Goal: Answer question/provide support: Answer question/provide support

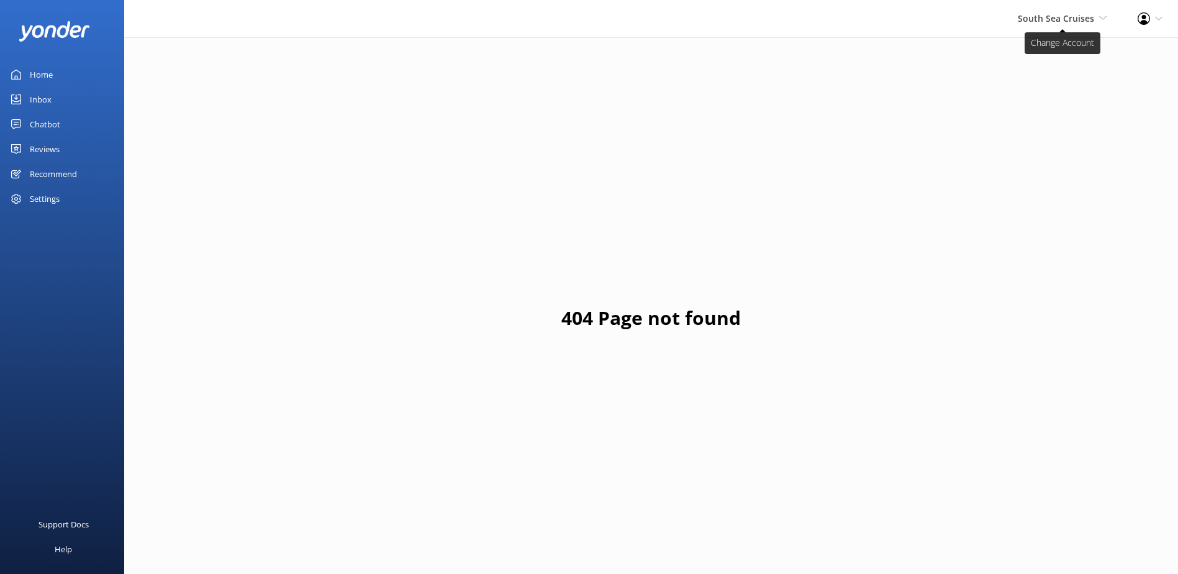
click at [1044, 24] on span "South Sea Cruises" at bounding box center [1056, 18] width 76 height 12
click at [1065, 48] on link "South Sea Sailing" at bounding box center [1060, 53] width 124 height 30
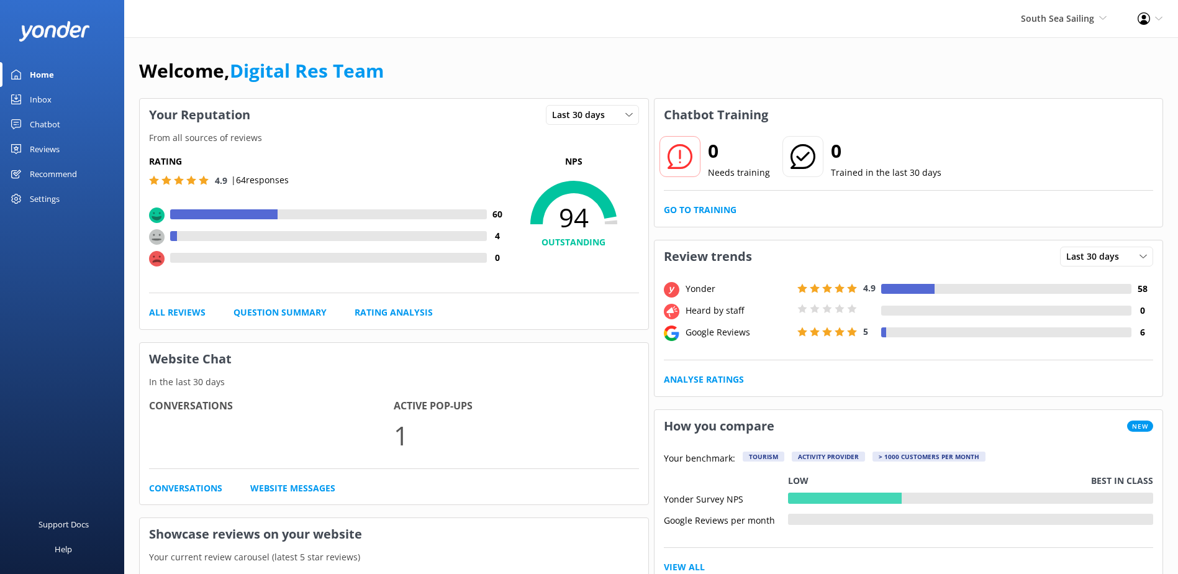
click at [107, 104] on link "Inbox" at bounding box center [62, 99] width 124 height 25
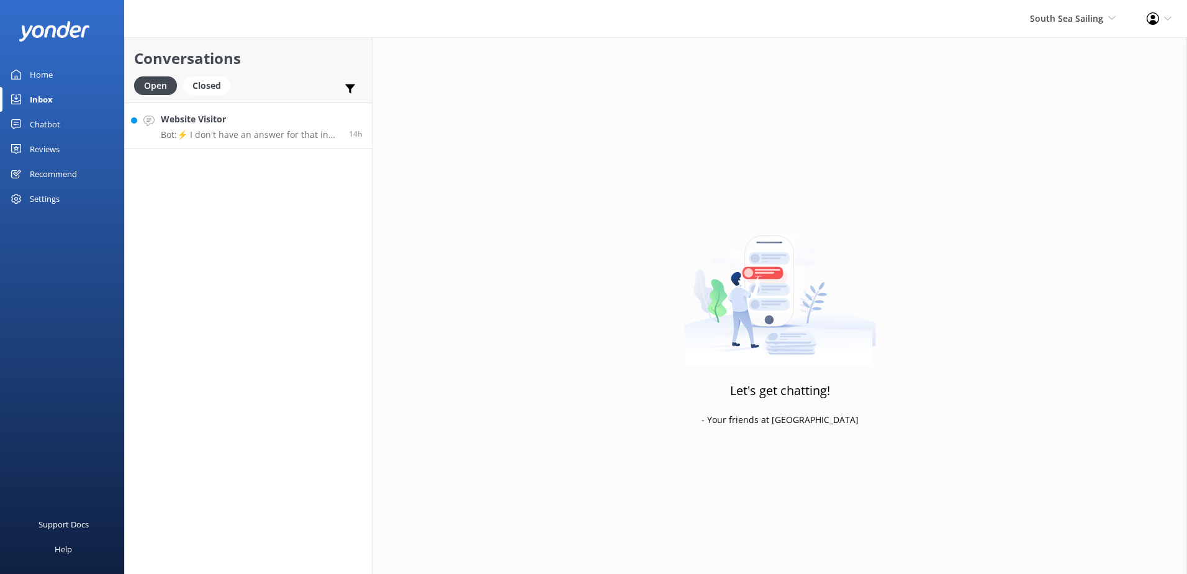
click at [250, 147] on link "Website Visitor Bot: ⚡ I don't have an answer for that in my knowledge base. Pl…" at bounding box center [248, 125] width 247 height 47
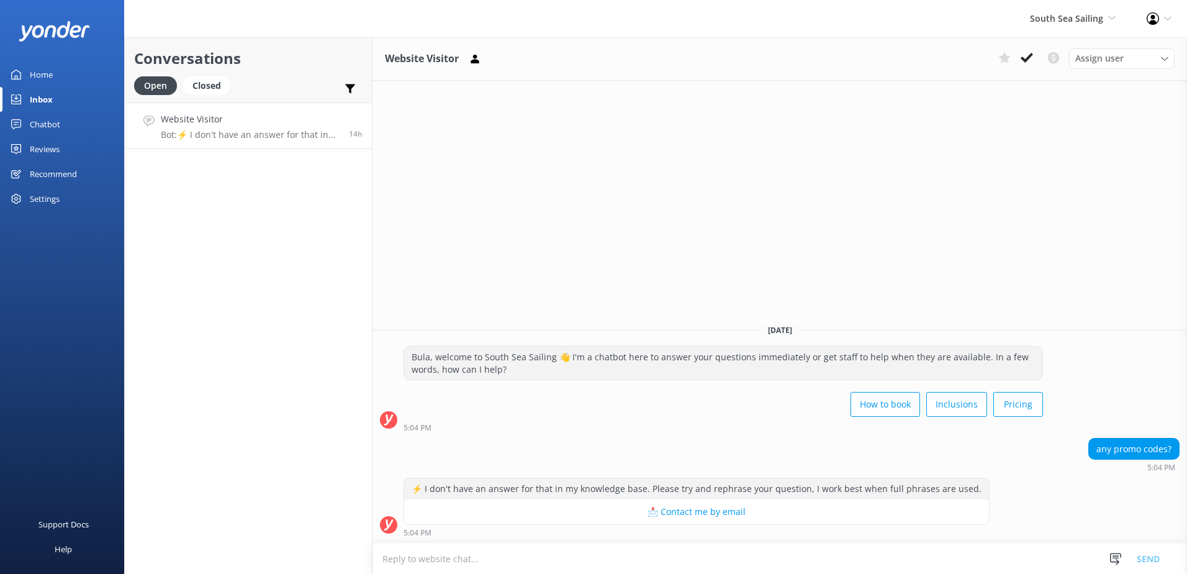
click at [510, 545] on textarea at bounding box center [780, 558] width 815 height 30
type textarea "P"
click at [631, 559] on textarea "We offer a Fiji day special of 25% discount only valid" at bounding box center [780, 558] width 815 height 31
type textarea "We offer a Fiji day special of 25% discount for local travellers valid only for…"
click at [1149, 561] on button "Send" at bounding box center [1148, 558] width 47 height 31
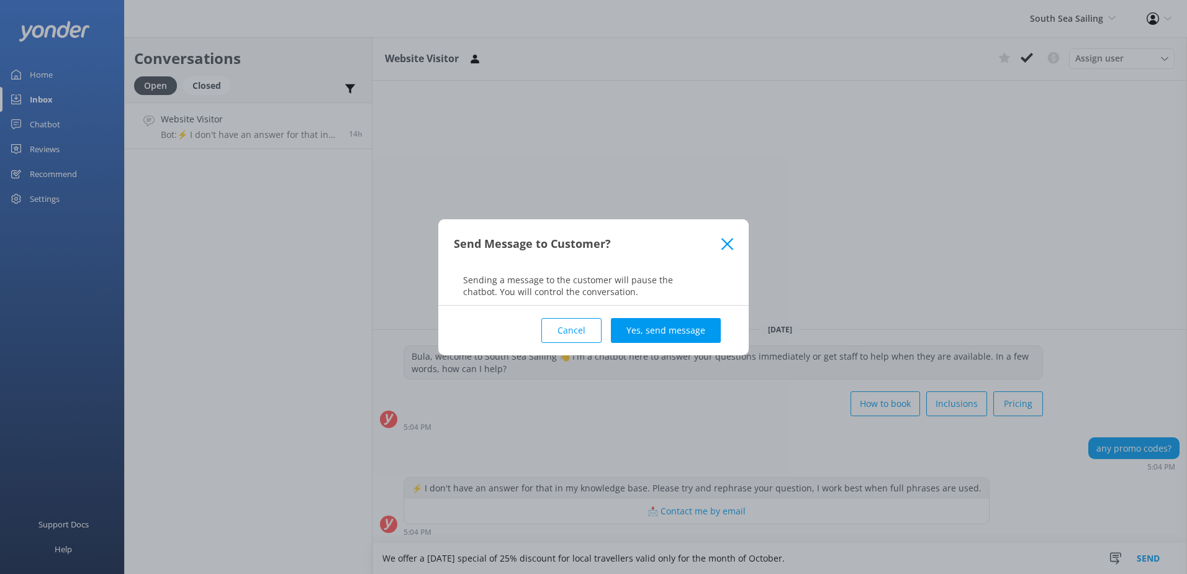
click at [670, 325] on button "Yes, send message" at bounding box center [666, 330] width 110 height 25
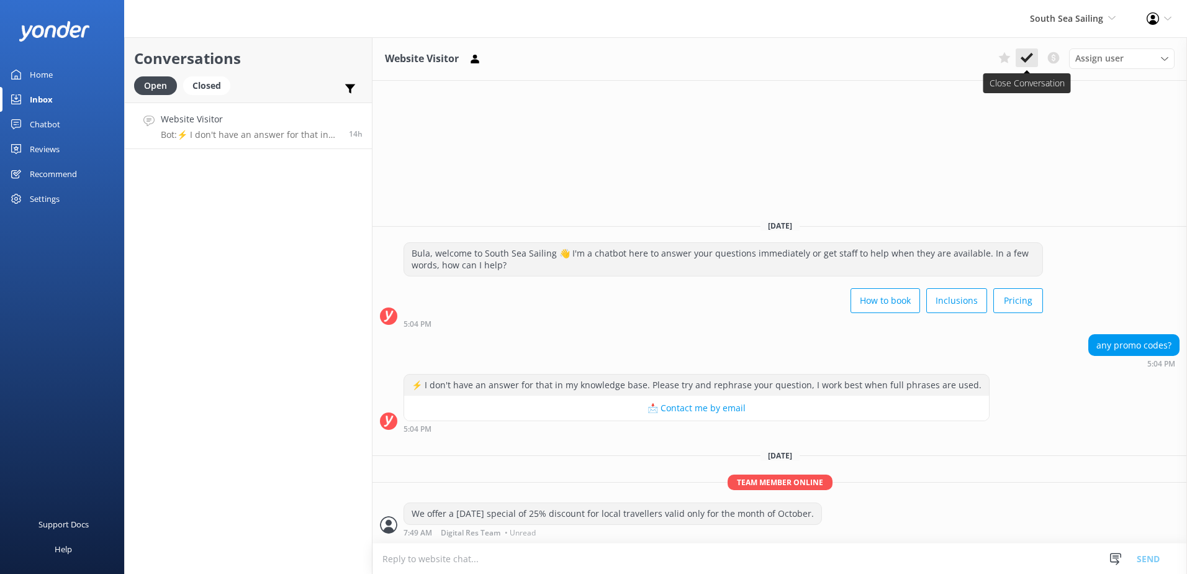
click at [1035, 56] on button at bounding box center [1027, 57] width 22 height 19
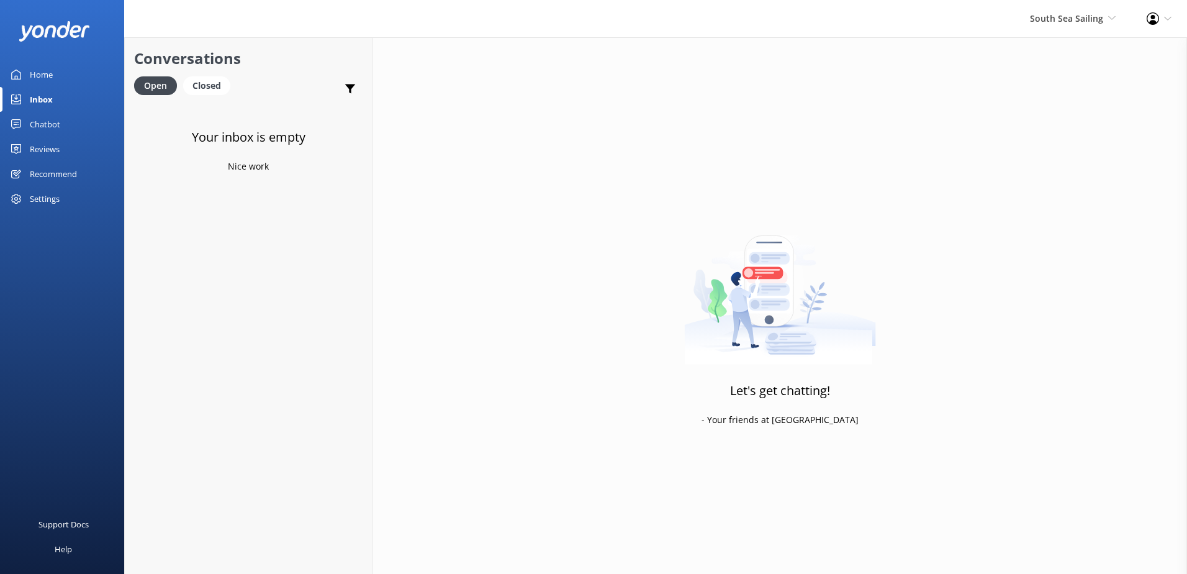
click at [1083, 27] on div "South Sea Sailing South Sea Sailing South Sea Cruises Malamala Beach Club Aweso…" at bounding box center [1072, 18] width 117 height 37
click at [1072, 84] on link "South Sea Cruises" at bounding box center [1070, 83] width 124 height 30
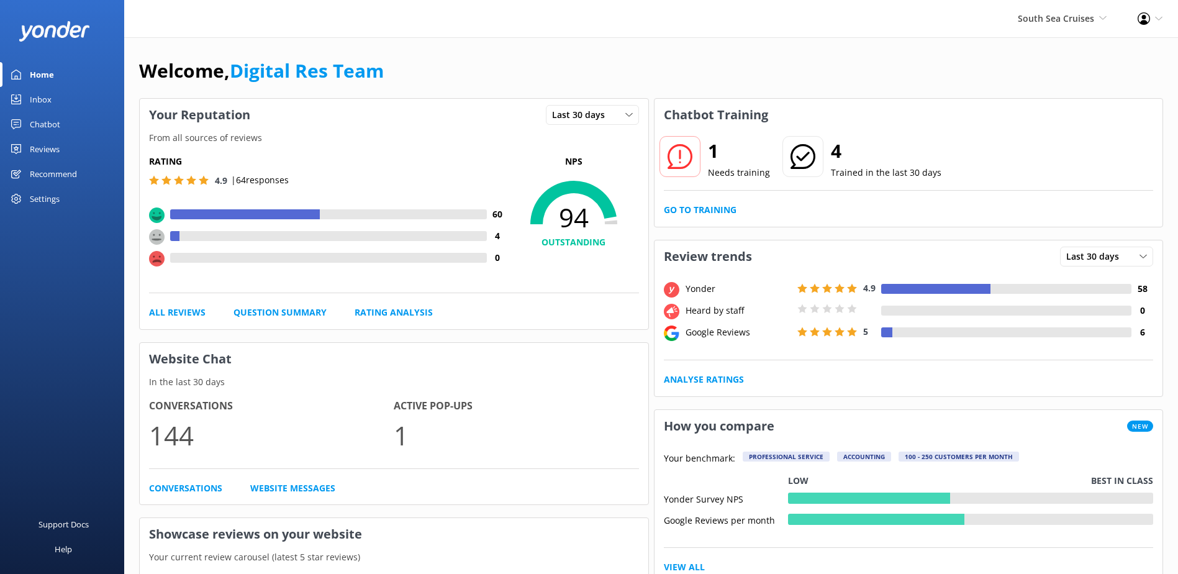
click at [41, 93] on div "Inbox" at bounding box center [41, 99] width 22 height 25
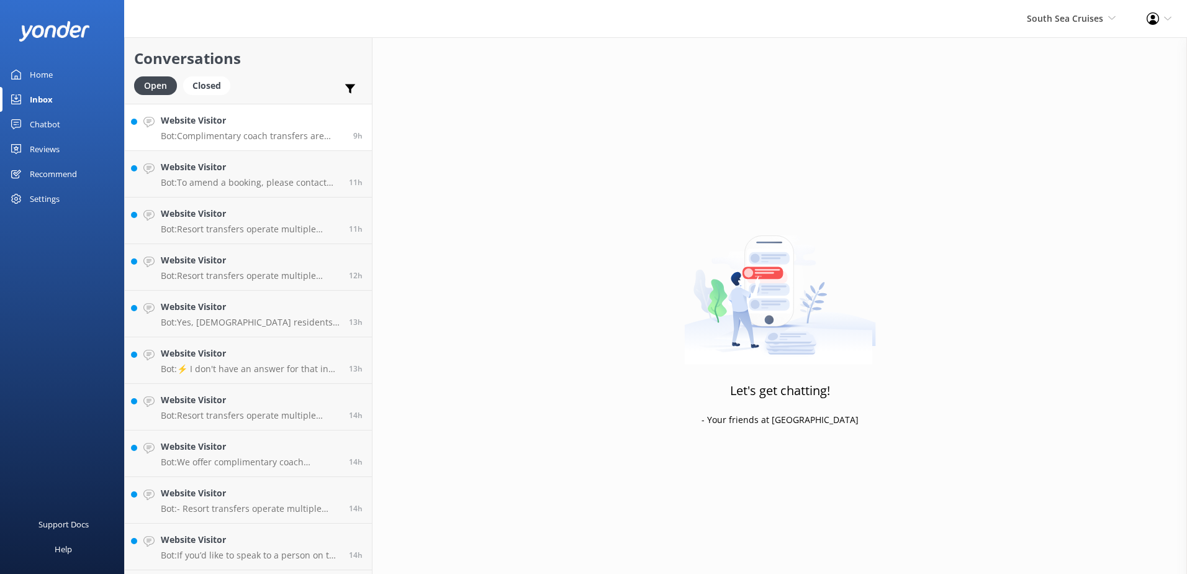
scroll to position [227, 0]
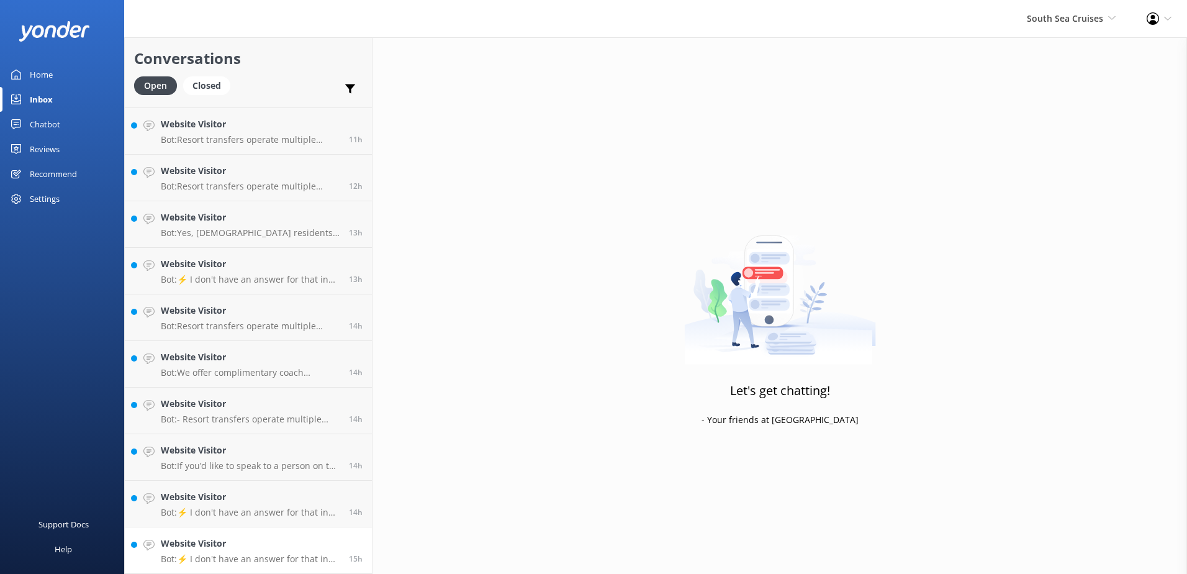
click at [279, 554] on p "Bot: ⚡ I don't have an answer for that in my knowledge base. Please try and rep…" at bounding box center [250, 558] width 179 height 11
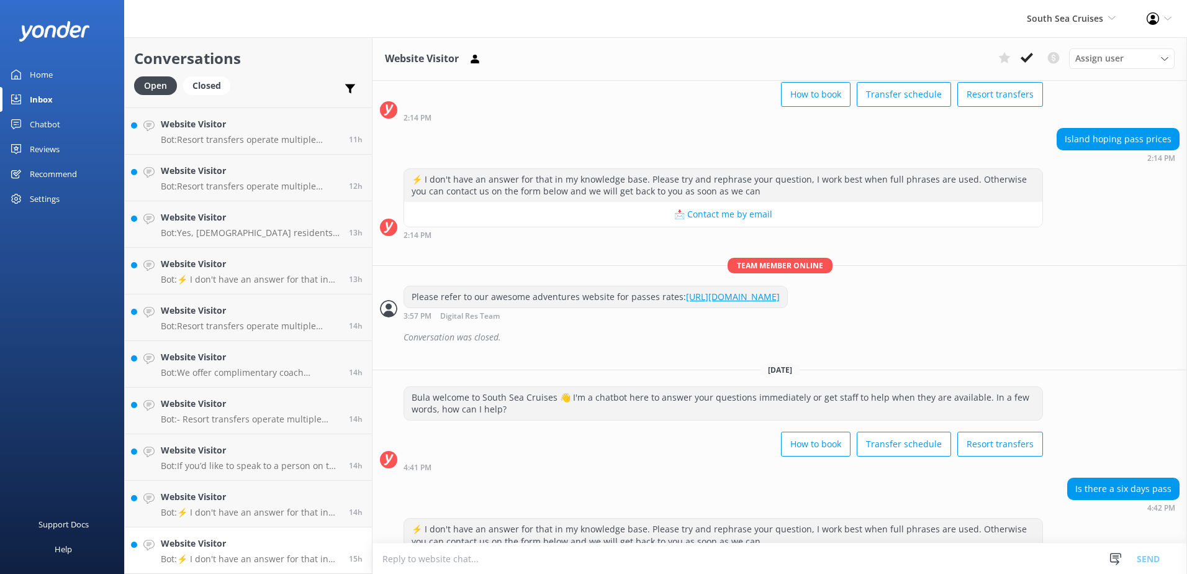
scroll to position [129, 0]
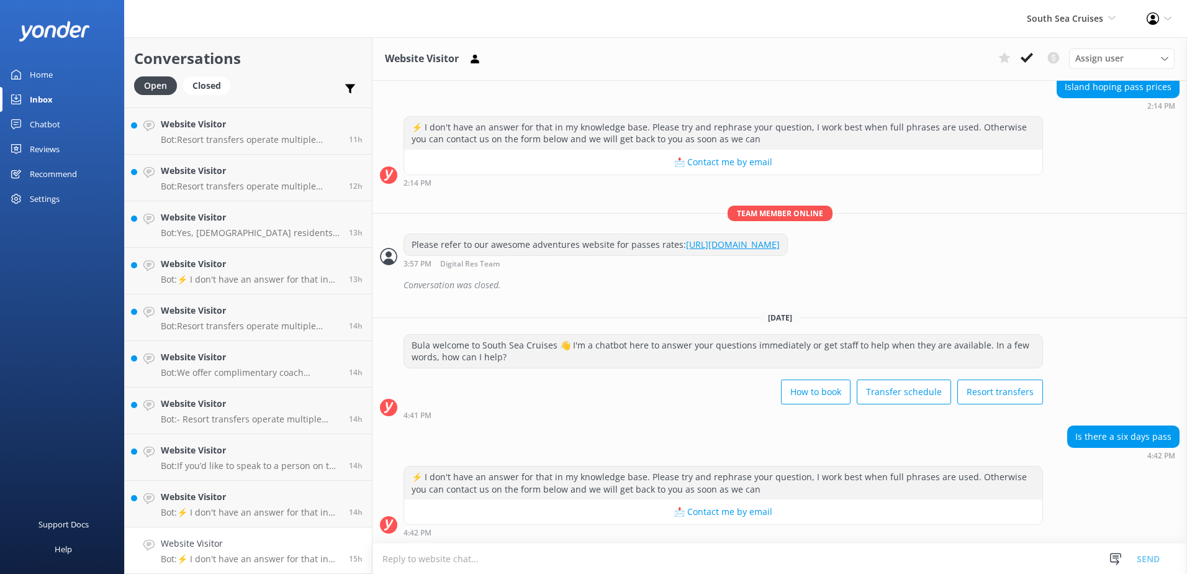
click at [598, 558] on textarea at bounding box center [780, 558] width 815 height 30
click at [612, 571] on textarea at bounding box center [780, 558] width 815 height 30
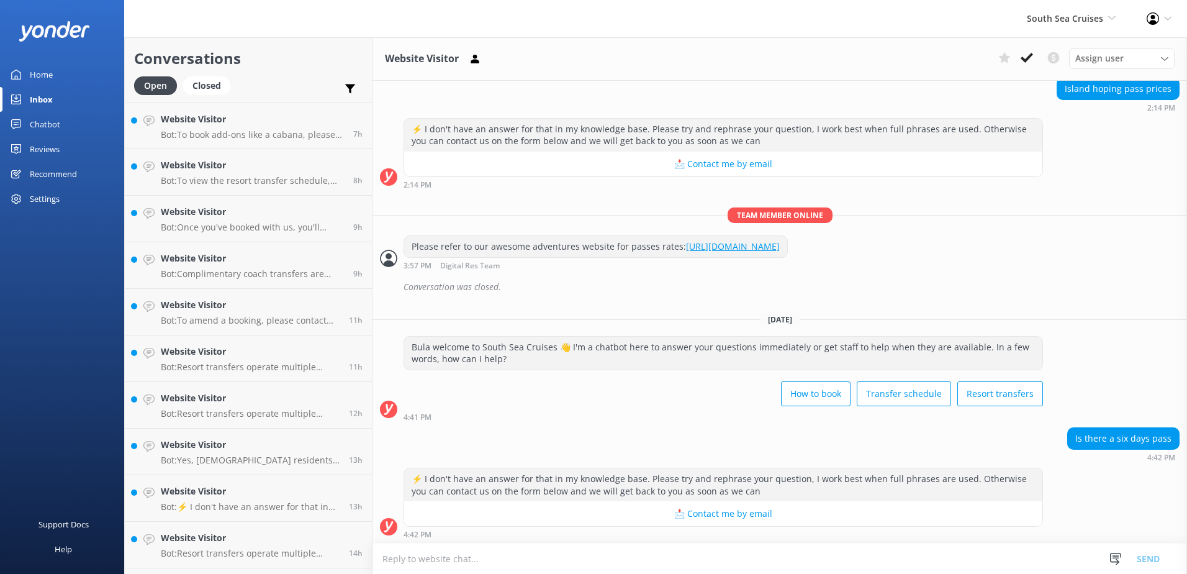
click at [548, 557] on textarea at bounding box center [780, 558] width 815 height 30
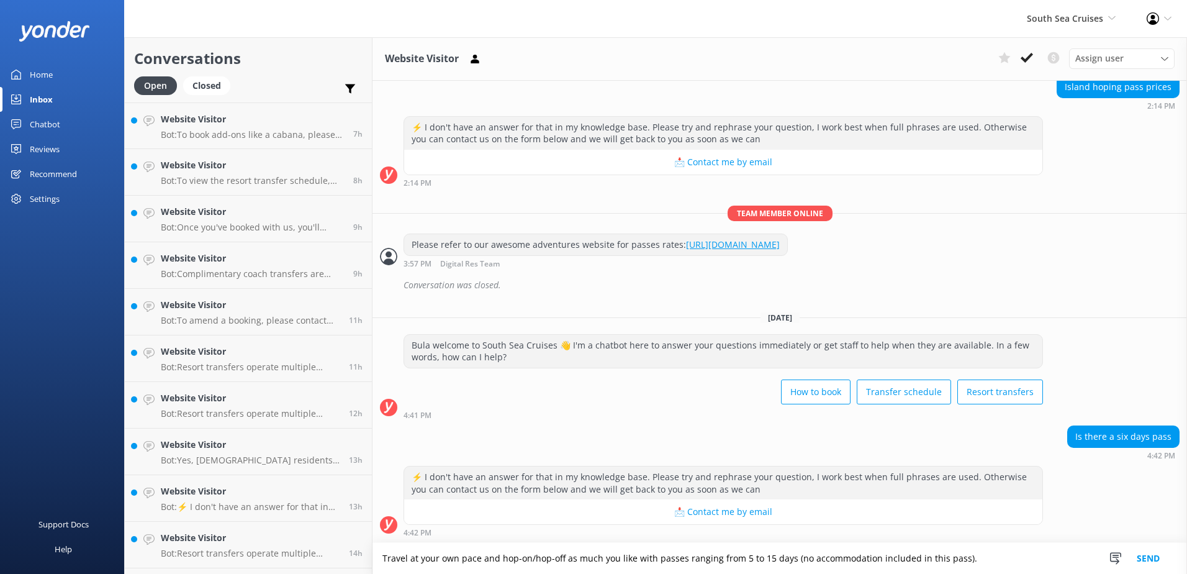
scroll to position [130, 0]
click at [988, 555] on textarea "Travel at your own pace and hop-on/hop-off as much you like with passes ranging…" at bounding box center [780, 558] width 815 height 31
type textarea "Travel at your own pace and hop-on/hop-off as much you like with passes ranging…"
click at [1151, 556] on button "Send" at bounding box center [1148, 558] width 47 height 31
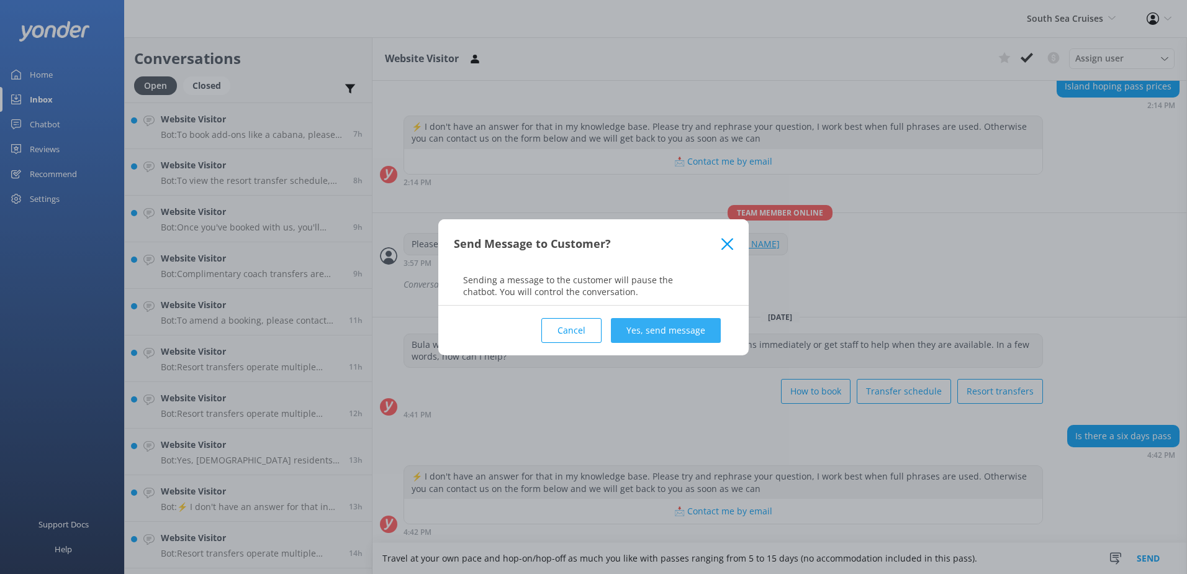
click at [694, 332] on button "Yes, send message" at bounding box center [666, 330] width 110 height 25
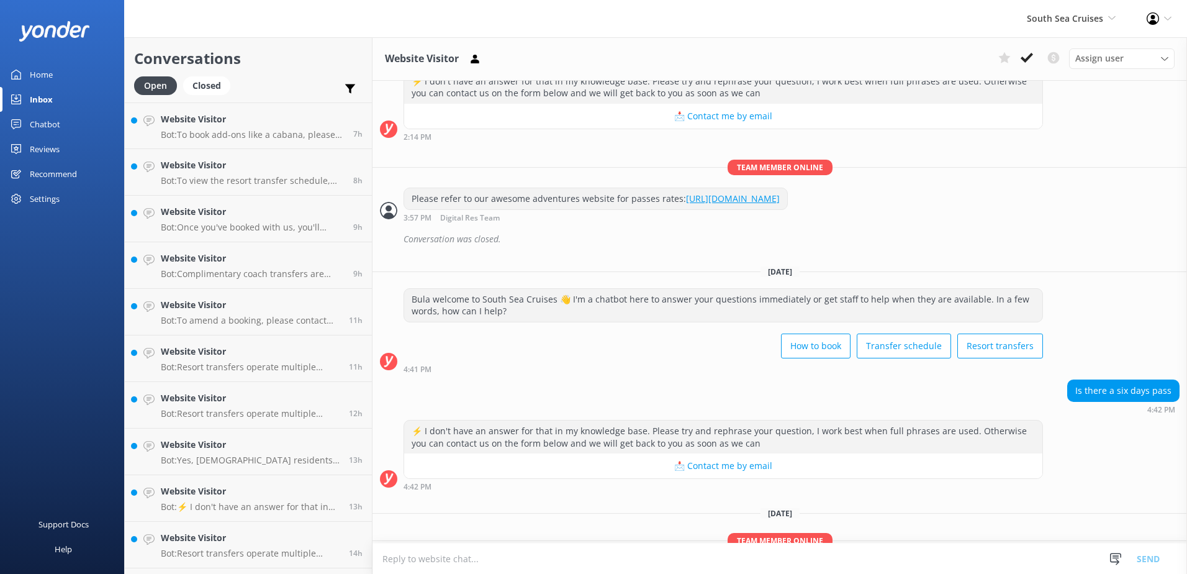
scroll to position [233, 0]
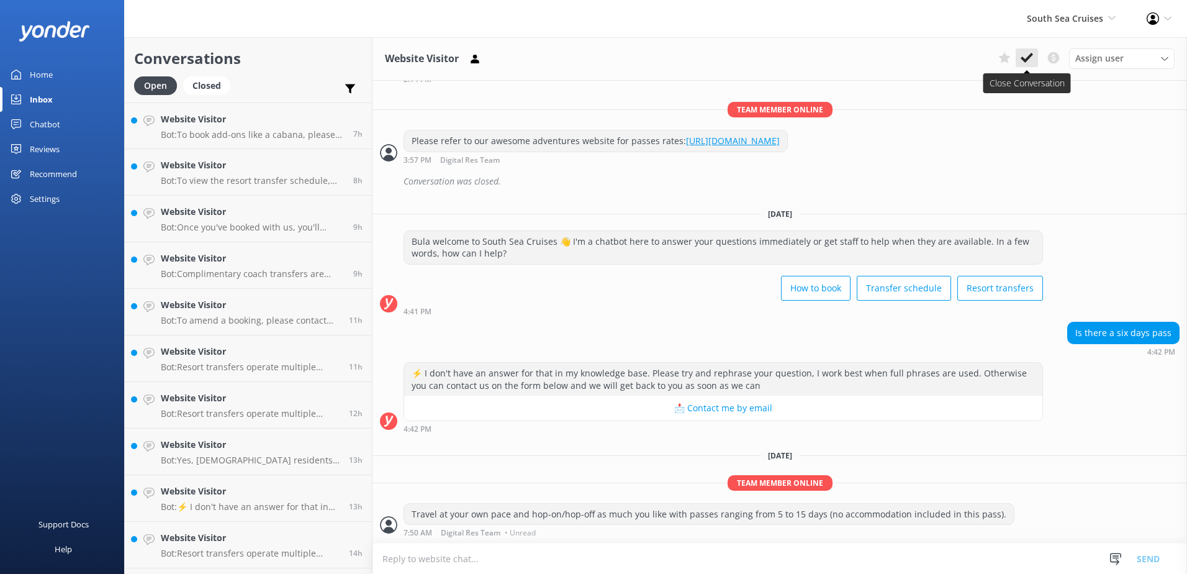
click at [1035, 60] on button at bounding box center [1027, 57] width 22 height 19
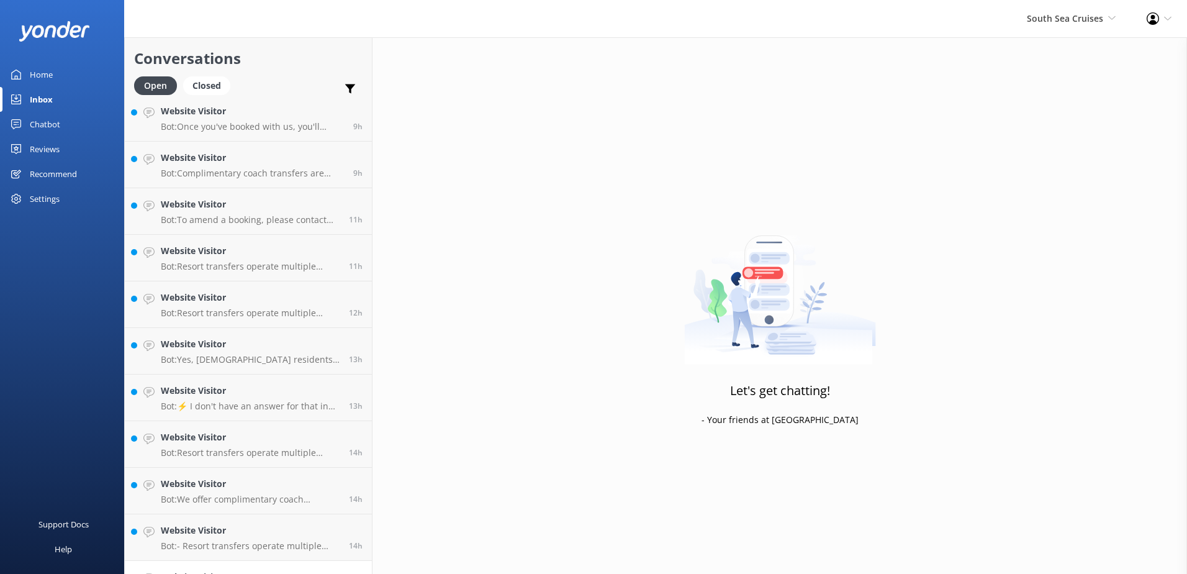
scroll to position [181, 0]
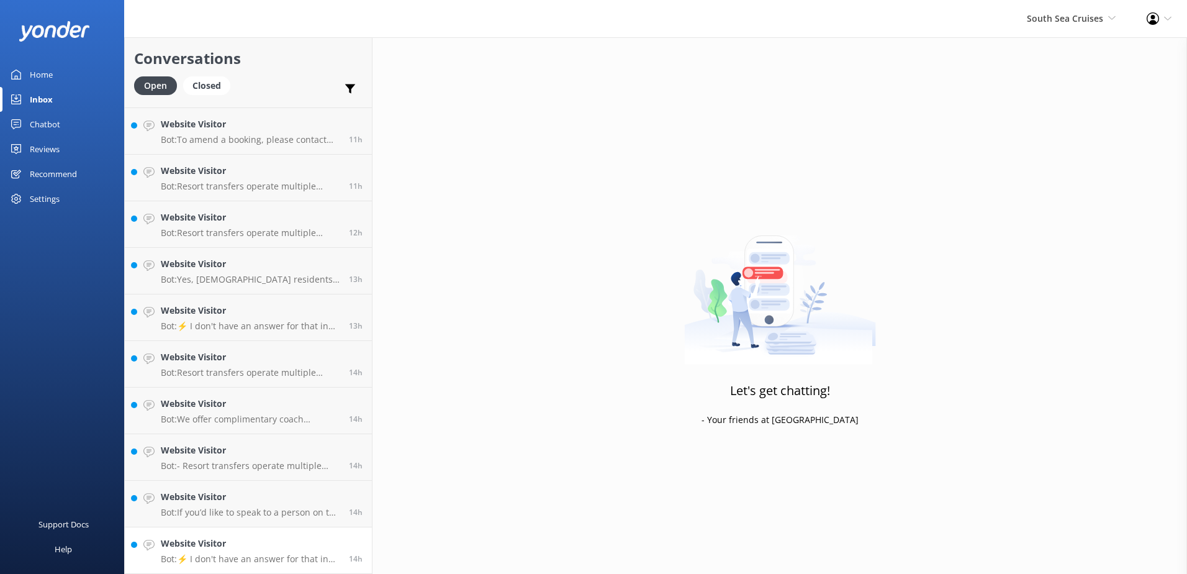
click at [279, 551] on div "Website Visitor Bot: ⚡ I don't have an answer for that in my knowledge base. Pl…" at bounding box center [250, 549] width 179 height 27
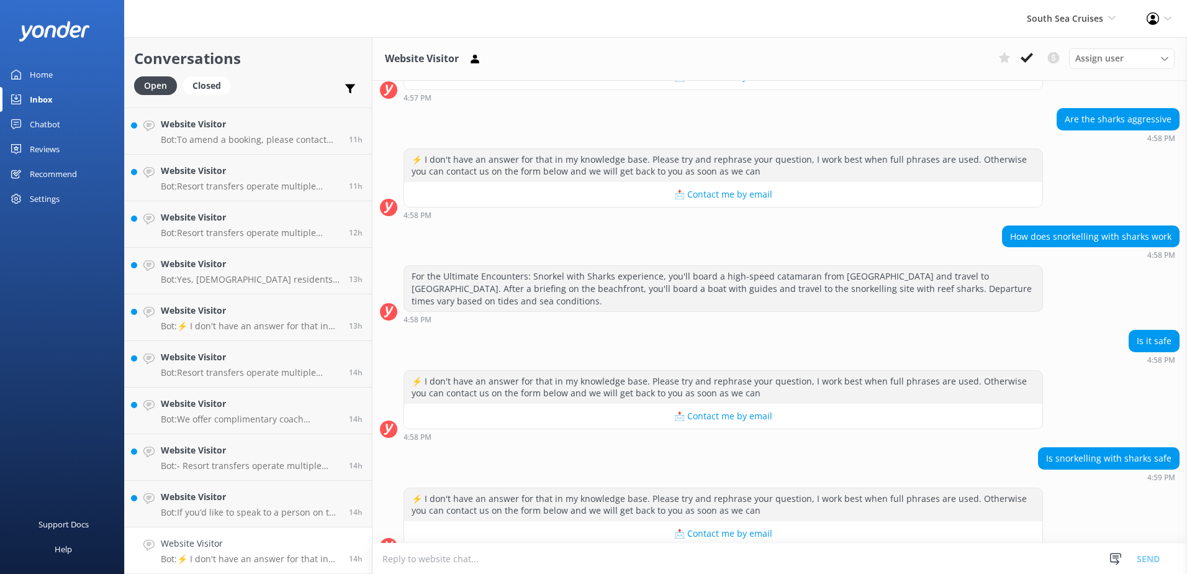
scroll to position [711, 0]
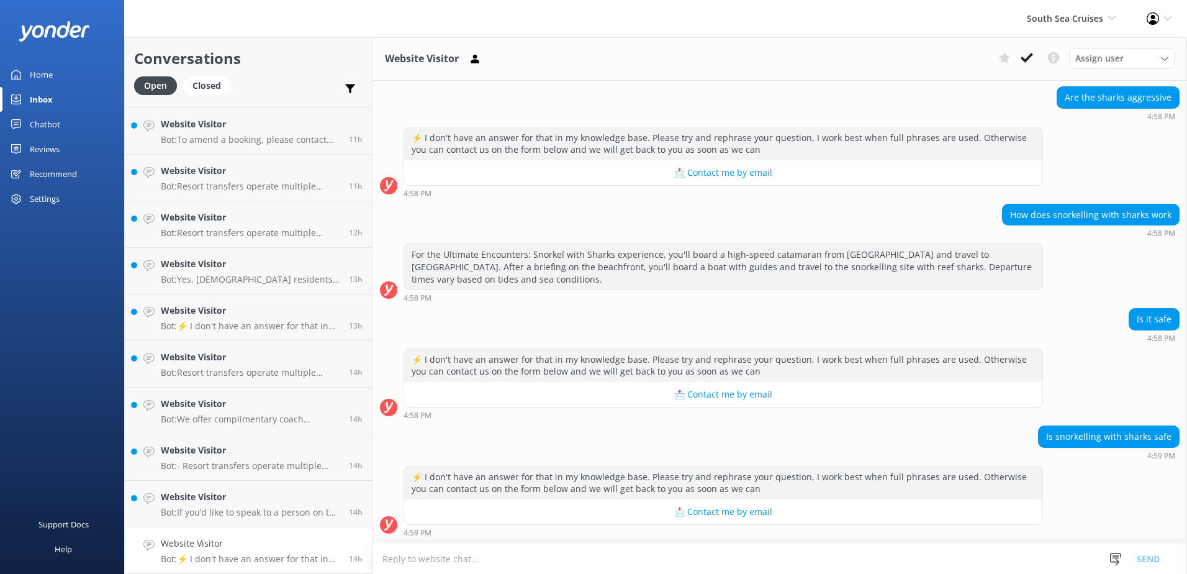
click at [554, 563] on textarea at bounding box center [780, 558] width 815 height 30
click at [571, 560] on textarea at bounding box center [780, 558] width 815 height 30
click at [748, 557] on textarea "Yes, the sharks are a non-aggrresive specie and there will be professional guid…" at bounding box center [780, 558] width 815 height 31
drag, startPoint x: 786, startPoint y: 551, endPoint x: 307, endPoint y: 528, distance: 479.9
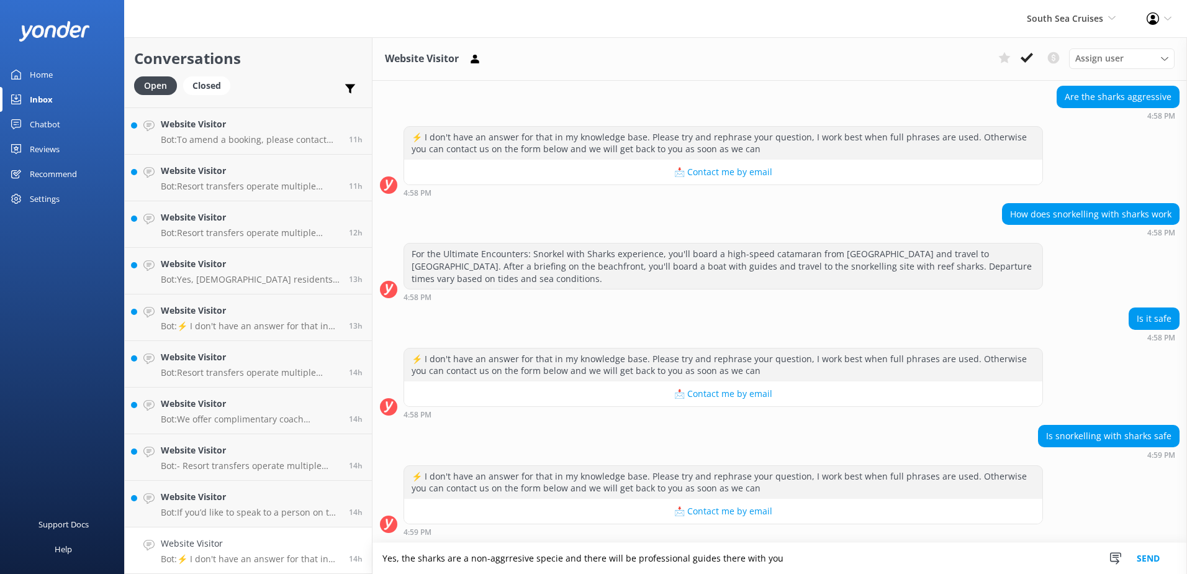
click at [307, 528] on div "Conversations Open Closed Important Converted Assigned to me Unassigned Website…" at bounding box center [655, 305] width 1063 height 536
paste textarea "essive species, and it is completely safe. Professional guides will be with you…"
click at [932, 552] on textarea "Yes, the sharks are a non-aggressive species, and it is completely safe. Profes…" at bounding box center [780, 558] width 815 height 31
click at [911, 549] on textarea "Yes, the sharks are a non-aggressive species, and it is completely safe. Profes…" at bounding box center [780, 558] width 815 height 31
drag, startPoint x: 911, startPoint y: 553, endPoint x: 288, endPoint y: 563, distance: 623.4
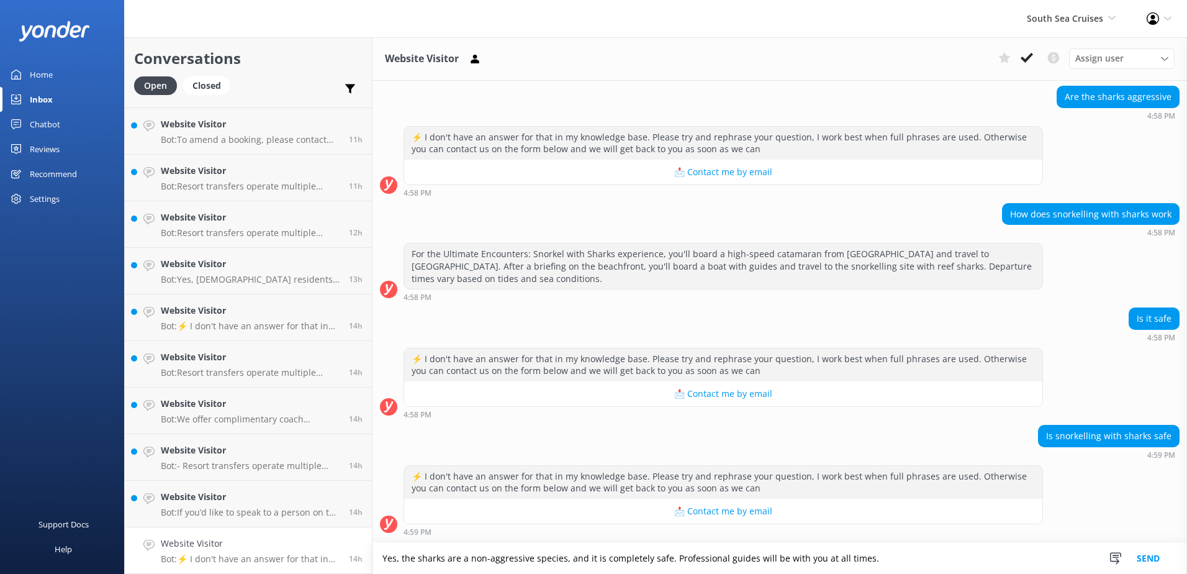
click at [288, 563] on div "Conversations Open Closed Important Converted Assigned to me Unassigned Website…" at bounding box center [655, 305] width 1063 height 536
paste textarea ". You’ll be provided with safety instructions from our experienced guides who’v…"
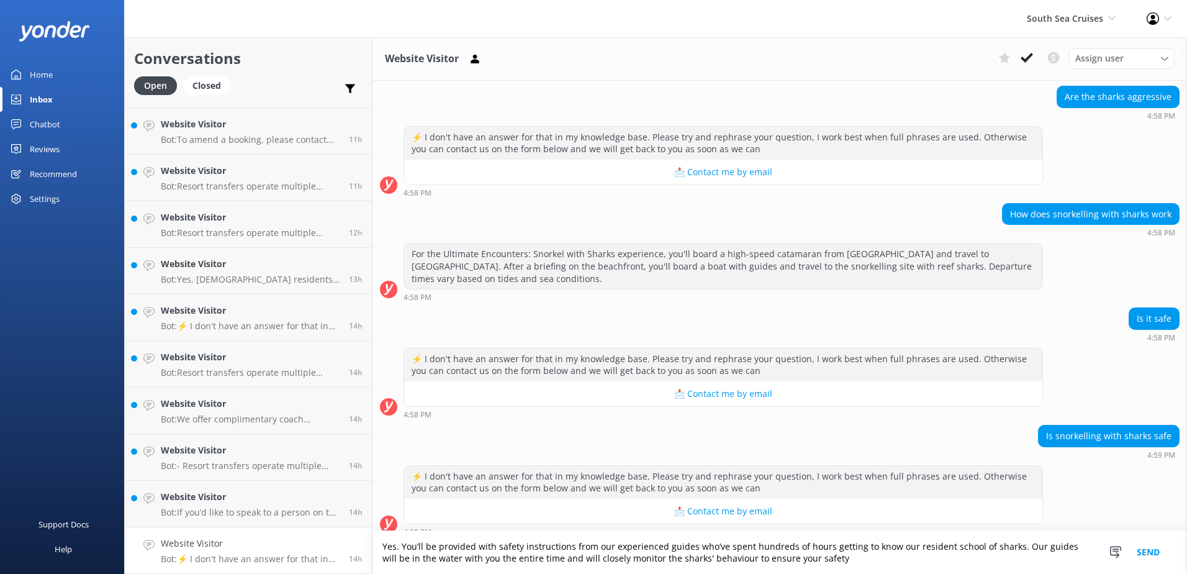
type textarea "Yes. You’ll be provided with safety instructions from our experienced guides wh…"
click at [1141, 549] on button "Send" at bounding box center [1148, 552] width 47 height 43
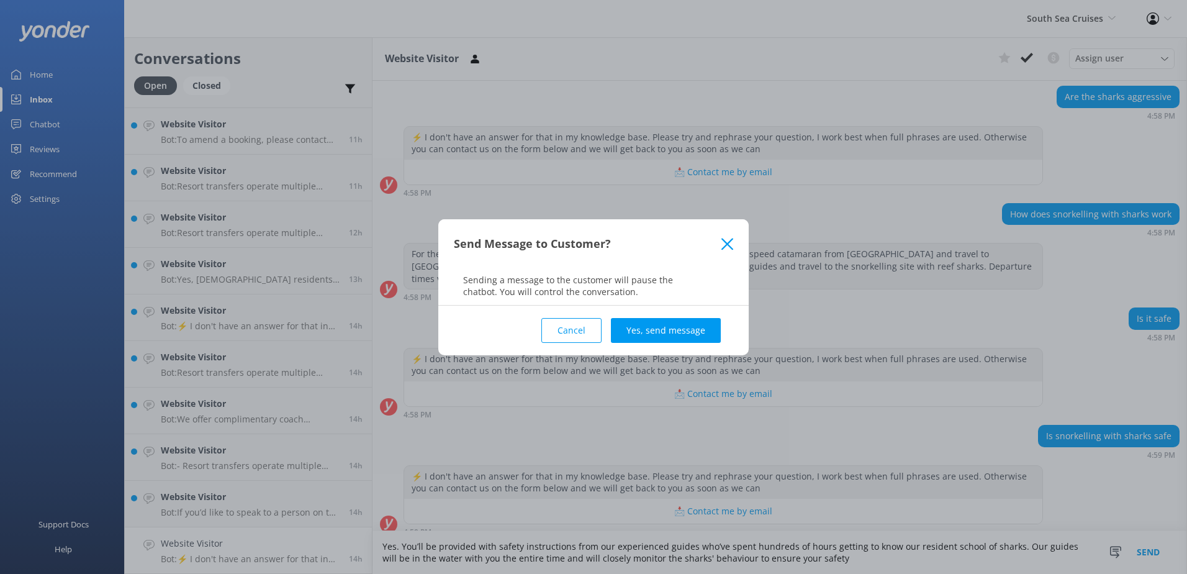
click at [695, 323] on button "Yes, send message" at bounding box center [666, 330] width 110 height 25
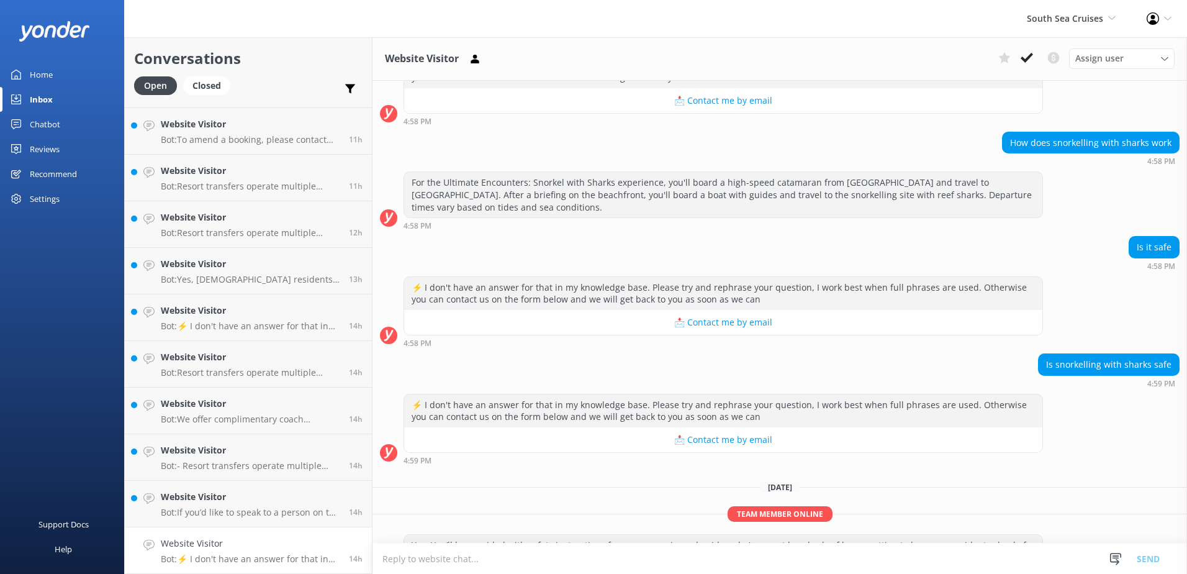
scroll to position [827, 0]
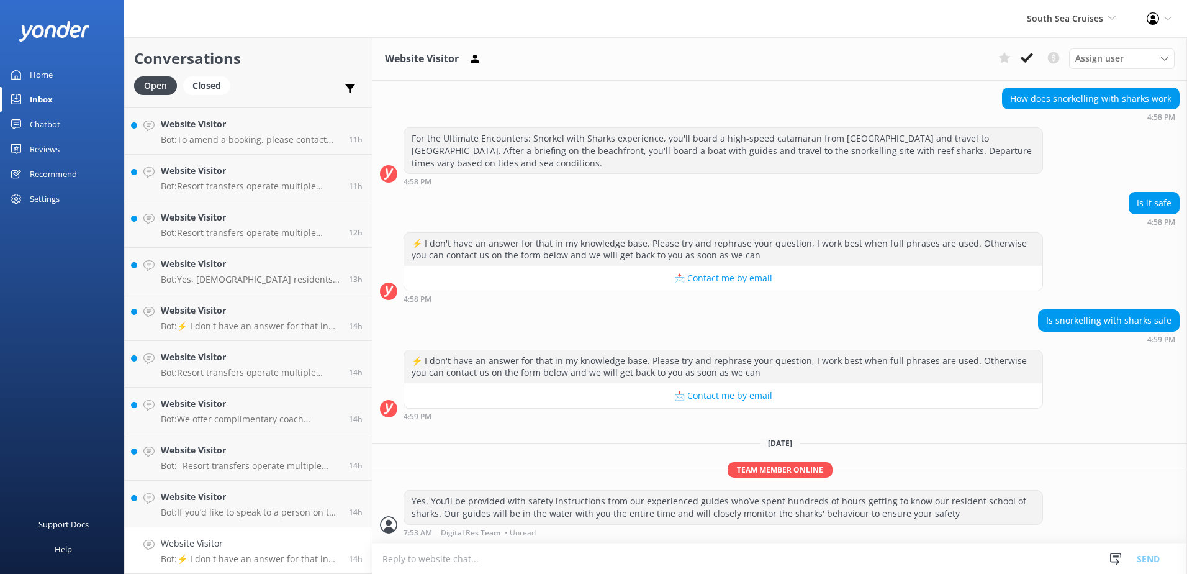
click at [931, 407] on button "📩 Contact me by email" at bounding box center [723, 395] width 638 height 25
click at [1020, 57] on button at bounding box center [1027, 57] width 22 height 19
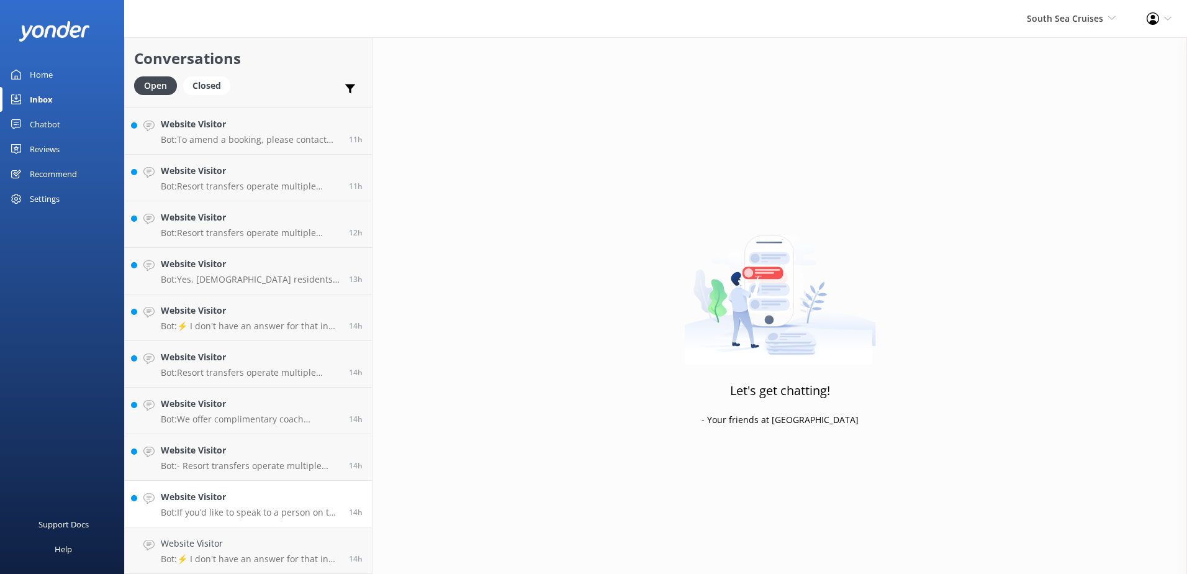
scroll to position [134, 0]
click at [302, 546] on h4 "Website Visitor" at bounding box center [250, 543] width 179 height 14
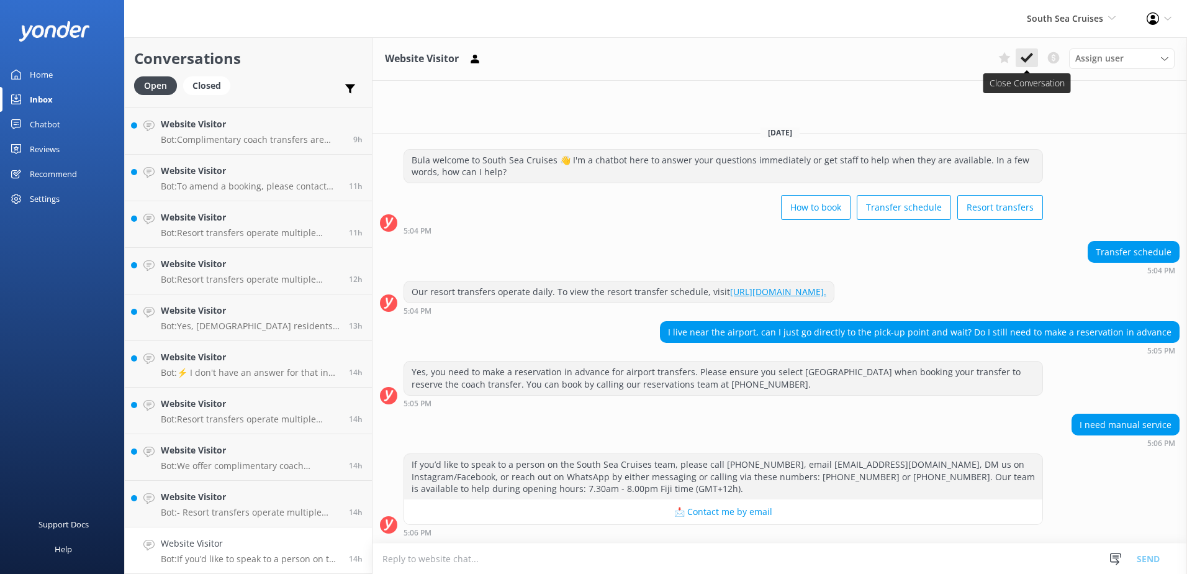
click at [1033, 56] on button at bounding box center [1027, 57] width 22 height 19
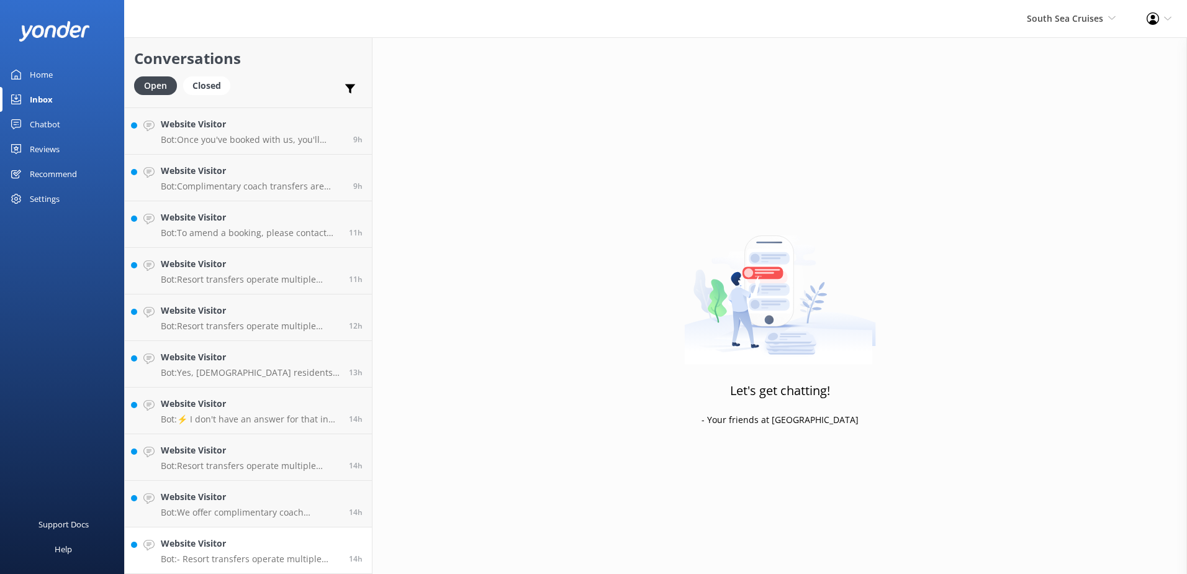
scroll to position [88, 0]
click at [284, 542] on h4 "Website Visitor" at bounding box center [250, 543] width 179 height 14
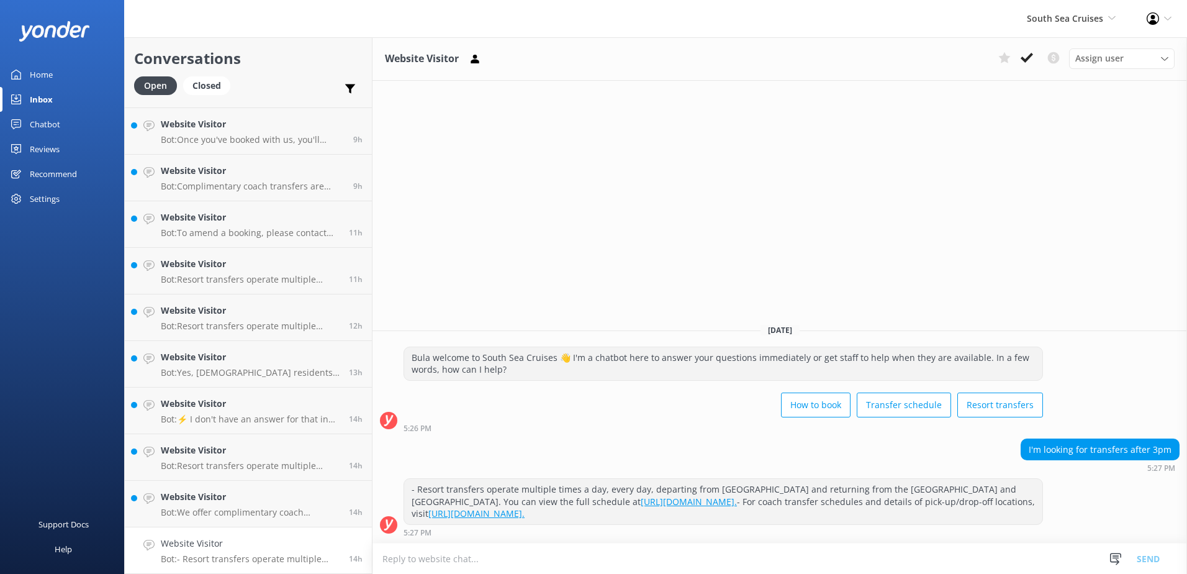
click at [725, 542] on div "- Resort transfers operate multiple times a day, every day, departing from Port…" at bounding box center [780, 510] width 815 height 65
click at [731, 558] on textarea at bounding box center [780, 558] width 815 height 30
type textarea "P"
click at [1026, 63] on icon at bounding box center [1027, 58] width 12 height 12
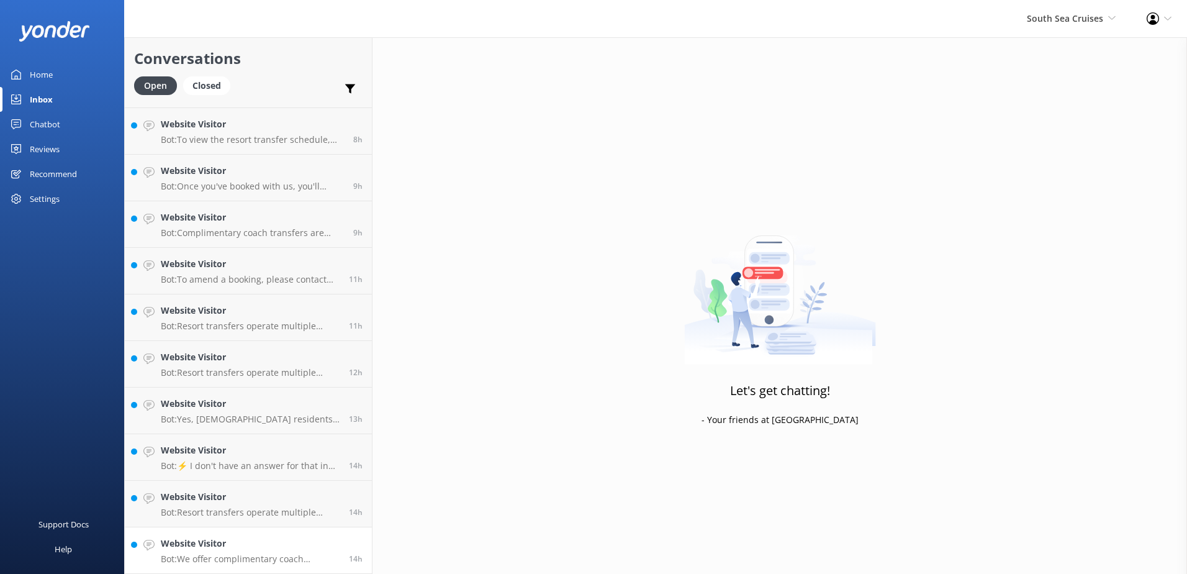
scroll to position [41, 0]
click at [266, 533] on link "Website Visitor Bot: We offer complimentary coach transfers to and from most Na…" at bounding box center [248, 550] width 247 height 47
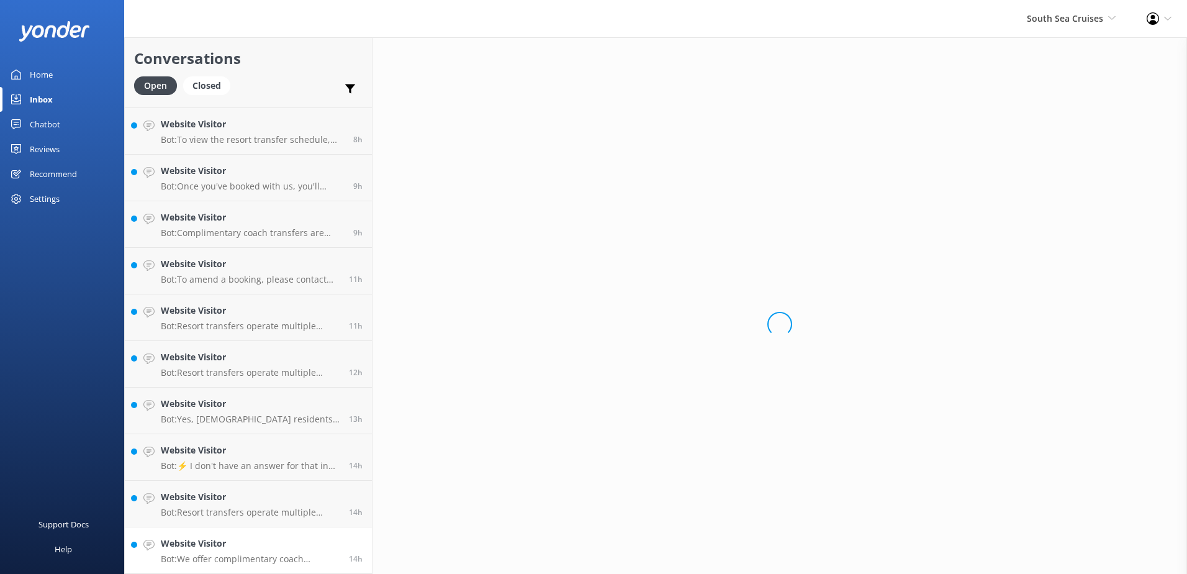
click at [269, 551] on div "Website Visitor Bot: We offer complimentary coach transfers to and from most Na…" at bounding box center [250, 549] width 179 height 27
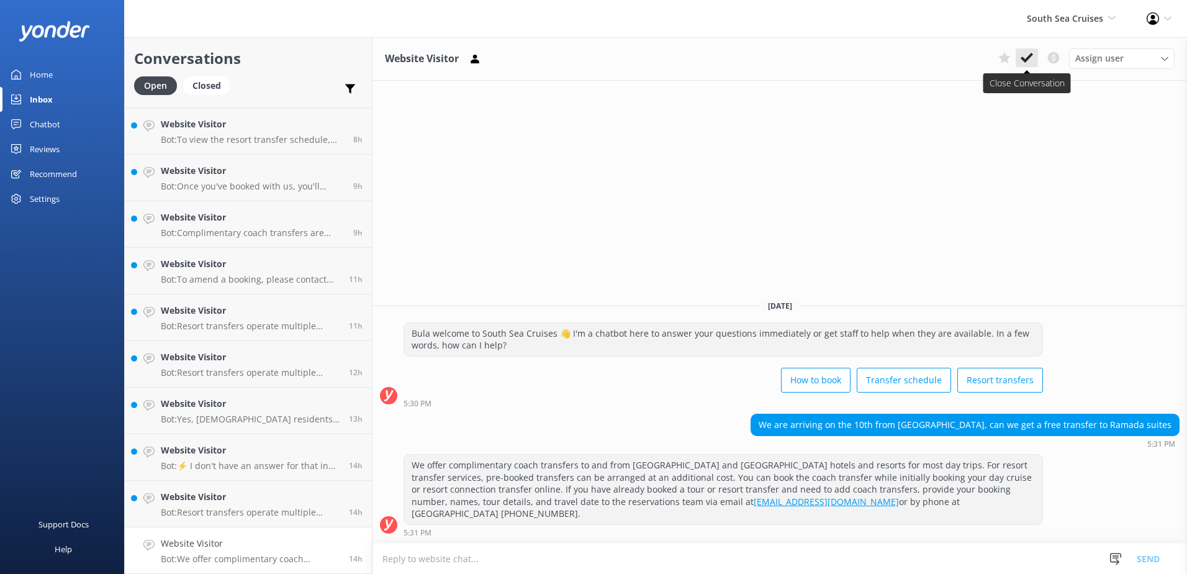
click at [1028, 59] on use at bounding box center [1027, 58] width 12 height 10
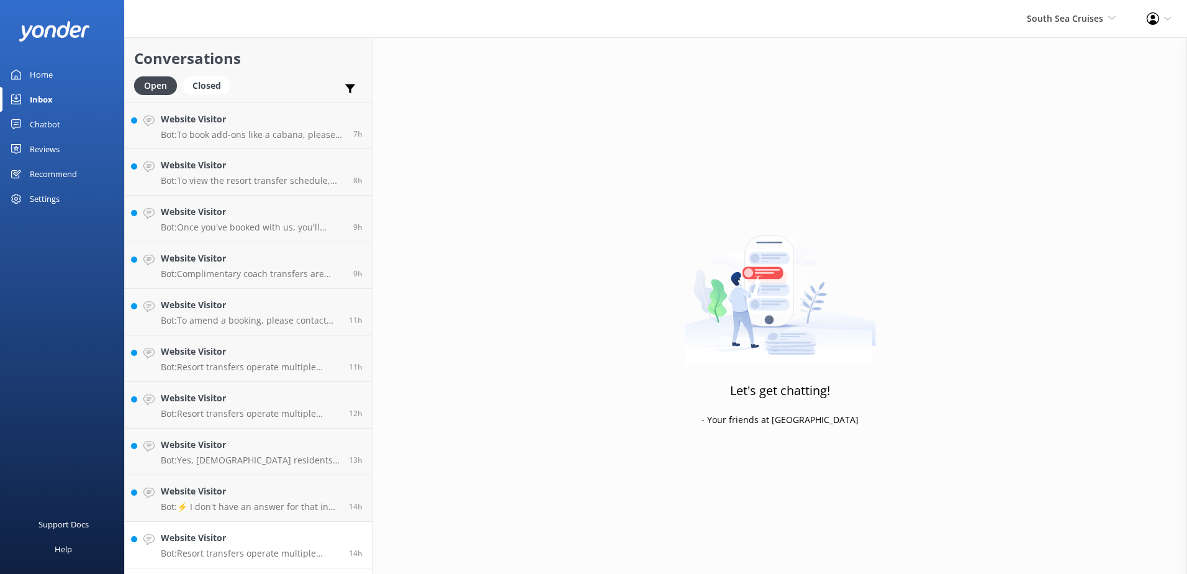
click at [287, 552] on p "Bot: Resort transfers operate multiple times a day, every day, departing from P…" at bounding box center [250, 553] width 179 height 11
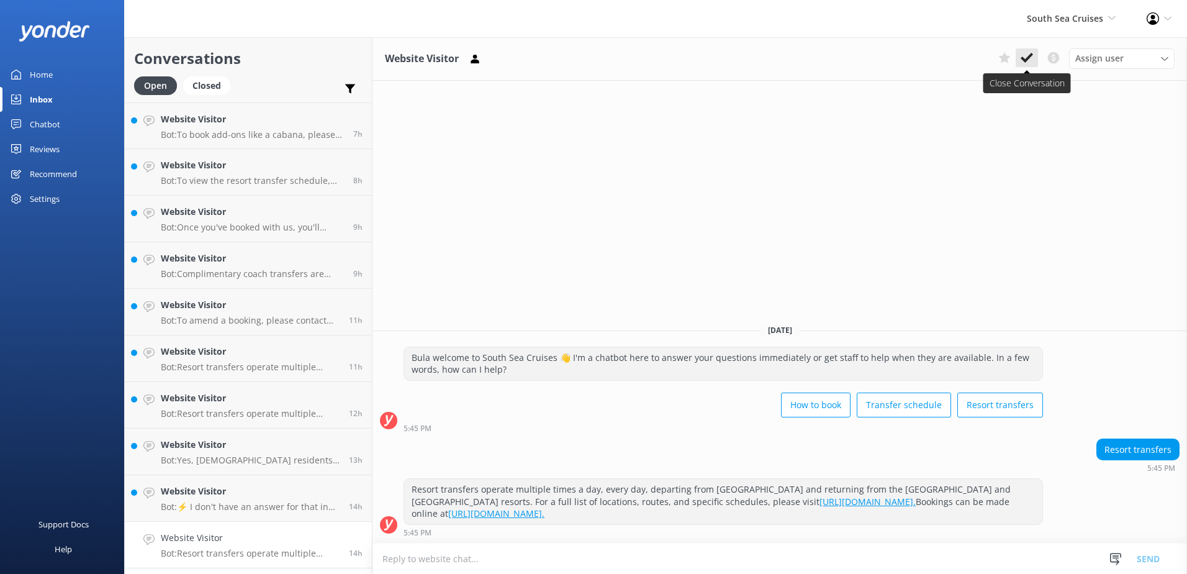
click at [1029, 59] on icon at bounding box center [1027, 58] width 12 height 12
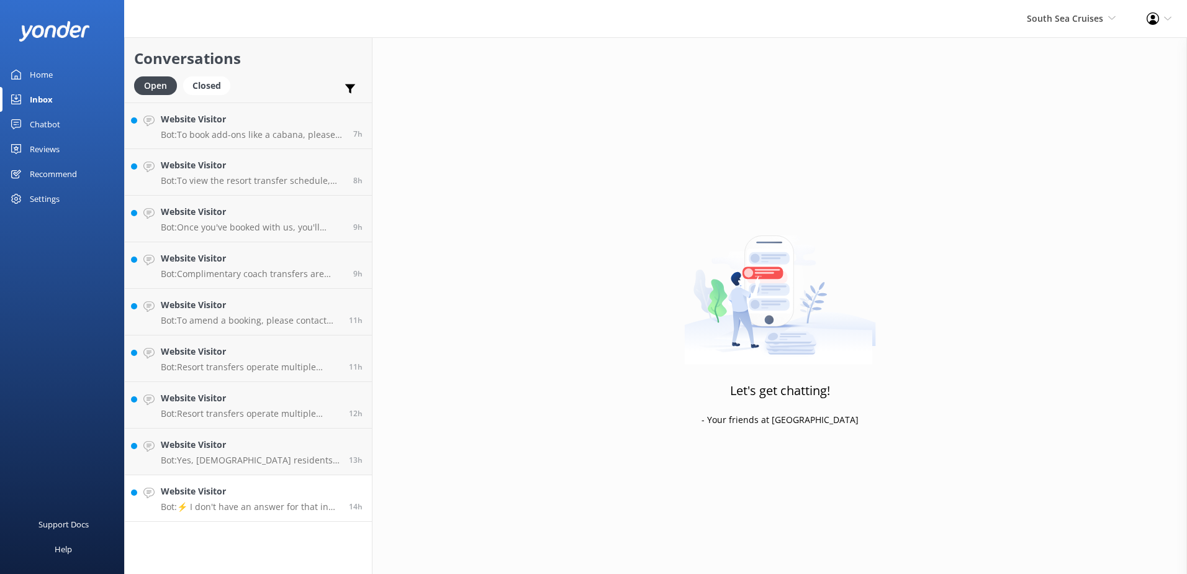
click at [293, 514] on link "Website Visitor Bot: ⚡ I don't have an answer for that in my knowledge base. Pl…" at bounding box center [248, 498] width 247 height 47
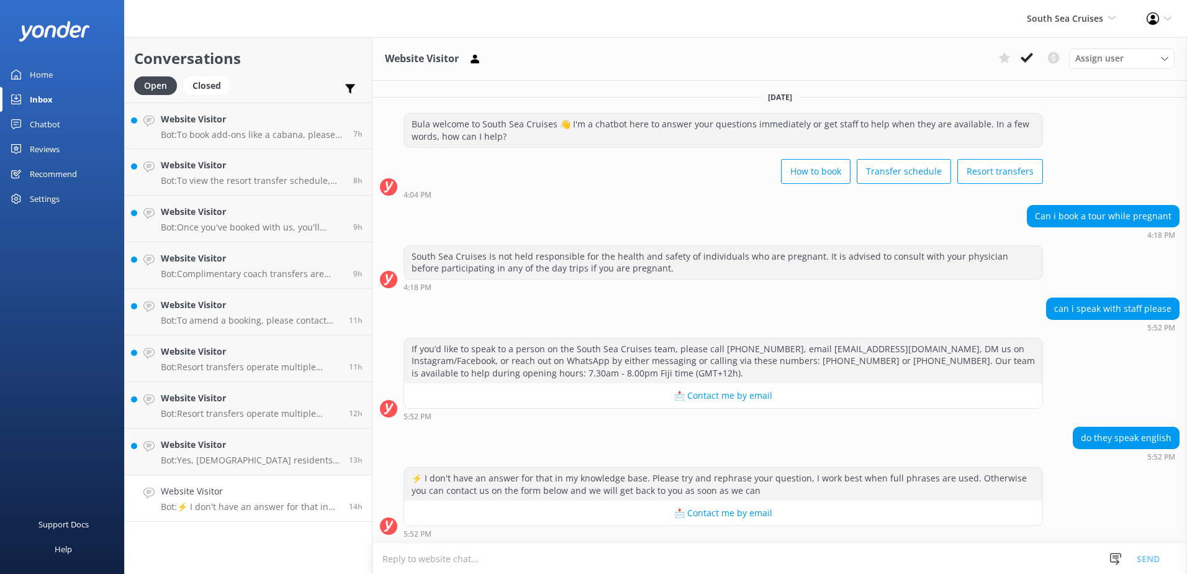
click at [591, 556] on textarea at bounding box center [780, 558] width 815 height 30
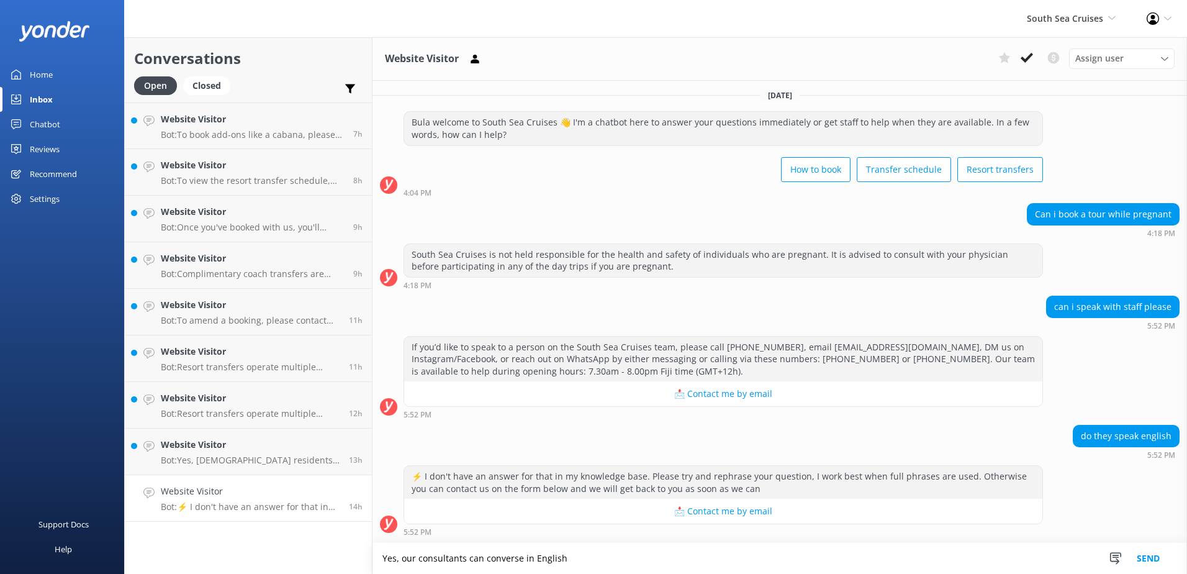
click at [635, 565] on textarea "Yes, our consultants can converse in English" at bounding box center [780, 558] width 815 height 31
type textarea "Yes, our consultants can converse in English."
click at [1132, 548] on button "Send" at bounding box center [1148, 558] width 47 height 31
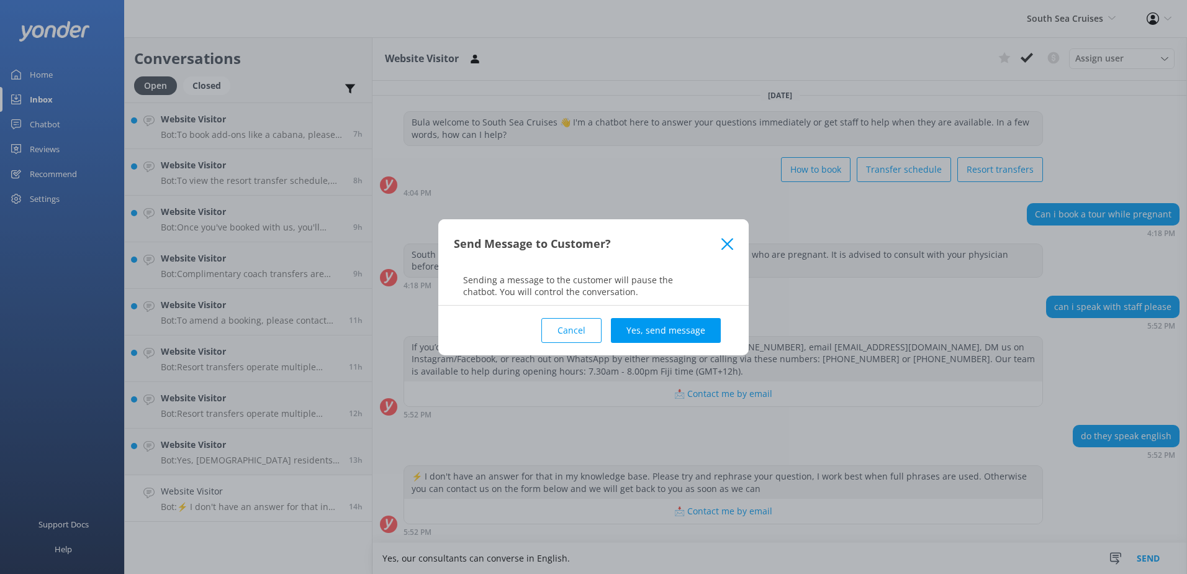
click at [672, 312] on div "Cancel Yes, send message" at bounding box center [593, 330] width 279 height 50
click at [676, 333] on button "Yes, send message" at bounding box center [666, 330] width 110 height 25
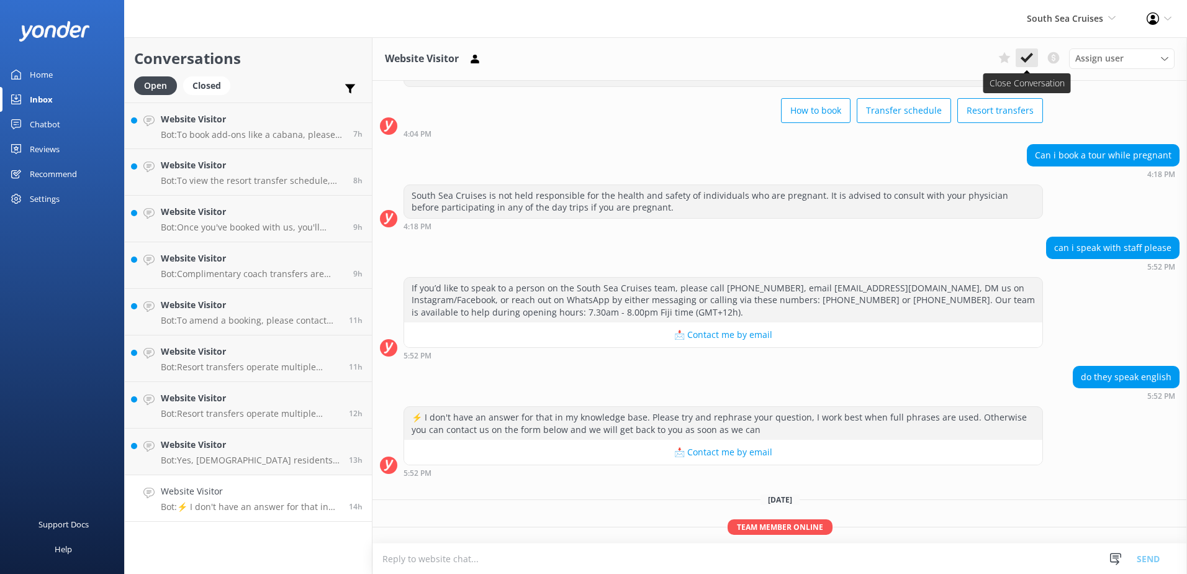
scroll to position [105, 0]
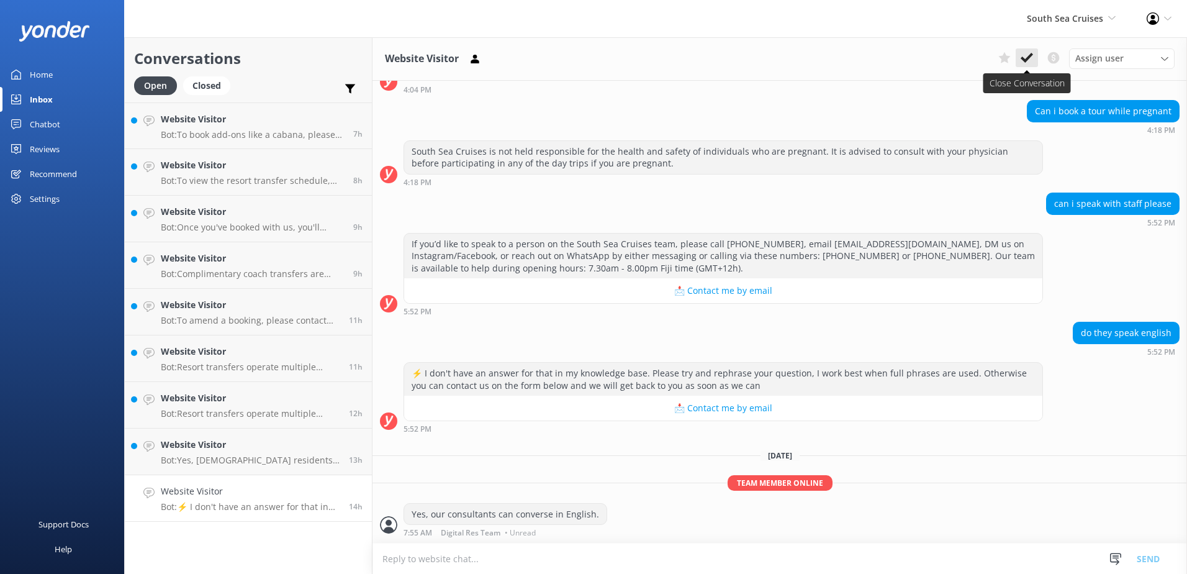
click at [1023, 58] on use at bounding box center [1027, 58] width 12 height 10
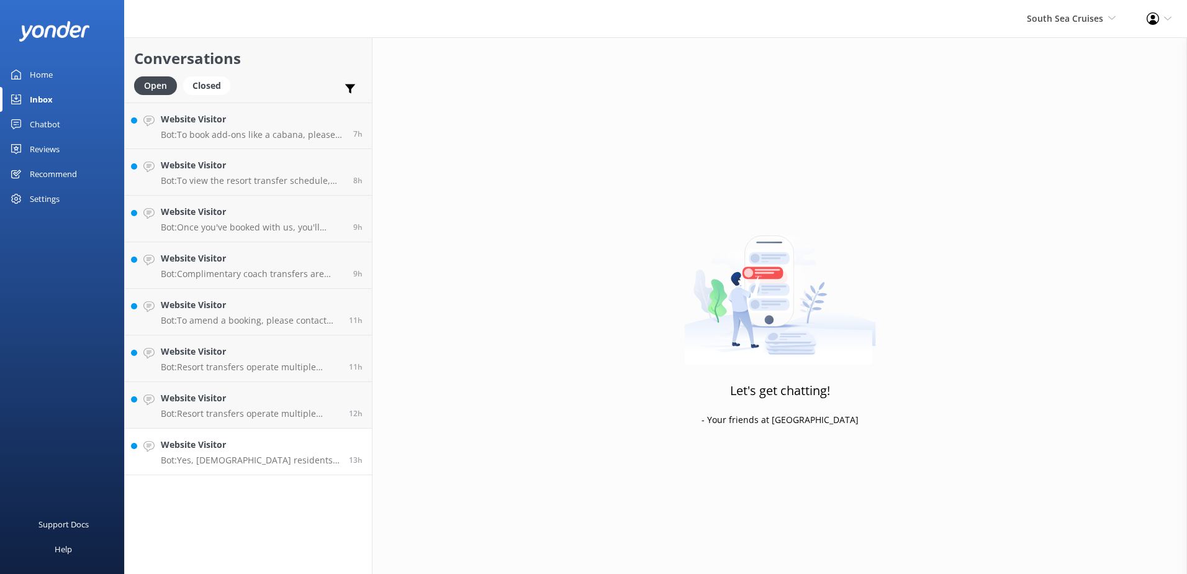
click at [291, 464] on p "Bot: Yes, Fijian residents can receive a 20% discount on day tours and resort t…" at bounding box center [250, 459] width 179 height 11
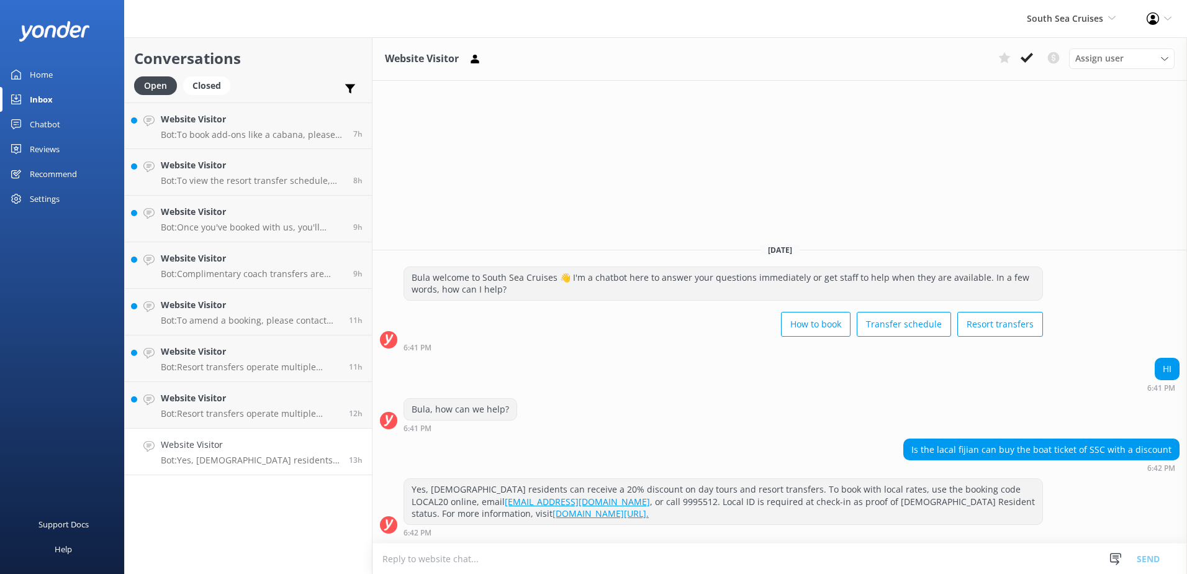
click at [1026, 70] on div "Website Visitor Assign user Alyssa Sonya Digital Res Team Brenda Fenton Asena N…" at bounding box center [780, 58] width 815 height 43
click at [1026, 68] on div "Assign user Alyssa Sonya Digital Res Team Brenda Fenton Asena Naweilulu Miri Ko…" at bounding box center [1083, 58] width 181 height 20
click at [1026, 60] on use at bounding box center [1027, 58] width 12 height 10
click at [269, 417] on p "Bot: Resort transfers operate multiple times a day, every day, departing from P…" at bounding box center [250, 413] width 179 height 11
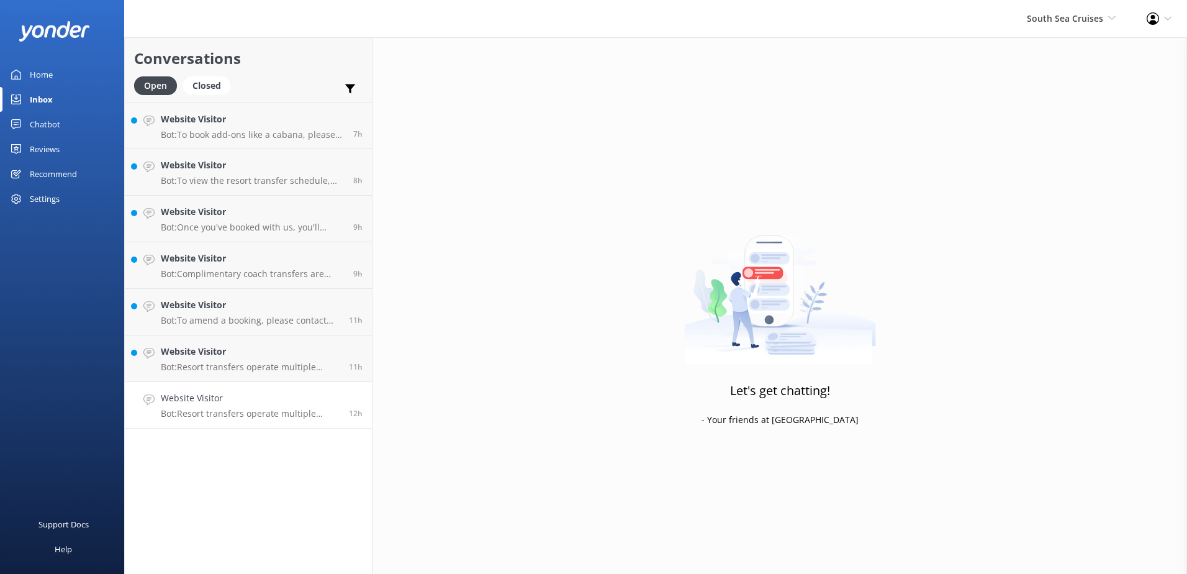
click at [232, 422] on link "Website Visitor Bot: Resort transfers operate multiple times a day, every day, …" at bounding box center [248, 405] width 247 height 47
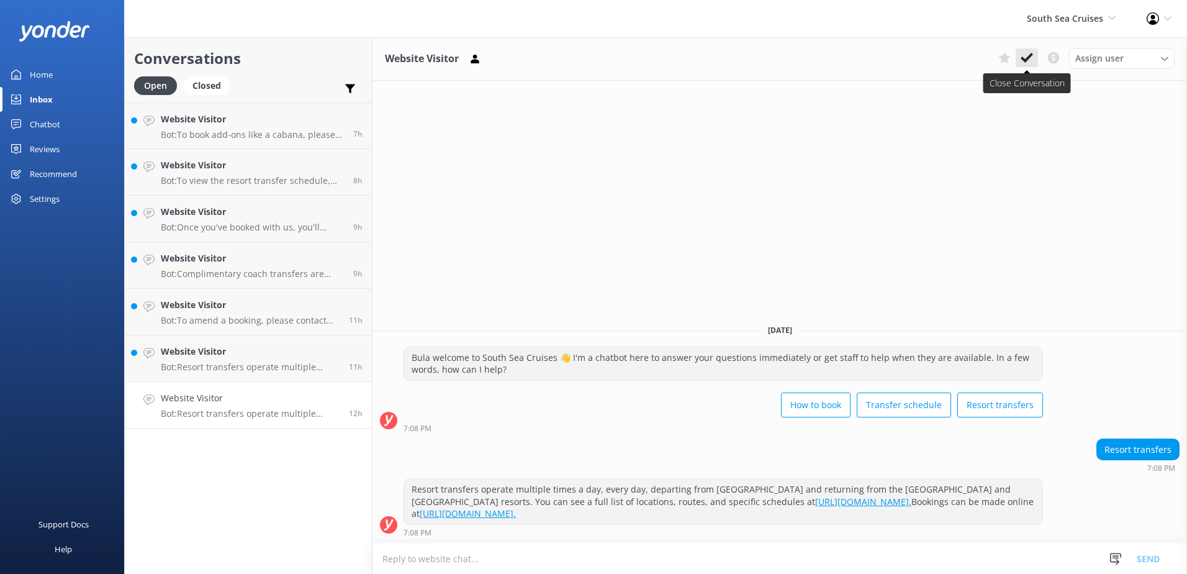
click at [1026, 54] on icon at bounding box center [1027, 58] width 12 height 12
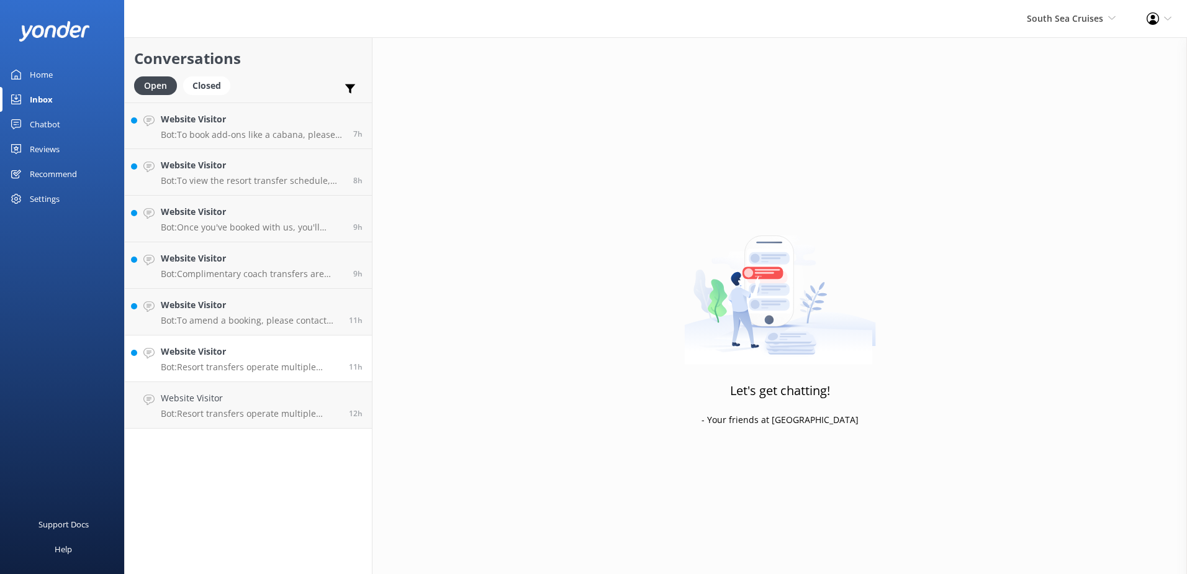
click at [322, 346] on h4 "Website Visitor" at bounding box center [250, 352] width 179 height 14
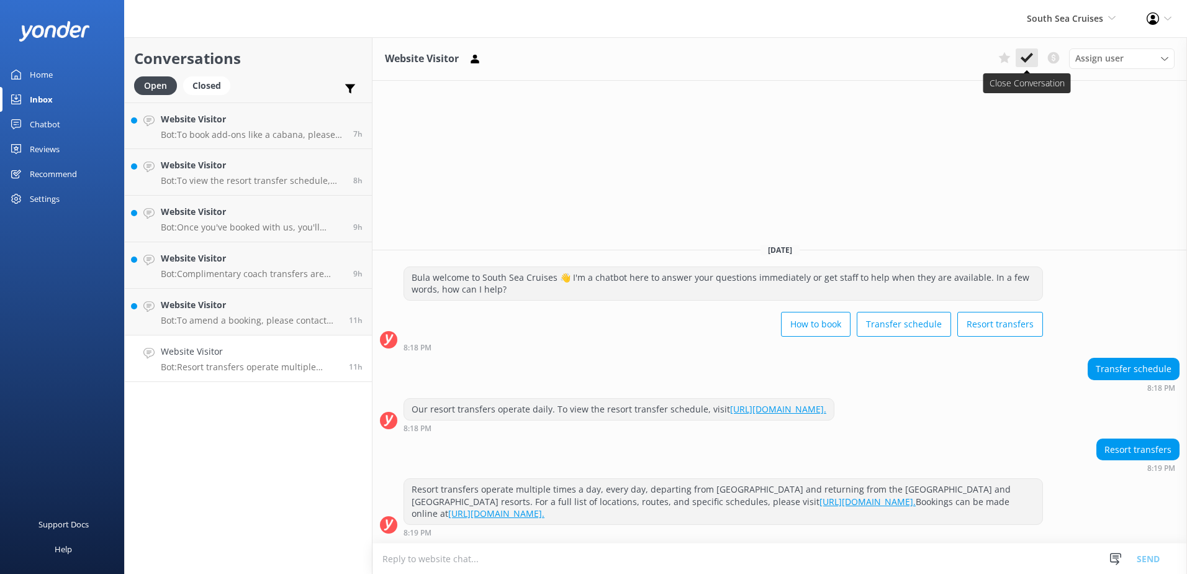
click at [1035, 58] on button at bounding box center [1027, 57] width 22 height 19
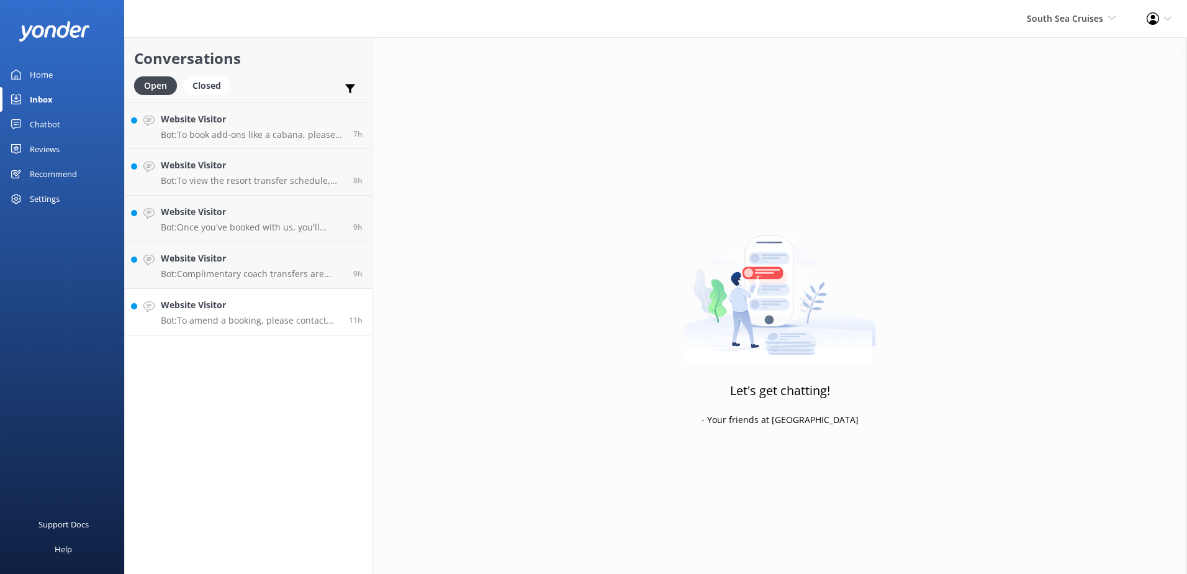
click at [316, 311] on h4 "Website Visitor" at bounding box center [250, 305] width 179 height 14
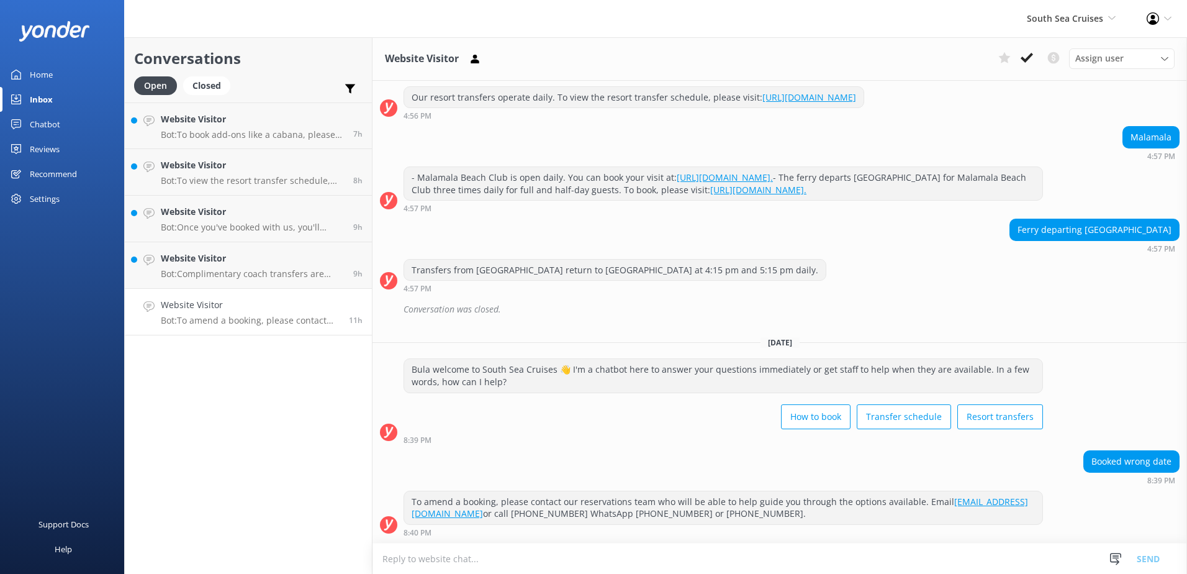
scroll to position [171, 0]
click at [1024, 61] on use at bounding box center [1027, 58] width 12 height 10
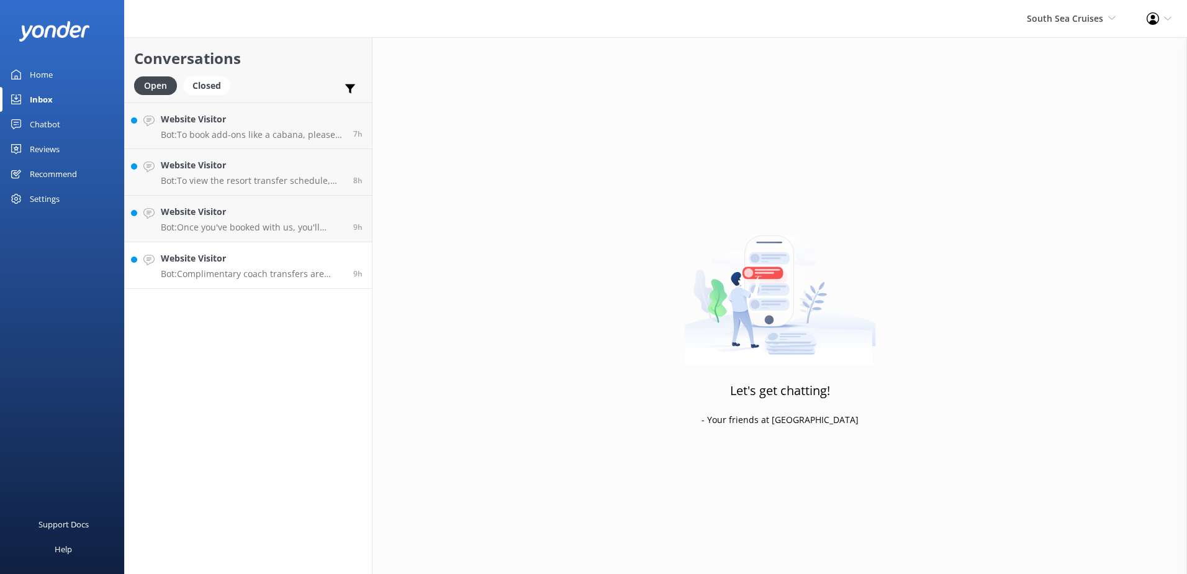
click at [302, 277] on p "Bot: Complimentary coach transfers are provided for most day tours to Malamala …" at bounding box center [252, 273] width 183 height 11
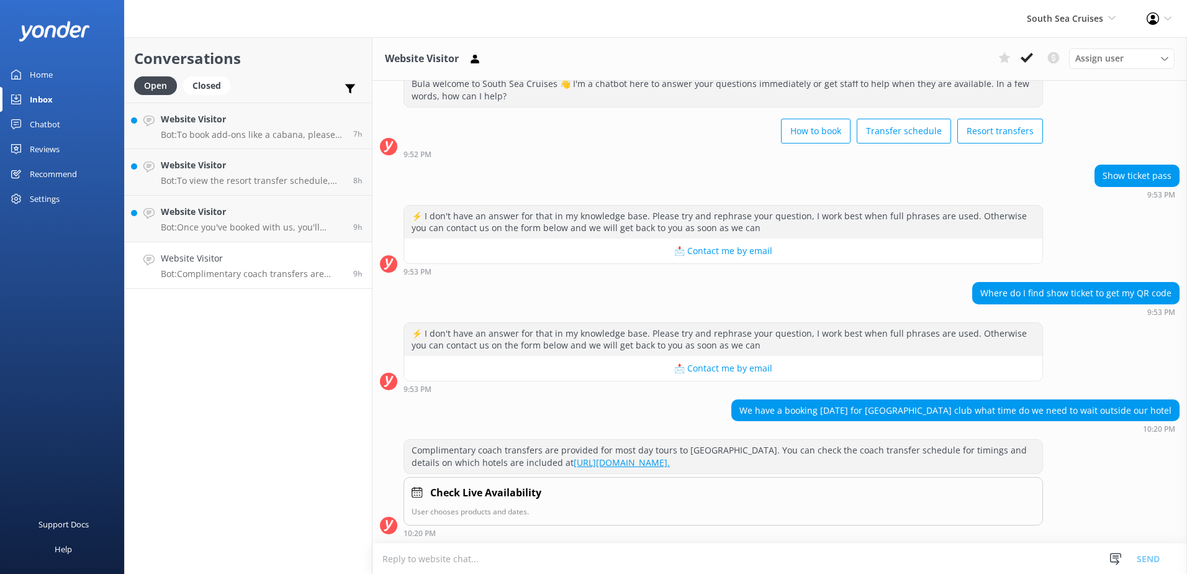
scroll to position [41, 0]
click at [615, 558] on textarea at bounding box center [780, 558] width 815 height 30
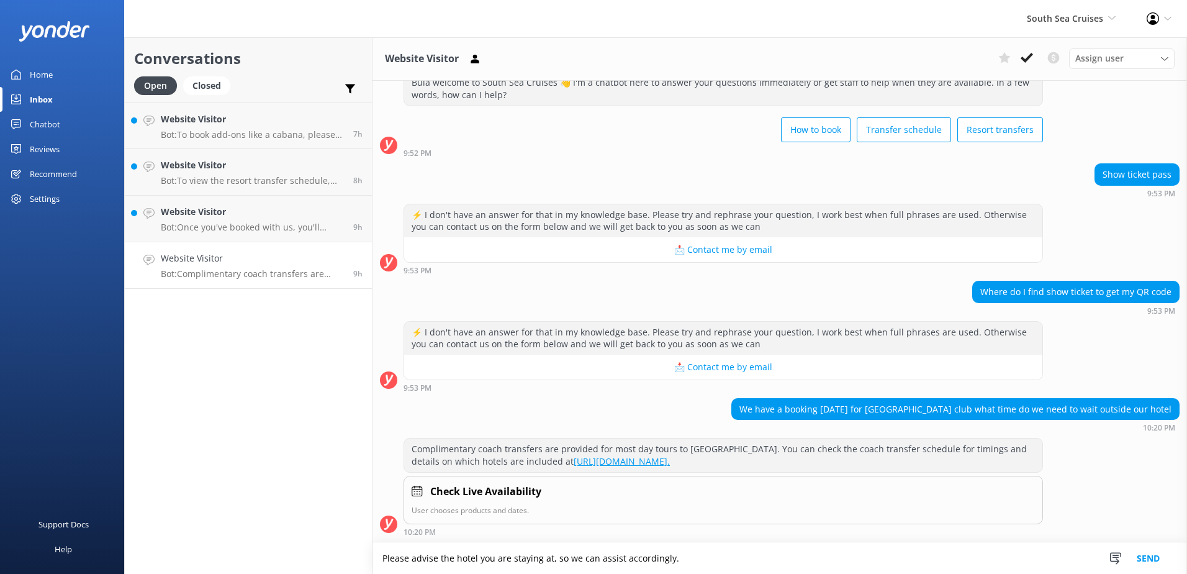
type textarea "Please advise the hotel you are staying at, so we can assist accordingly."
click at [1142, 550] on button "Send" at bounding box center [1148, 558] width 47 height 31
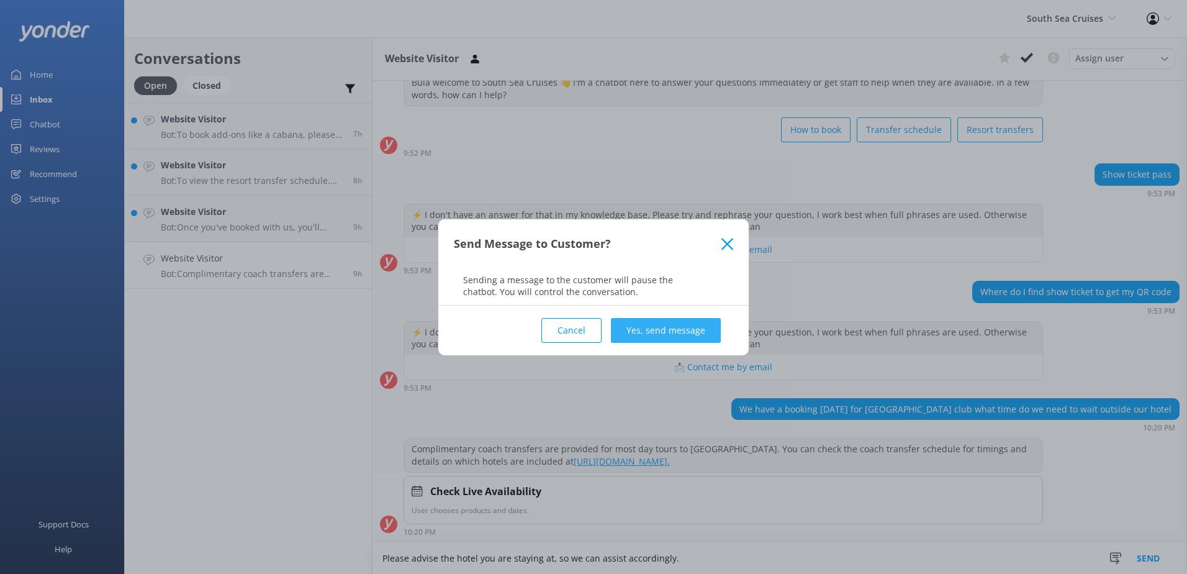
click at [663, 328] on button "Yes, send message" at bounding box center [666, 330] width 110 height 25
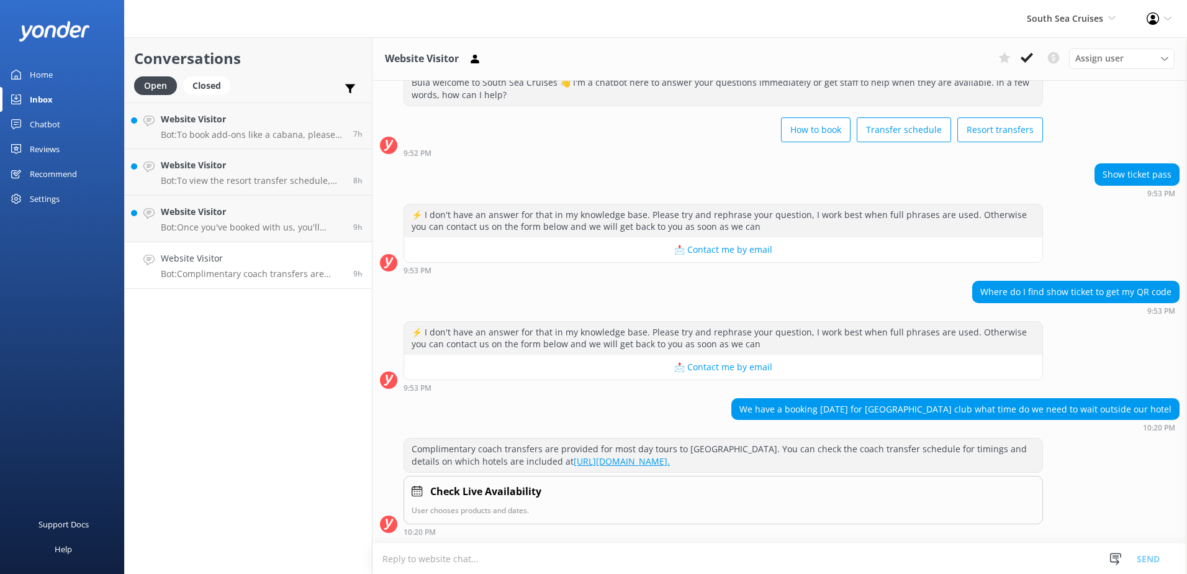
scroll to position [145, 0]
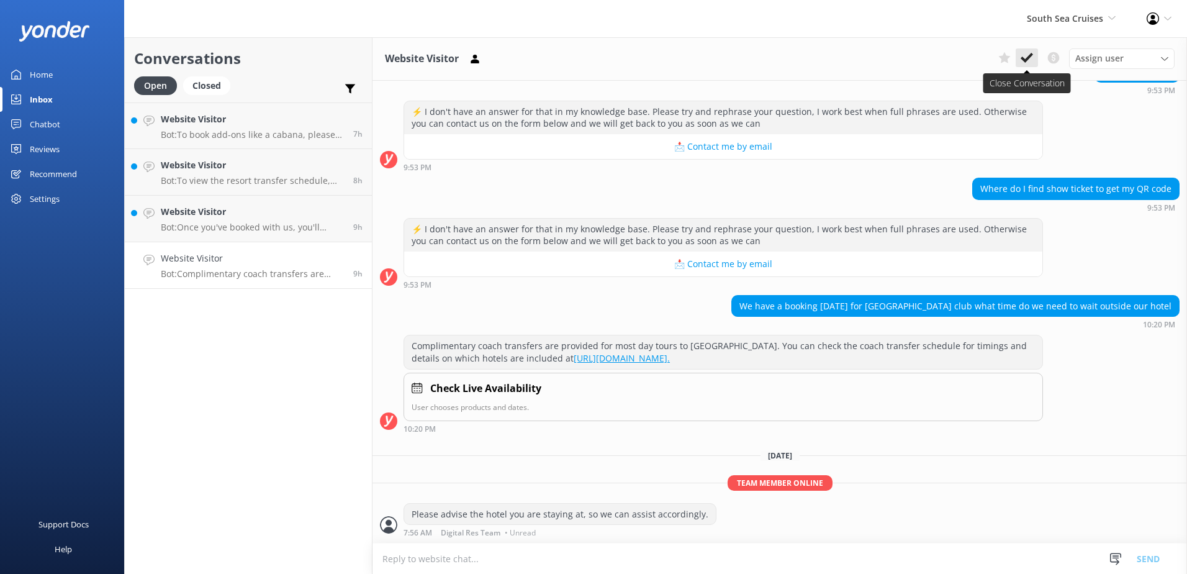
click at [1028, 64] on icon at bounding box center [1027, 58] width 12 height 12
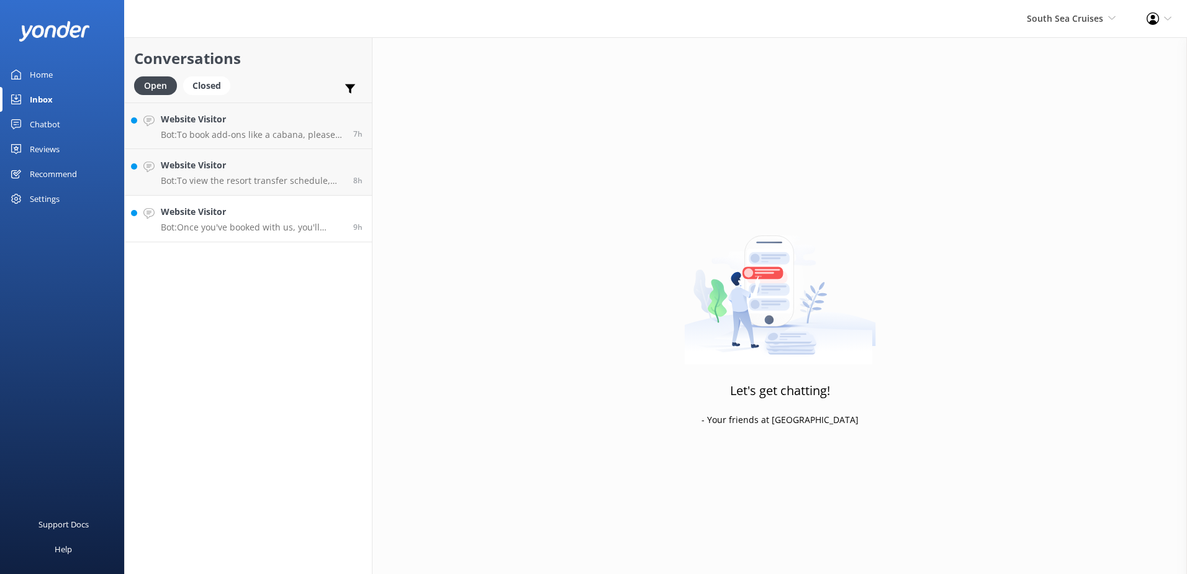
click at [255, 225] on p "Bot: Once you've booked with us, you'll receive an email 24 hours before your t…" at bounding box center [252, 227] width 183 height 11
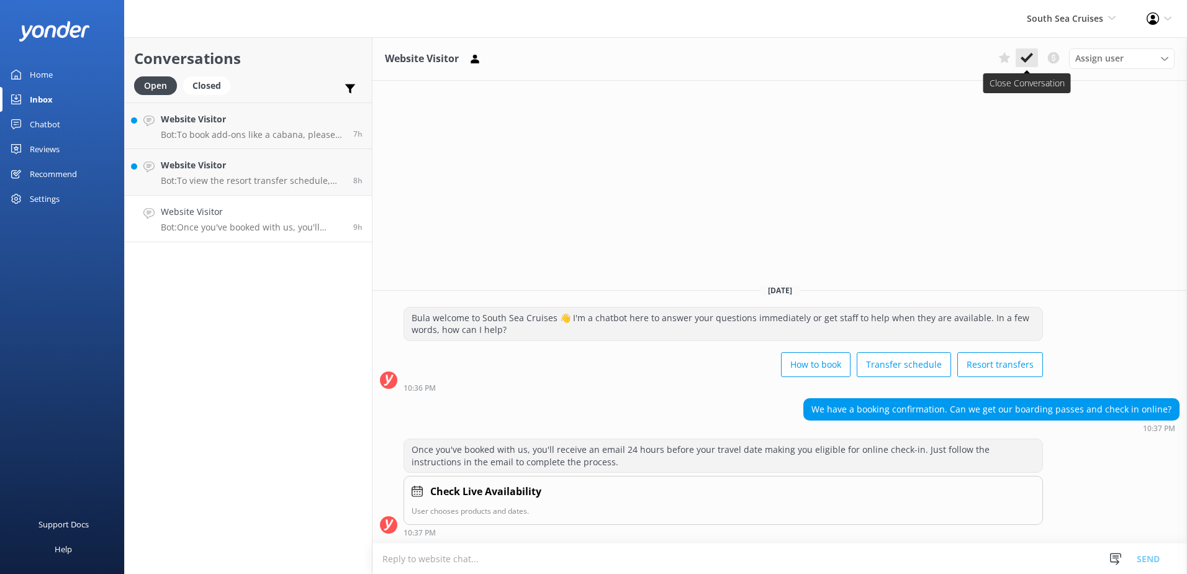
click at [1029, 66] on button at bounding box center [1027, 57] width 22 height 19
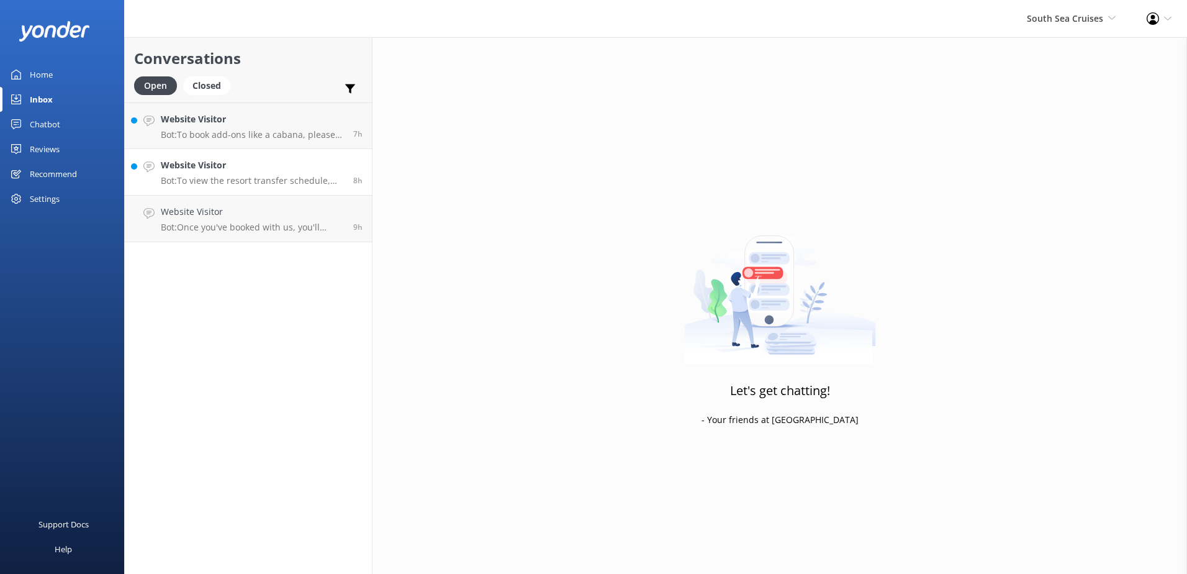
click at [270, 189] on link "Website Visitor Bot: To view the resort transfer schedule, including Malolo Lai…" at bounding box center [248, 172] width 247 height 47
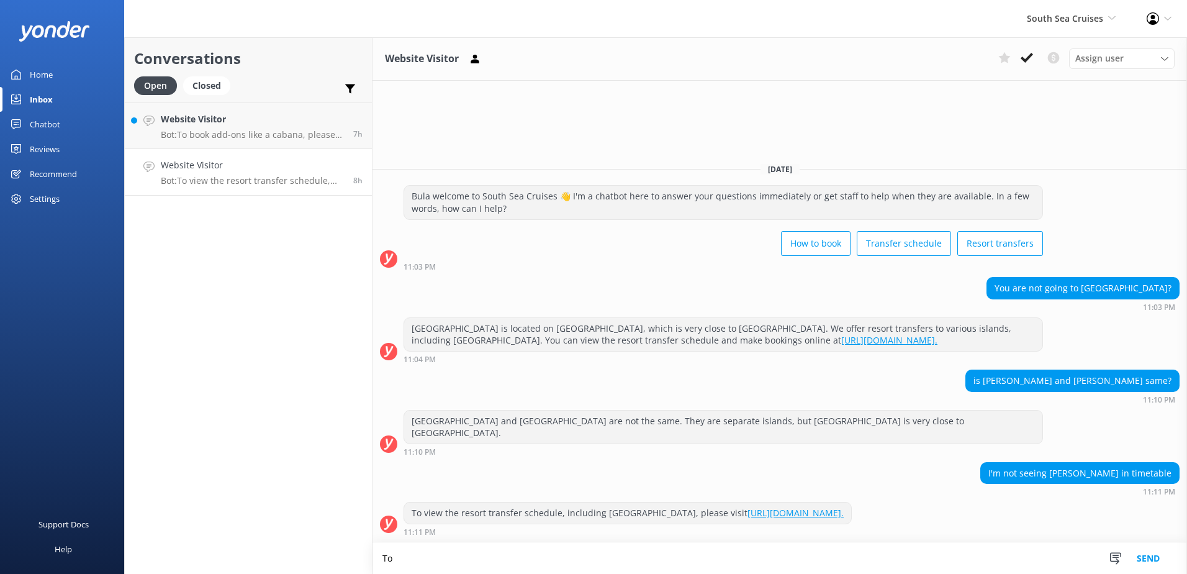
type textarea "T"
type textarea "You will have to contact Malolo cat services as they offer transfers to Malolo …"
click at [1159, 558] on button "Send" at bounding box center [1148, 558] width 47 height 31
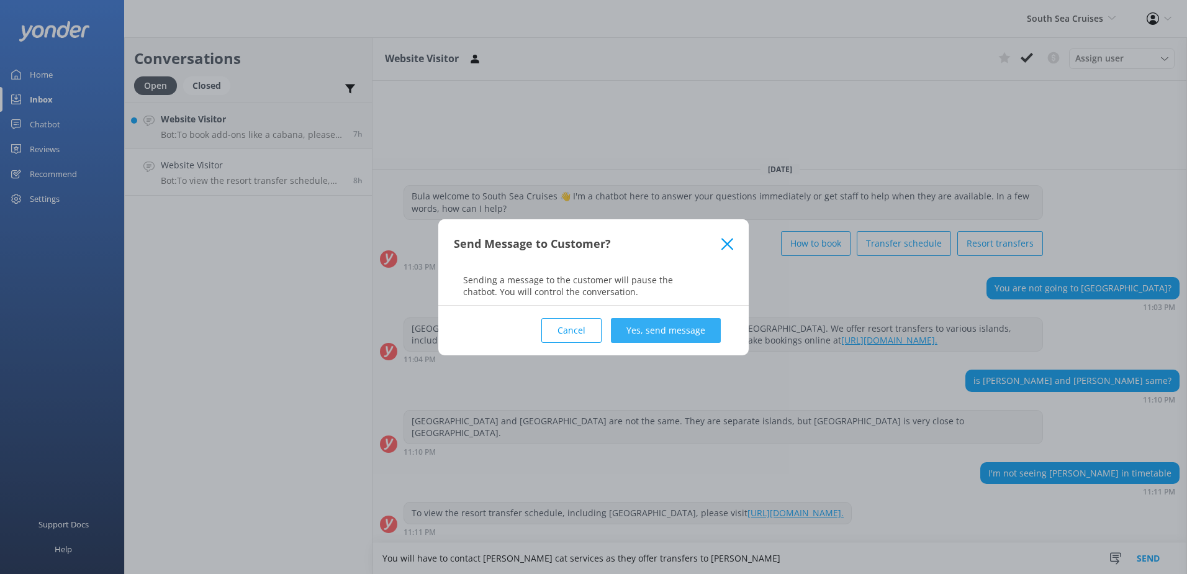
click at [692, 328] on button "Yes, send message" at bounding box center [666, 330] width 110 height 25
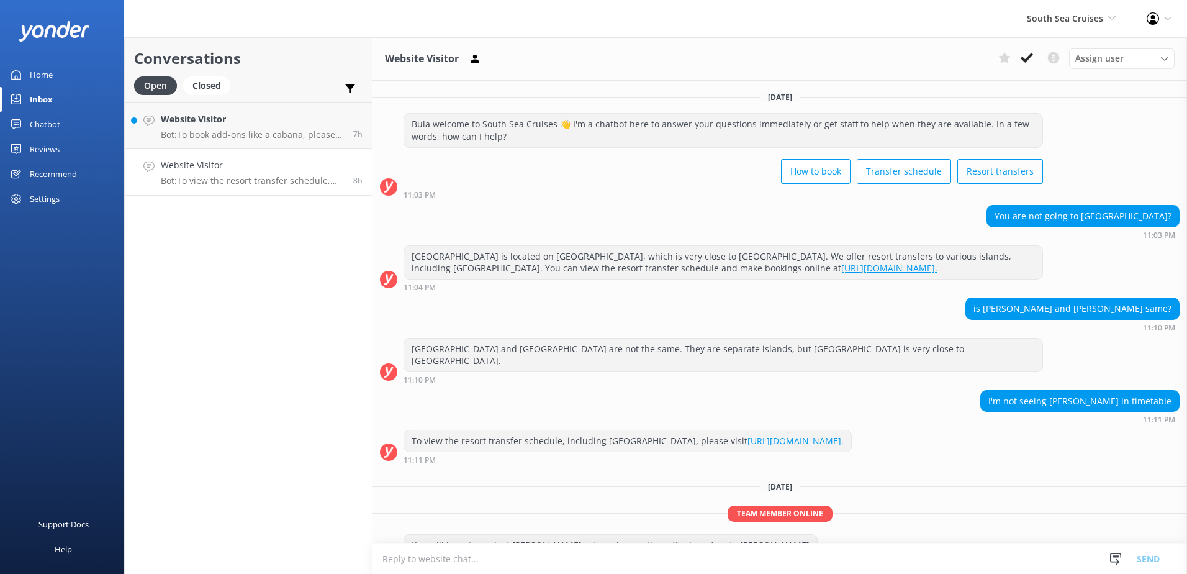
scroll to position [19, 0]
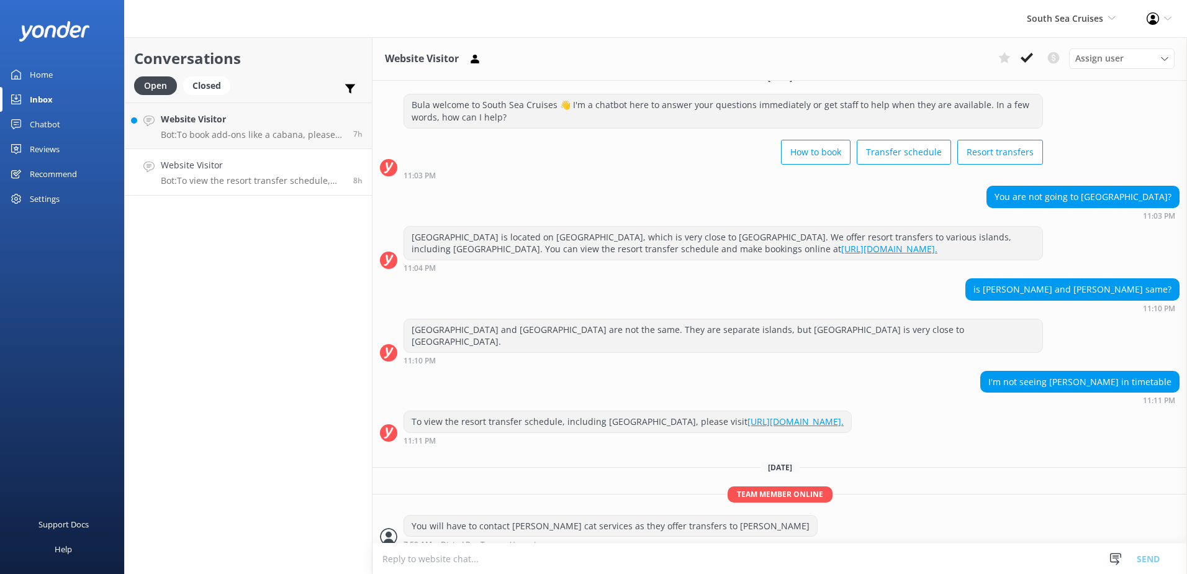
click at [1039, 61] on div "Assign user Alyssa Sonya Digital Res Team Brenda Fenton Asena Naweilulu Miri Ko…" at bounding box center [1083, 58] width 181 height 20
click at [1034, 60] on button at bounding box center [1027, 57] width 22 height 19
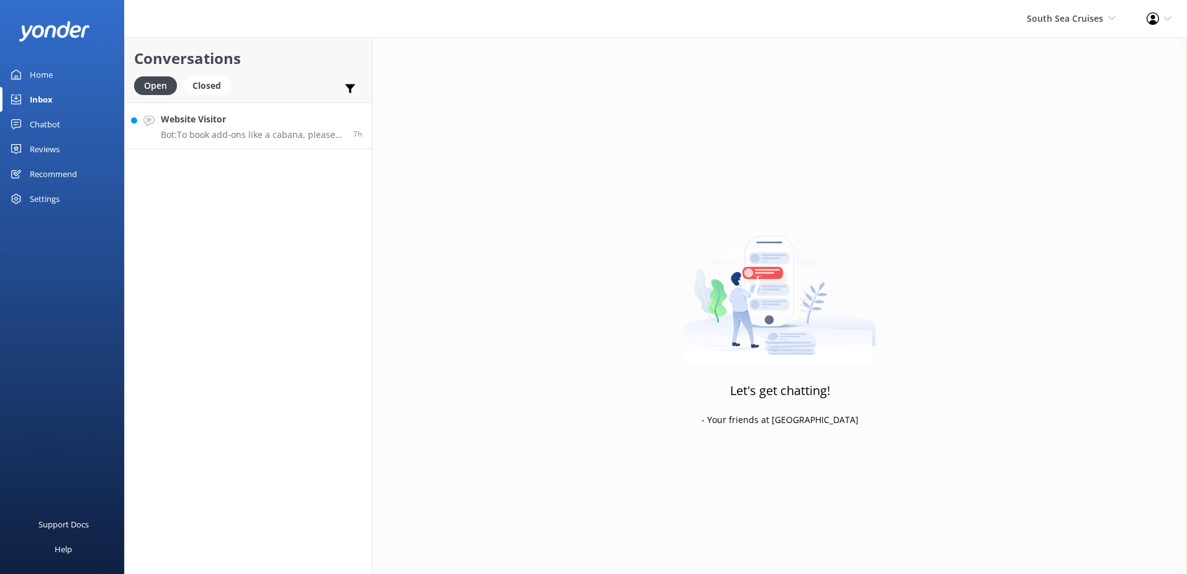
click at [291, 133] on p "Bot: To book add-ons like a cabana, please email reservations@ssc.com.fj or cal…" at bounding box center [252, 134] width 183 height 11
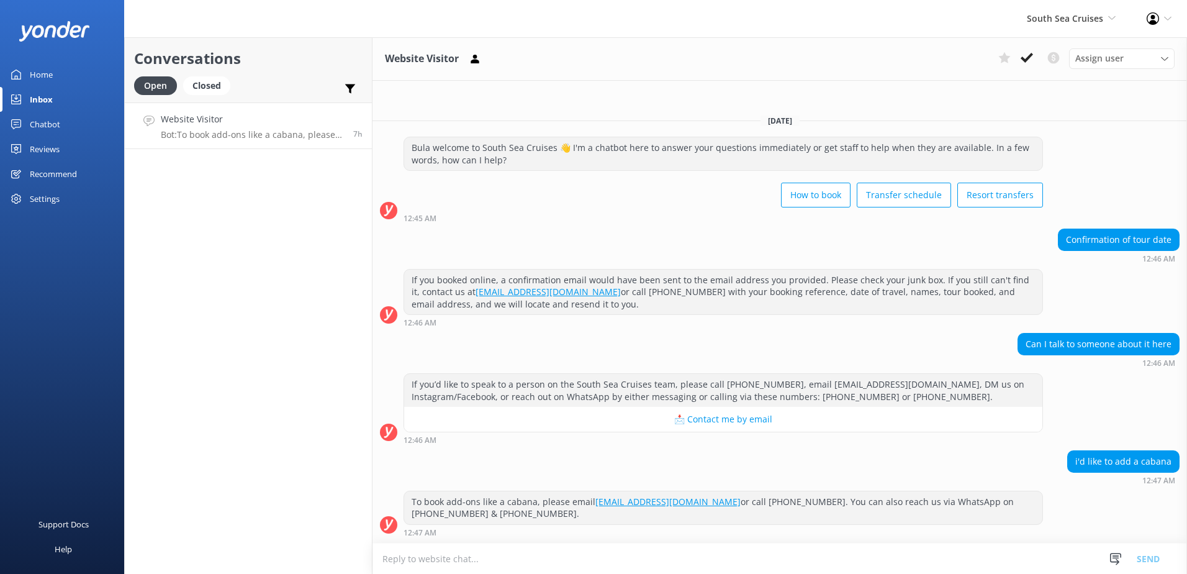
click at [1037, 51] on button at bounding box center [1027, 57] width 22 height 19
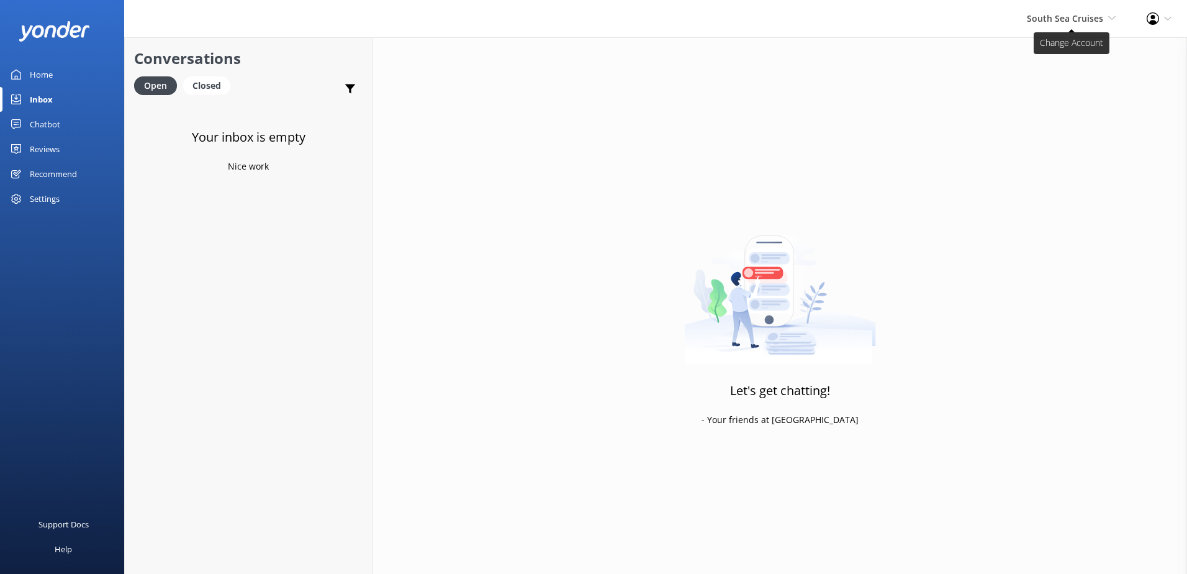
click at [1074, 25] on span "South Sea Cruises South Sea Sailing South Sea Cruises Malamala Beach Club Aweso…" at bounding box center [1071, 19] width 89 height 14
click at [1062, 117] on link "Malamala Beach Club" at bounding box center [1070, 113] width 124 height 30
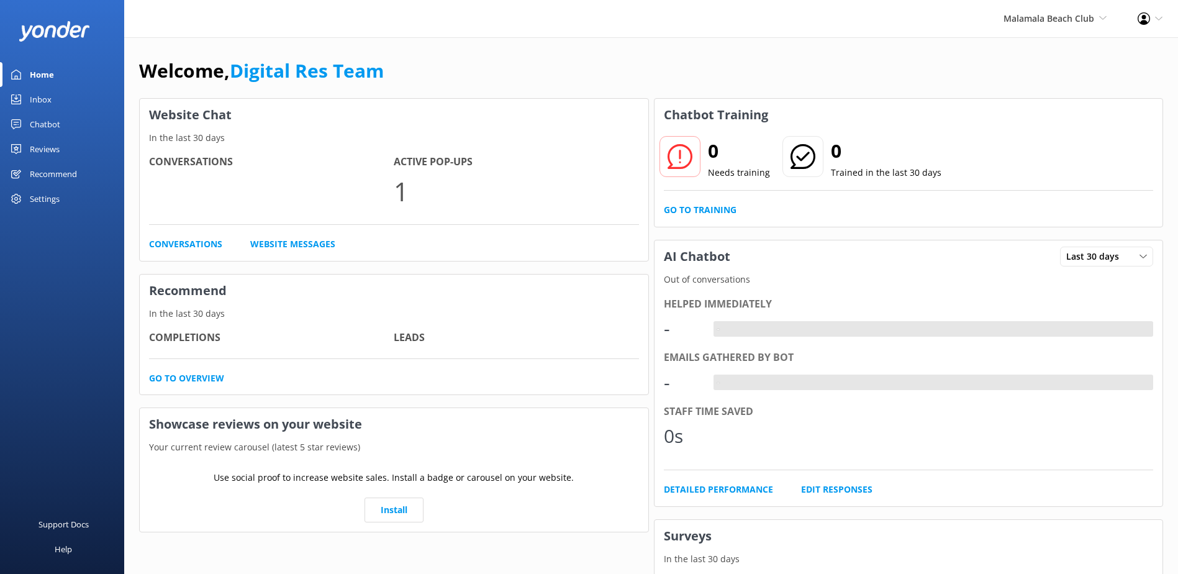
click at [45, 126] on div "Chatbot" at bounding box center [45, 124] width 30 height 25
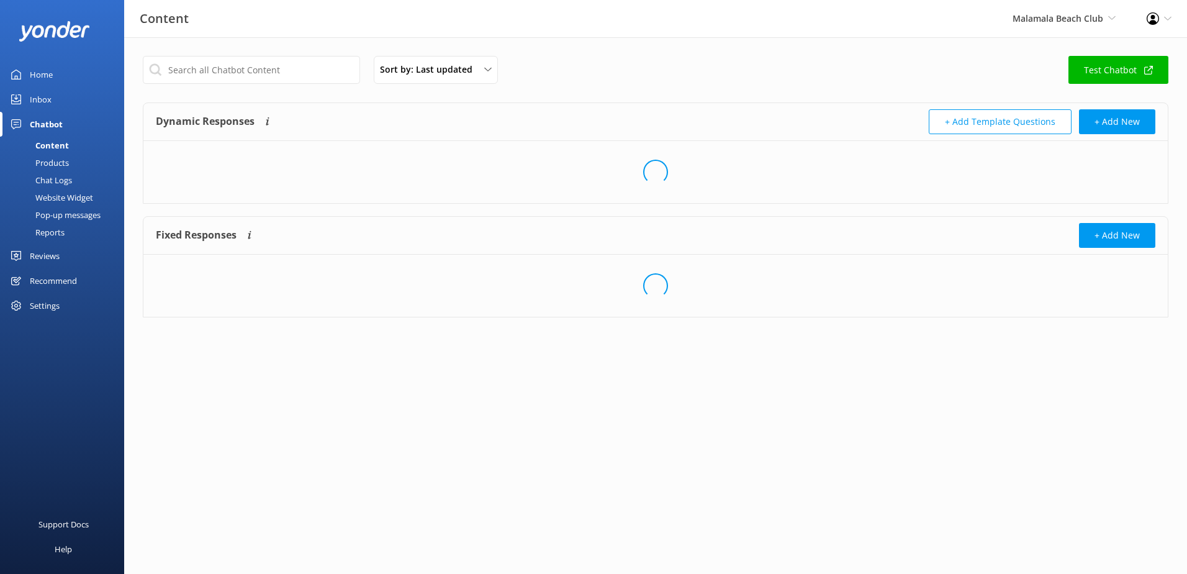
click at [53, 93] on link "Inbox" at bounding box center [62, 99] width 124 height 25
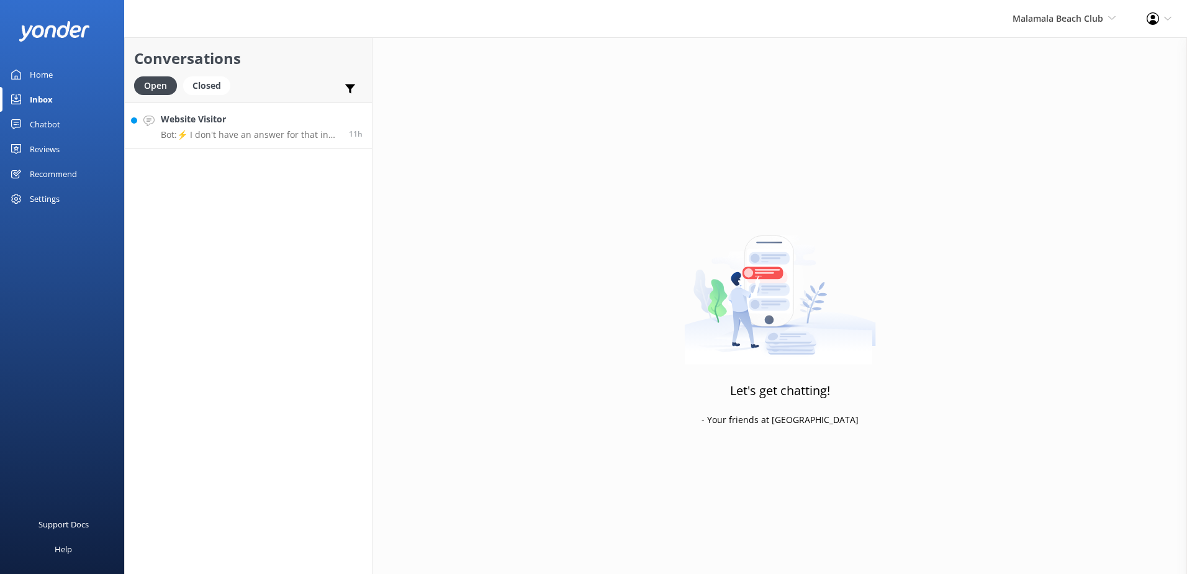
click at [227, 125] on h4 "Website Visitor" at bounding box center [250, 119] width 179 height 14
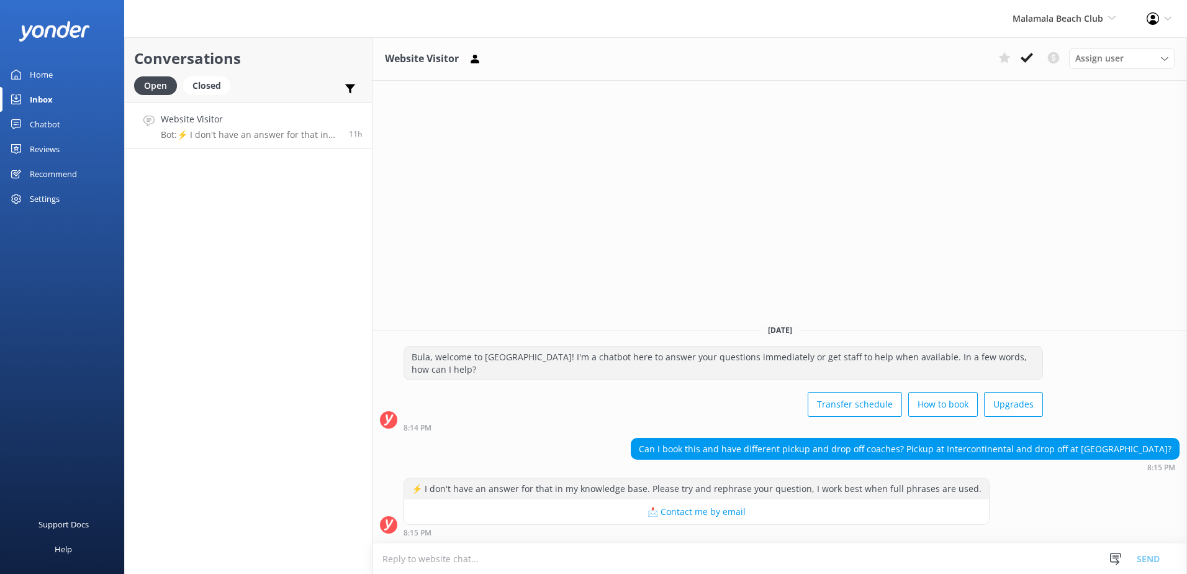
drag, startPoint x: 1085, startPoint y: 14, endPoint x: 1078, endPoint y: 31, distance: 18.7
click at [1085, 13] on span "Malamala Beach Club" at bounding box center [1058, 18] width 91 height 12
click at [1049, 104] on link "Malamala Beach Club" at bounding box center [1070, 113] width 124 height 30
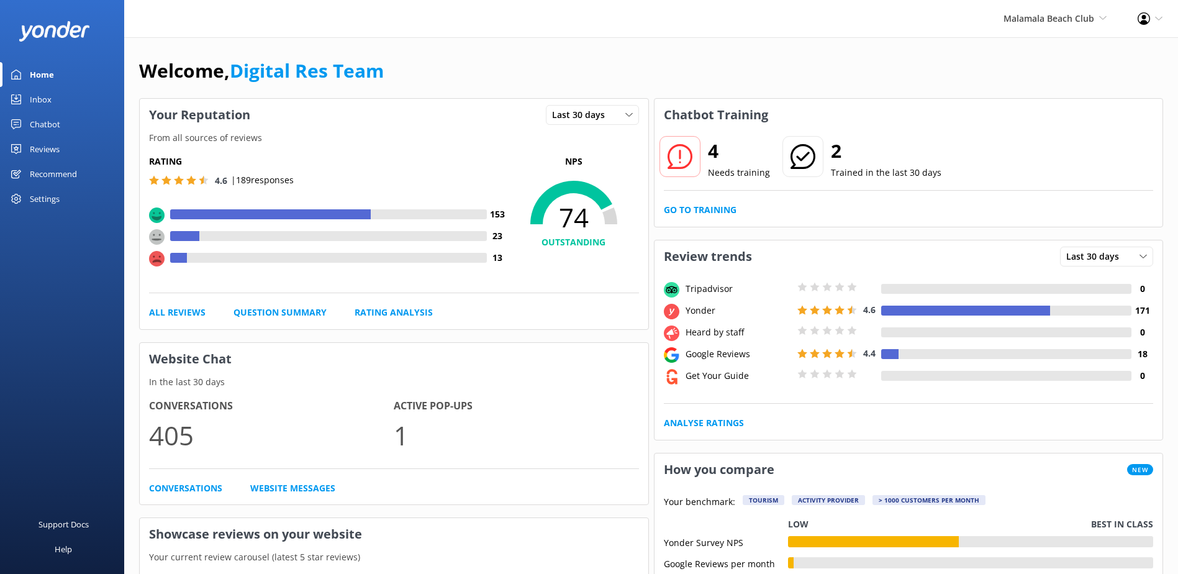
click at [46, 109] on div "Inbox" at bounding box center [41, 99] width 22 height 25
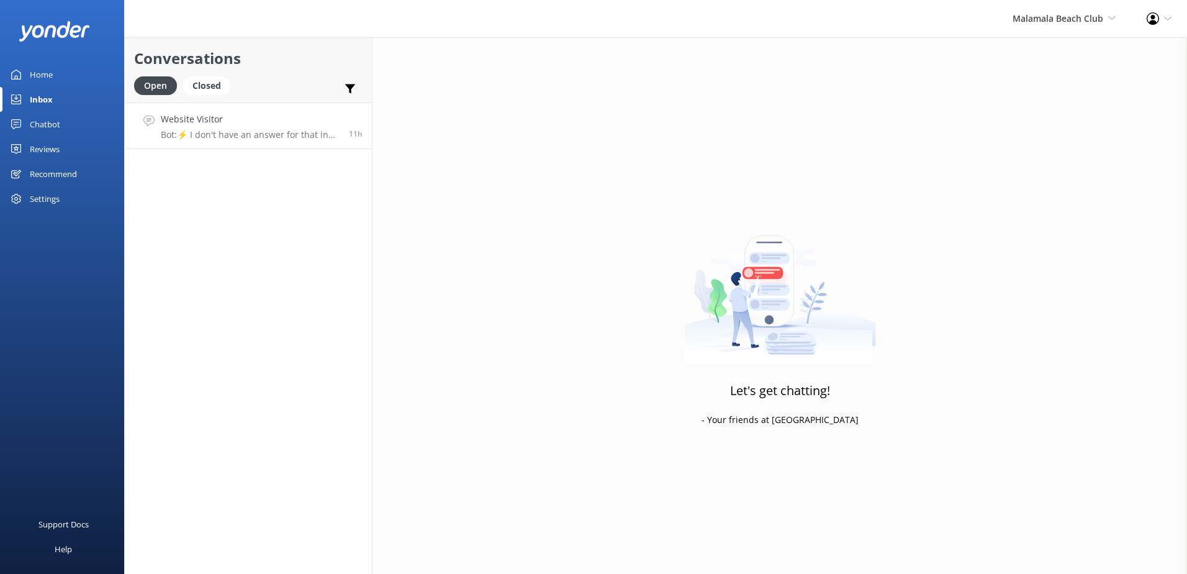
click at [217, 117] on h4 "Website Visitor" at bounding box center [250, 119] width 179 height 14
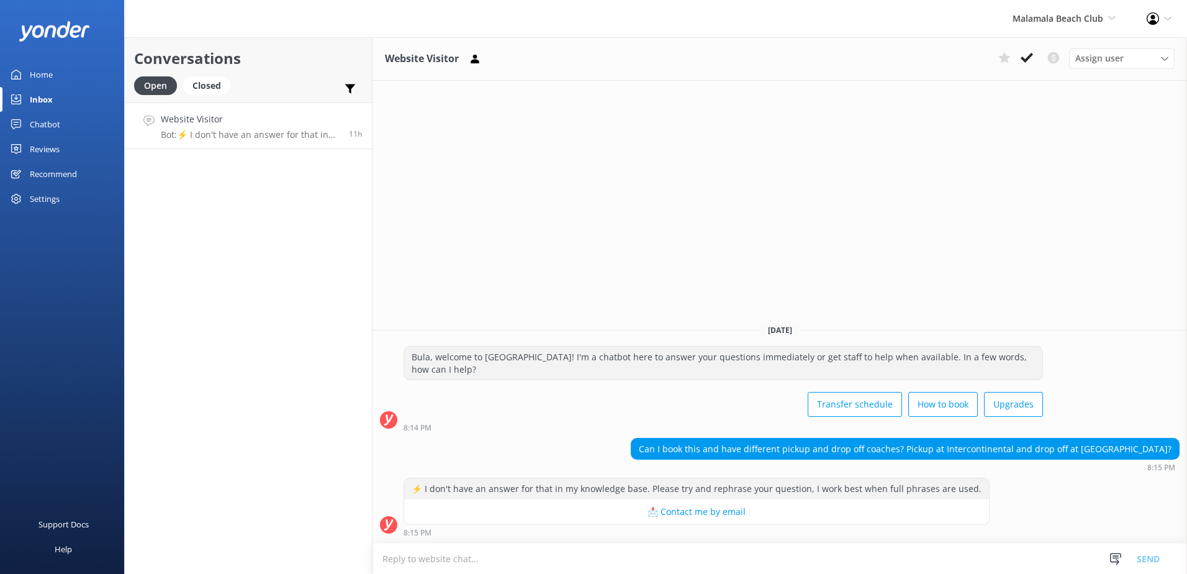
click at [708, 554] on textarea at bounding box center [780, 558] width 815 height 30
type textarea "y"
drag, startPoint x: 713, startPoint y: 548, endPoint x: 300, endPoint y: 536, distance: 412.4
click at [300, 536] on div "Conversations Open Closed Important Converted Assigned to me Unassigned Website…" at bounding box center [655, 305] width 1063 height 536
type textarea "Yes, you can have your pickup and drop off to different resorts"
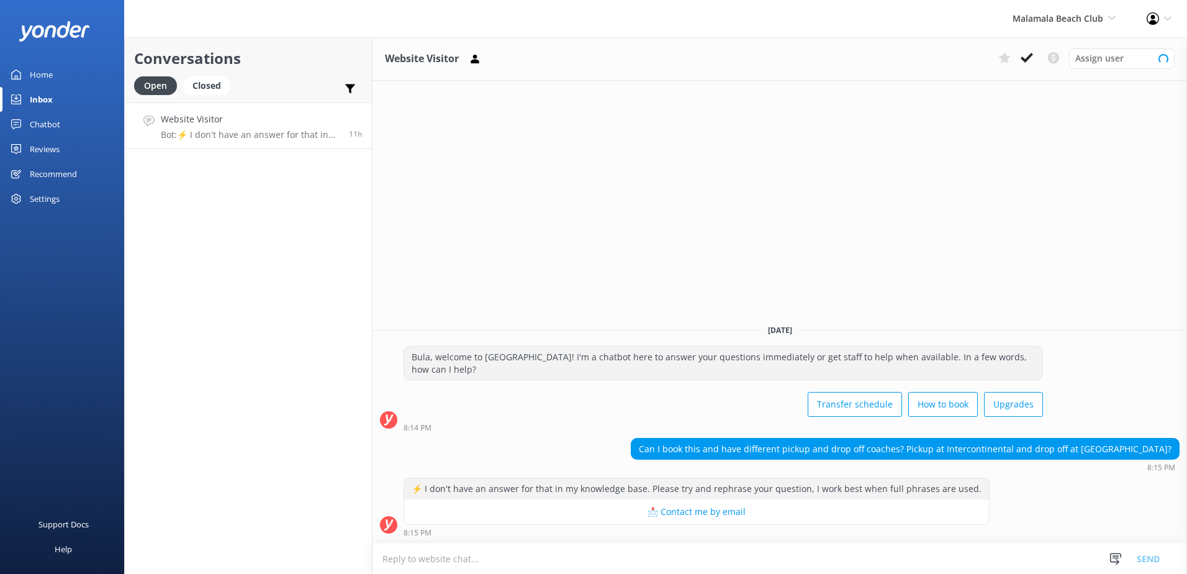
click at [677, 556] on textarea at bounding box center [780, 558] width 815 height 30
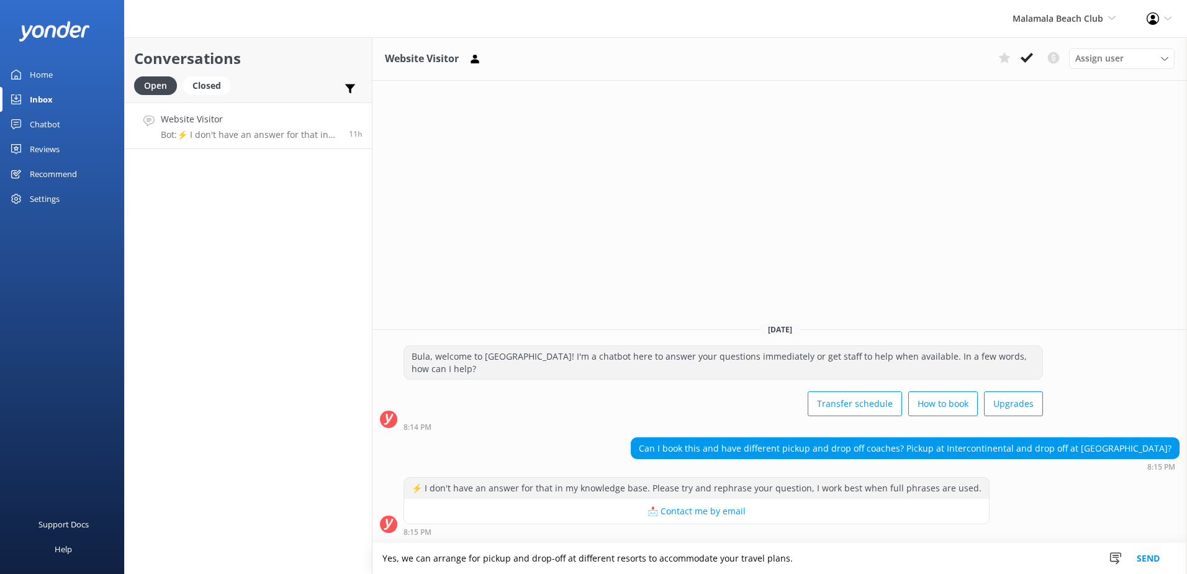
type textarea "Yes, we can arrange for pickup and drop-off at different resorts to accommodate…"
click at [1141, 548] on button "Send" at bounding box center [1148, 558] width 47 height 31
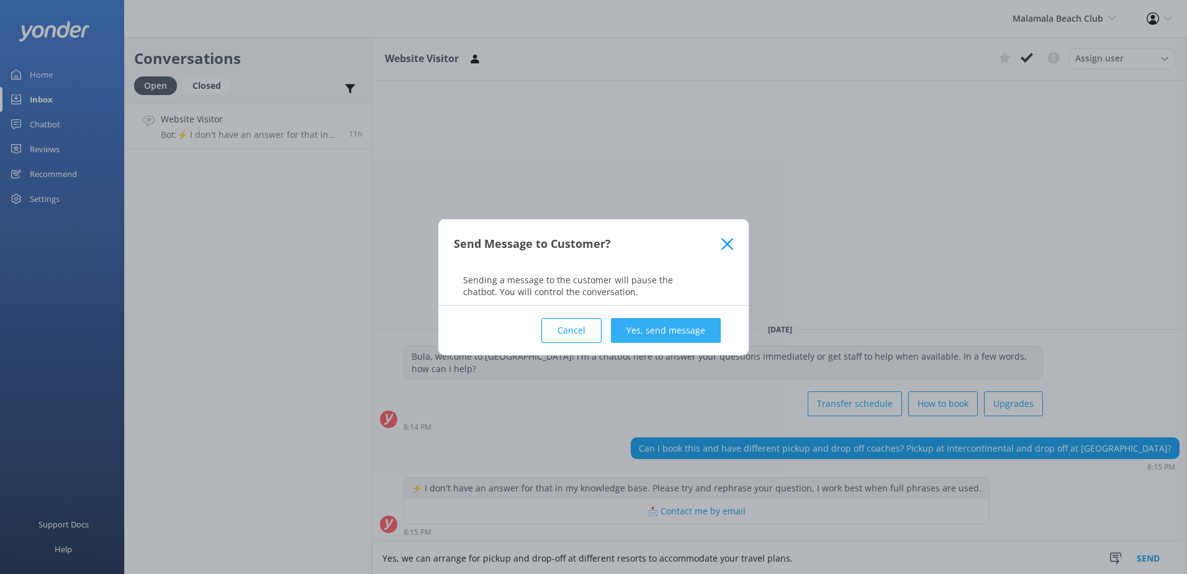
click at [694, 335] on button "Yes, send message" at bounding box center [666, 330] width 110 height 25
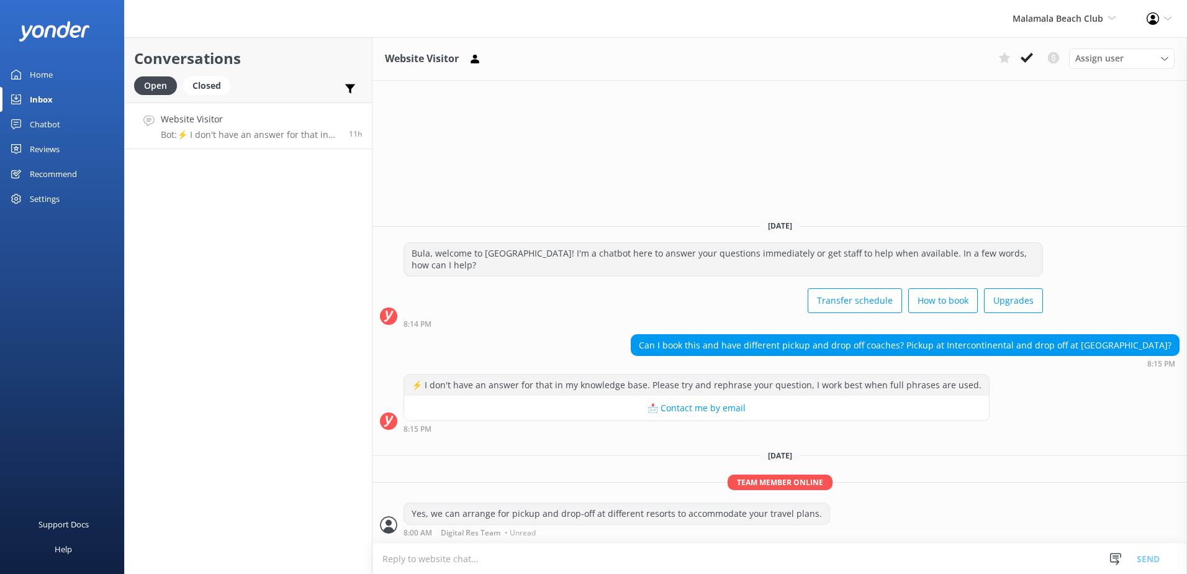
click at [574, 555] on textarea at bounding box center [780, 558] width 815 height 30
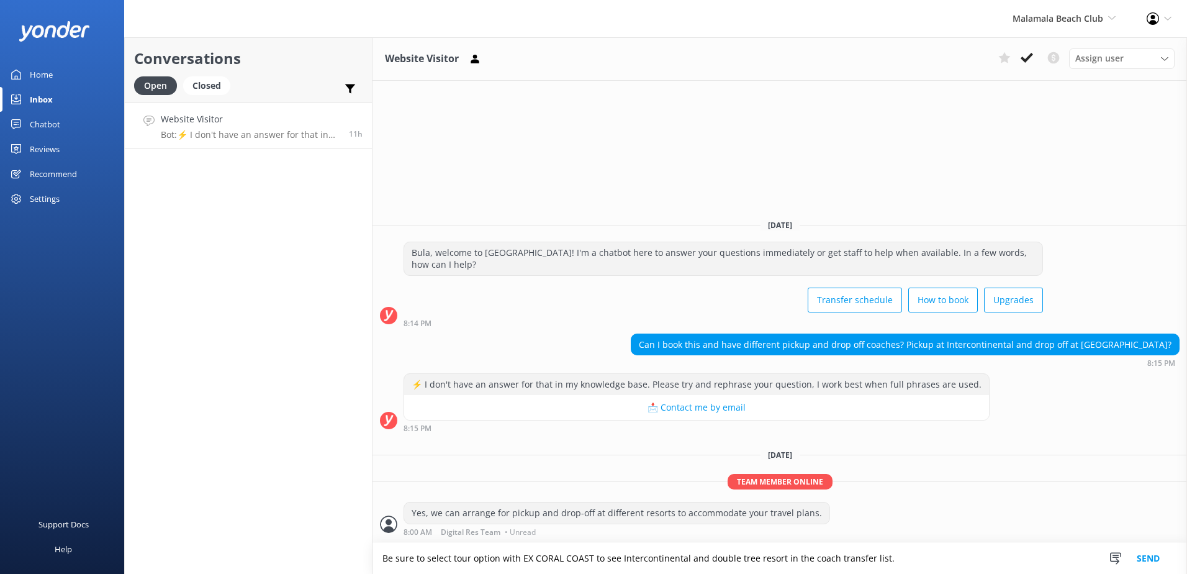
type textarea "Be sure to select tour option with EX CORAL COAST to see Intercontinental and d…"
click at [1141, 564] on button "Send" at bounding box center [1148, 558] width 47 height 31
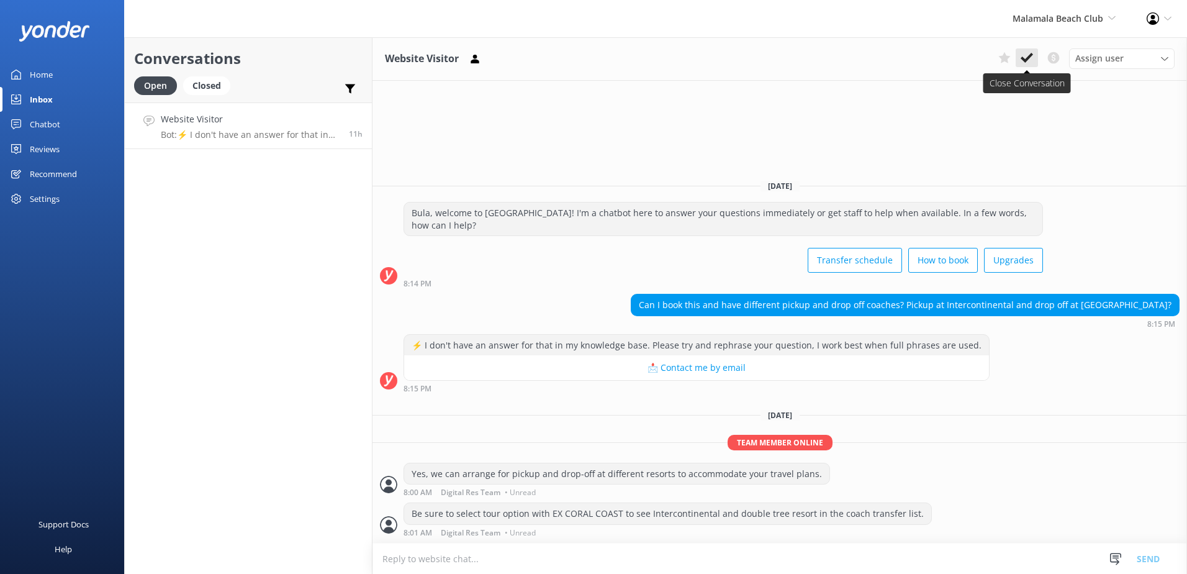
click at [1034, 52] on button at bounding box center [1027, 57] width 22 height 19
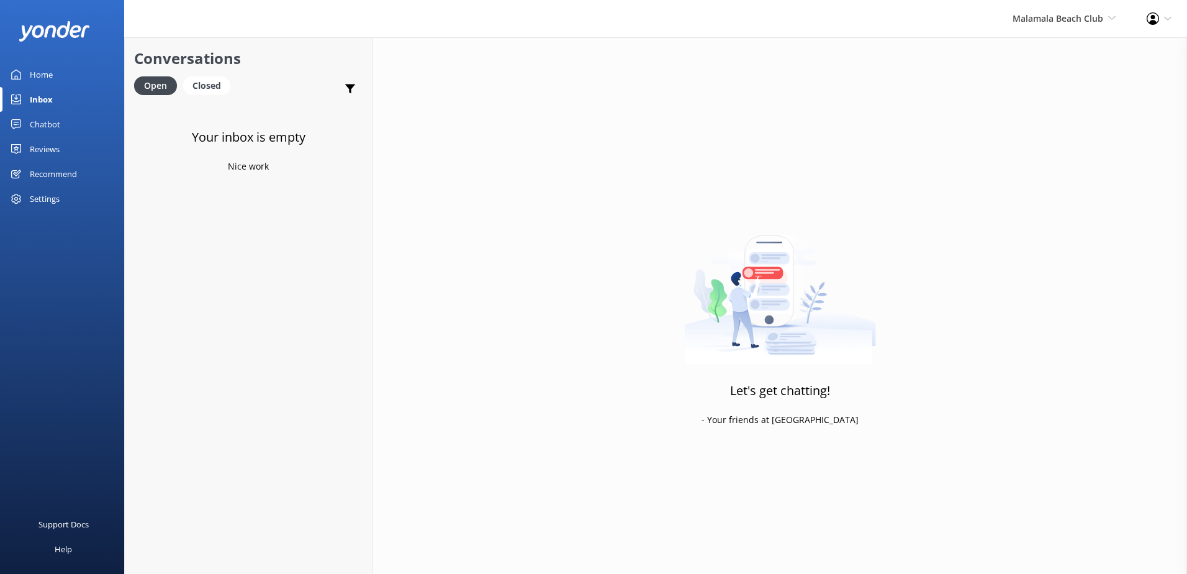
click at [1052, 5] on div "Malamala Beach Club South Sea Sailing South Sea Cruises Malamala Beach Club Awe…" at bounding box center [1064, 18] width 134 height 37
click at [1051, 124] on link "Malamala Beach Club" at bounding box center [1070, 113] width 124 height 30
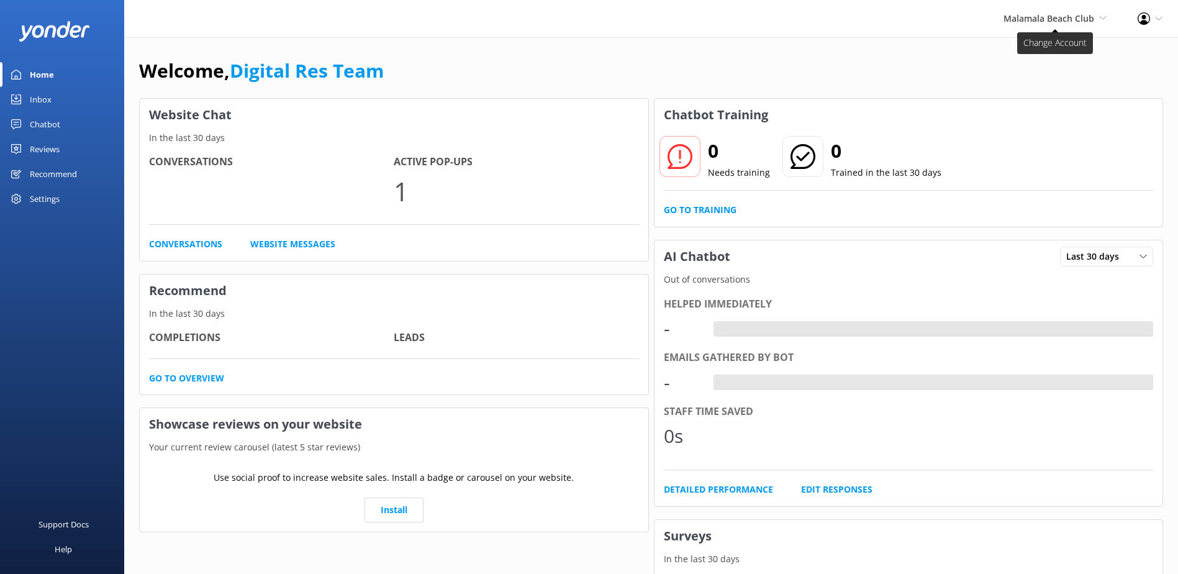
click at [1068, 20] on span "Malamala Beach Club" at bounding box center [1048, 18] width 91 height 12
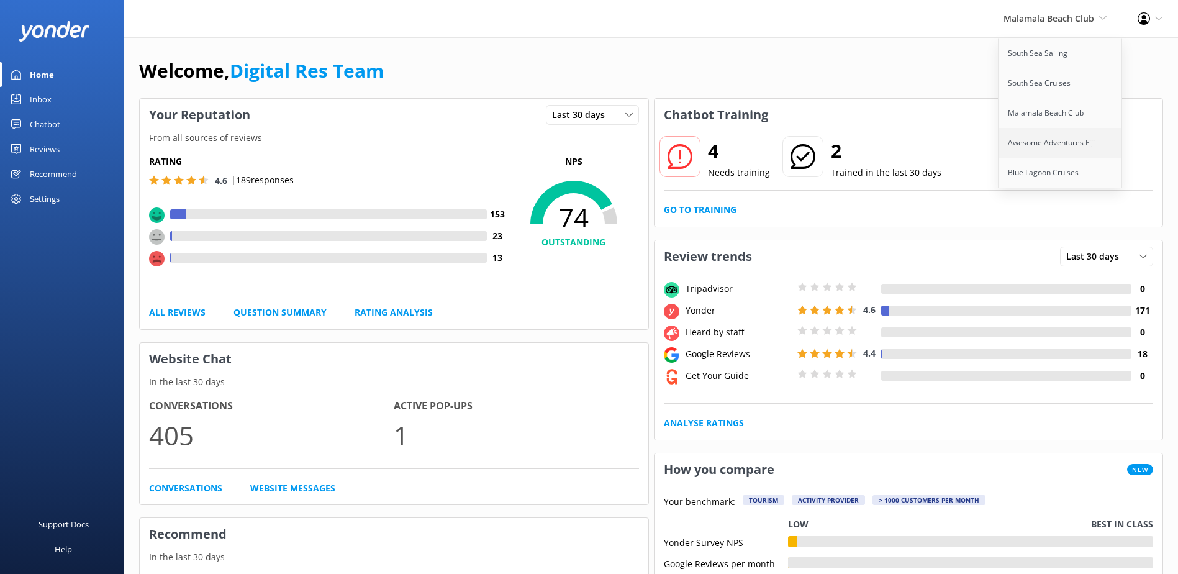
click at [1040, 133] on link "Awesome Adventures Fiji" at bounding box center [1060, 143] width 124 height 30
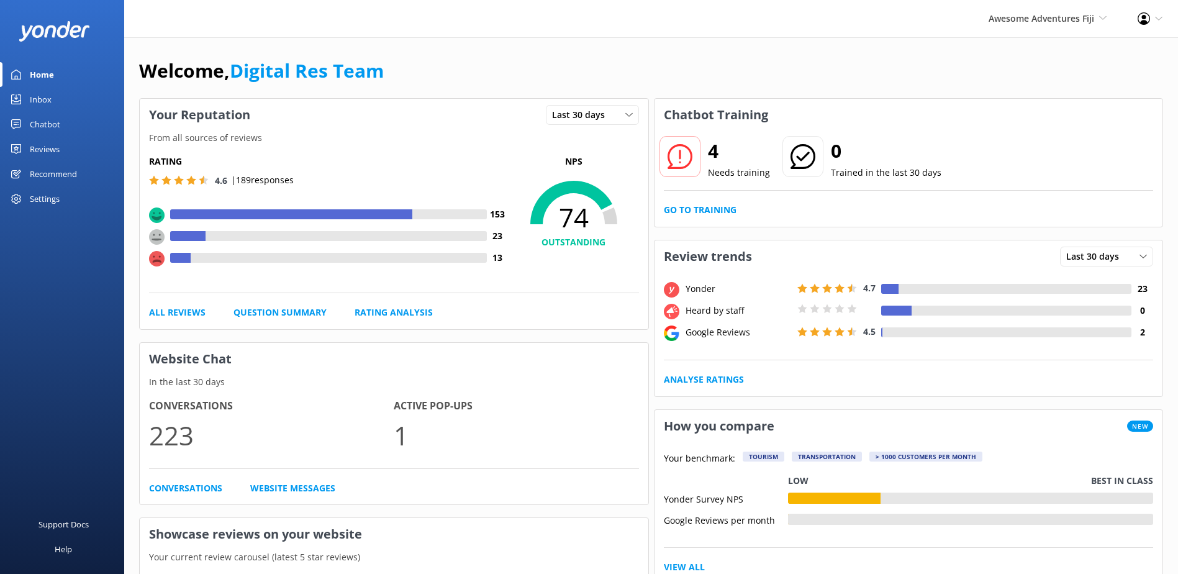
click at [70, 104] on link "Inbox" at bounding box center [62, 99] width 124 height 25
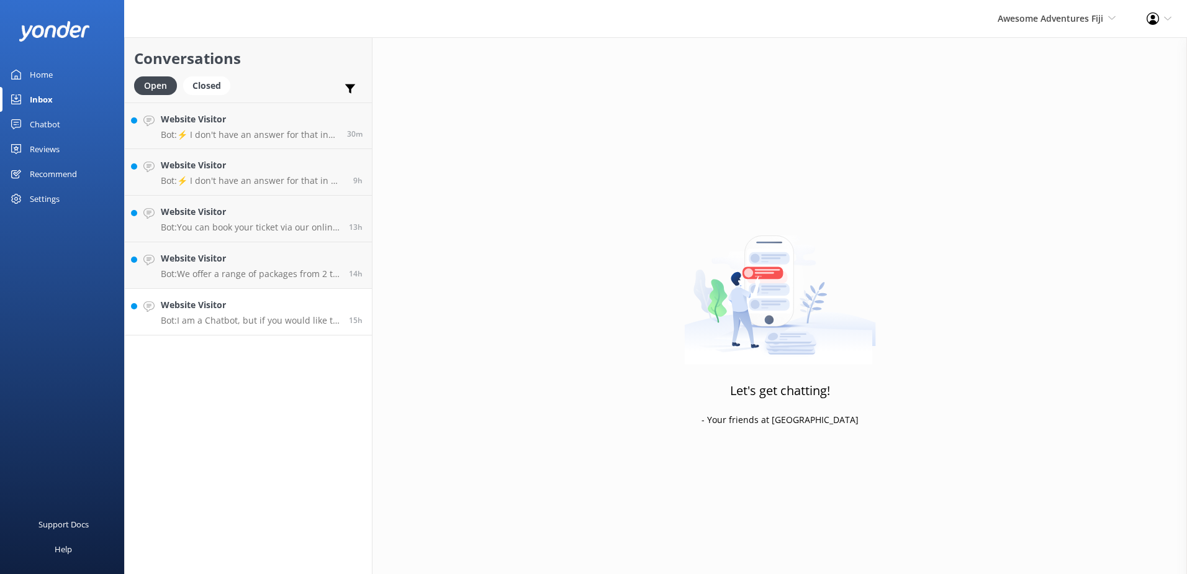
click at [260, 300] on h4 "Website Visitor" at bounding box center [250, 305] width 179 height 14
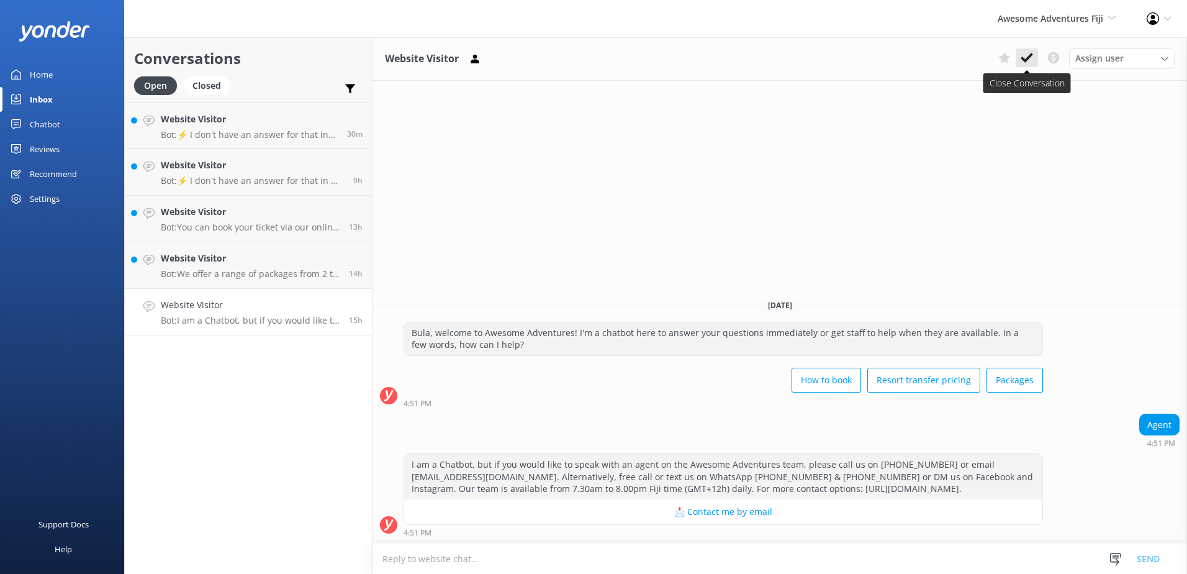
click at [1029, 56] on icon at bounding box center [1027, 58] width 12 height 12
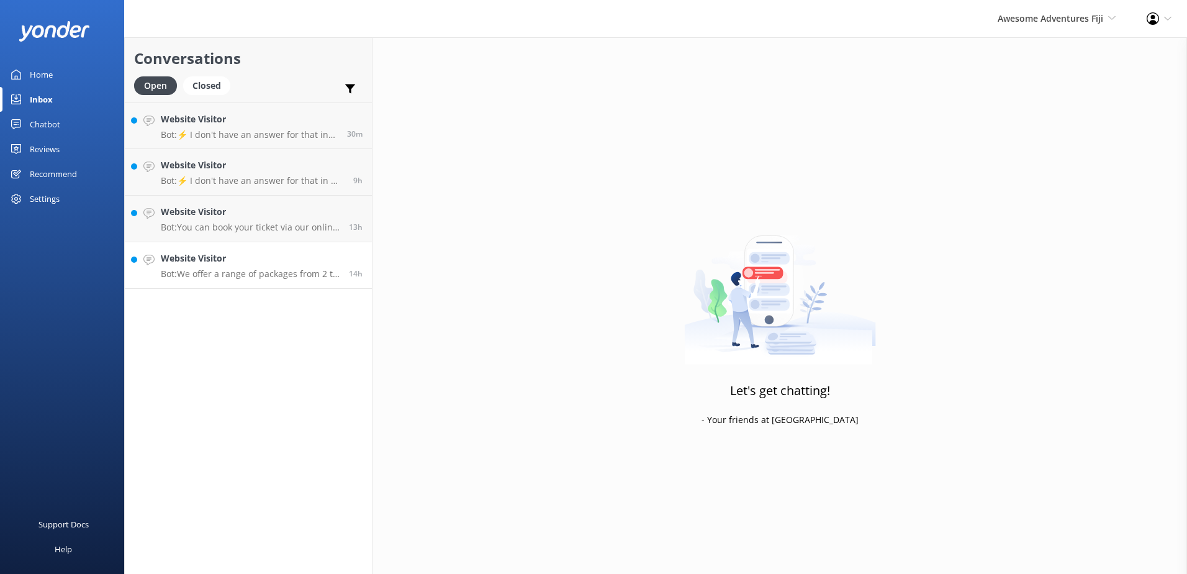
click at [294, 261] on h4 "Website Visitor" at bounding box center [250, 258] width 179 height 14
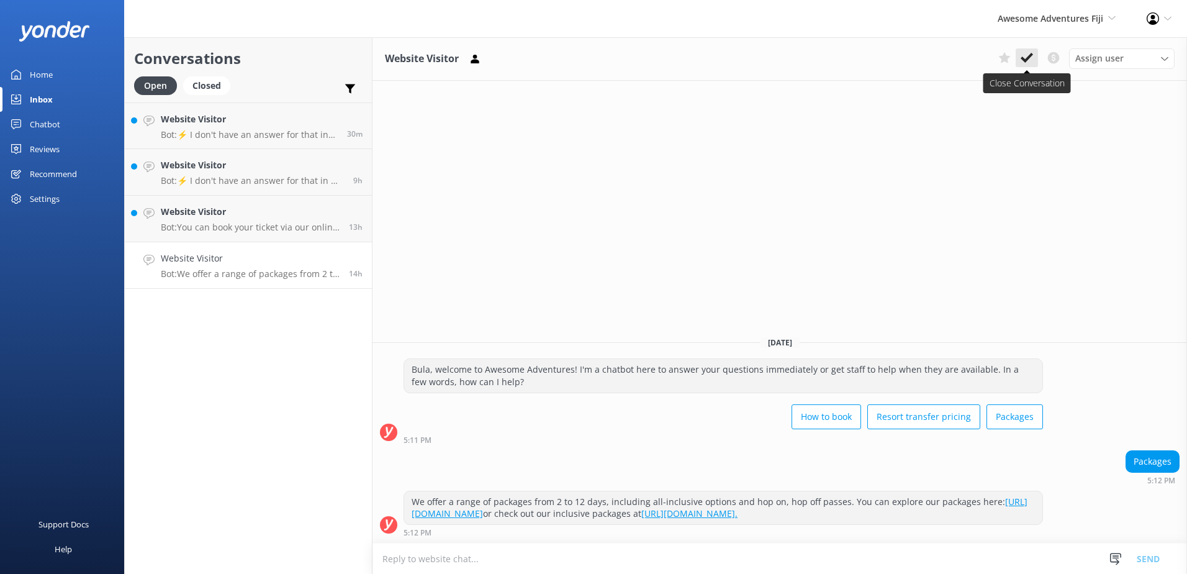
click at [1031, 60] on icon at bounding box center [1027, 58] width 12 height 12
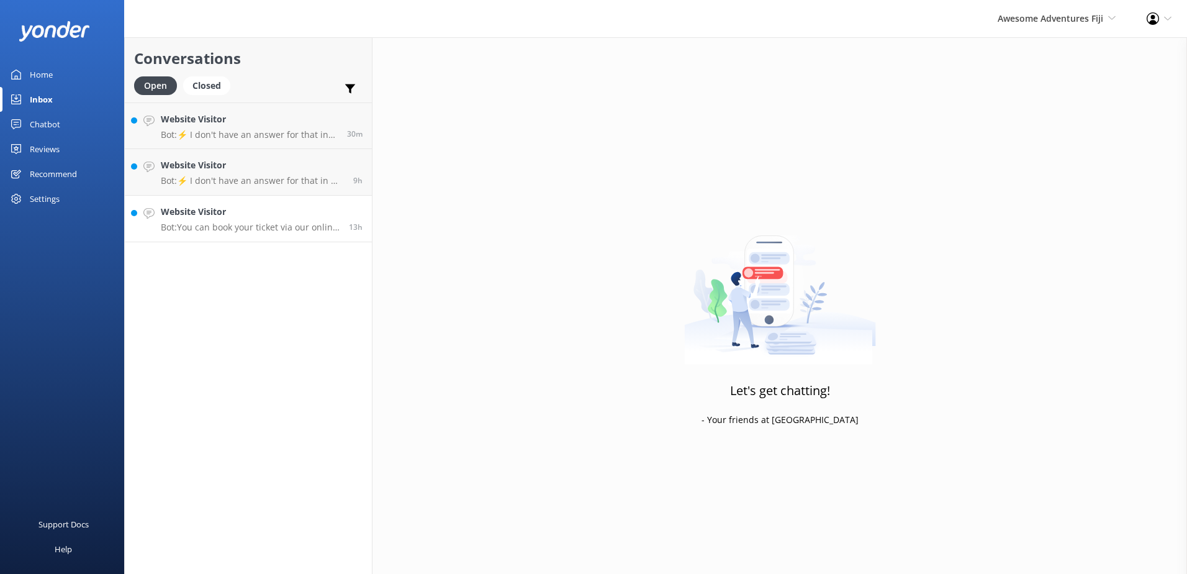
click at [341, 235] on link "Website Visitor Bot: You can book your ticket via our online reservation system…" at bounding box center [248, 219] width 247 height 47
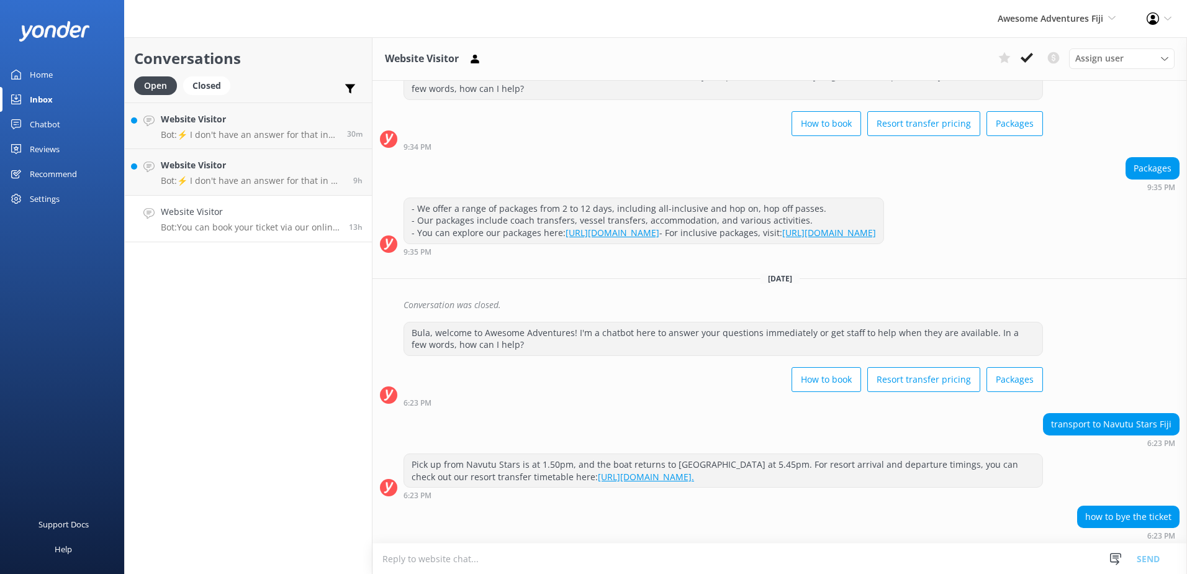
scroll to position [103, 0]
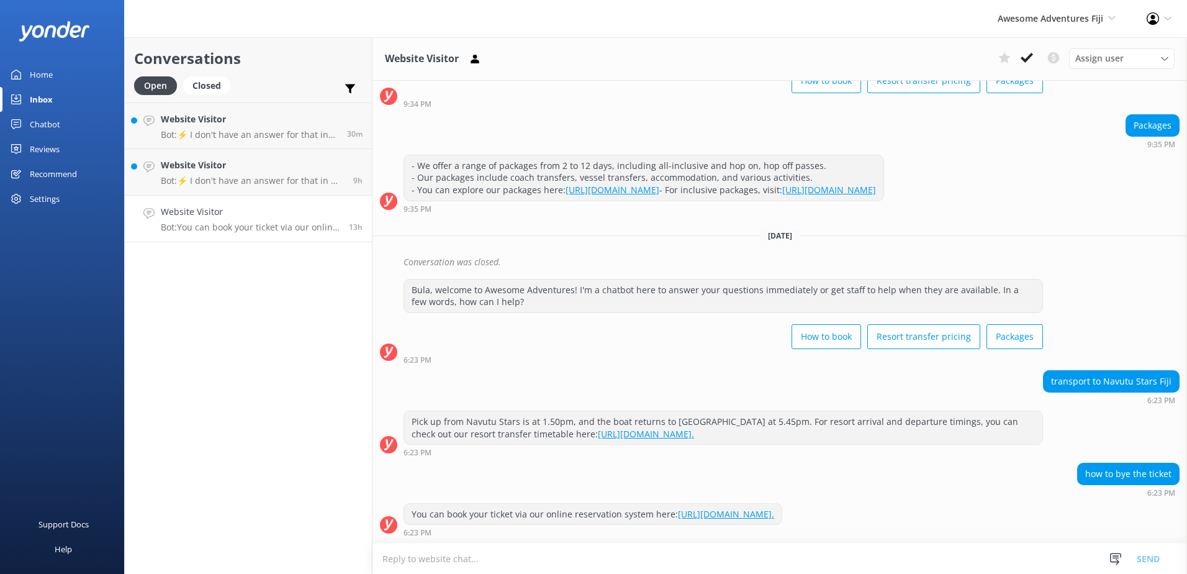
click at [774, 508] on link "https://www.awesomefiji.com/bookings/." at bounding box center [726, 514] width 96 height 12
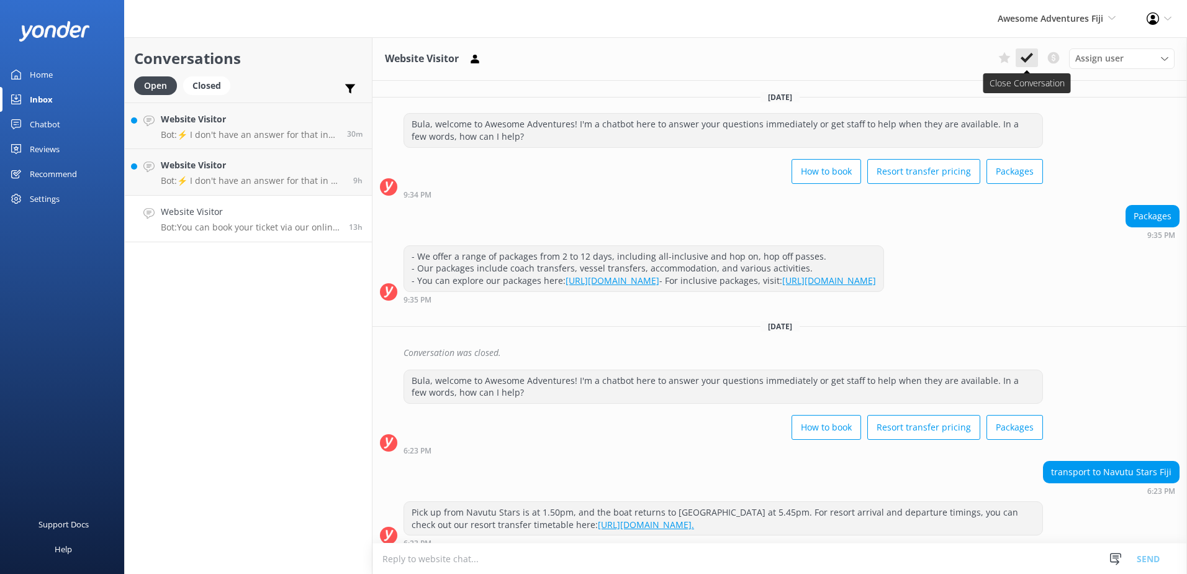
scroll to position [103, 0]
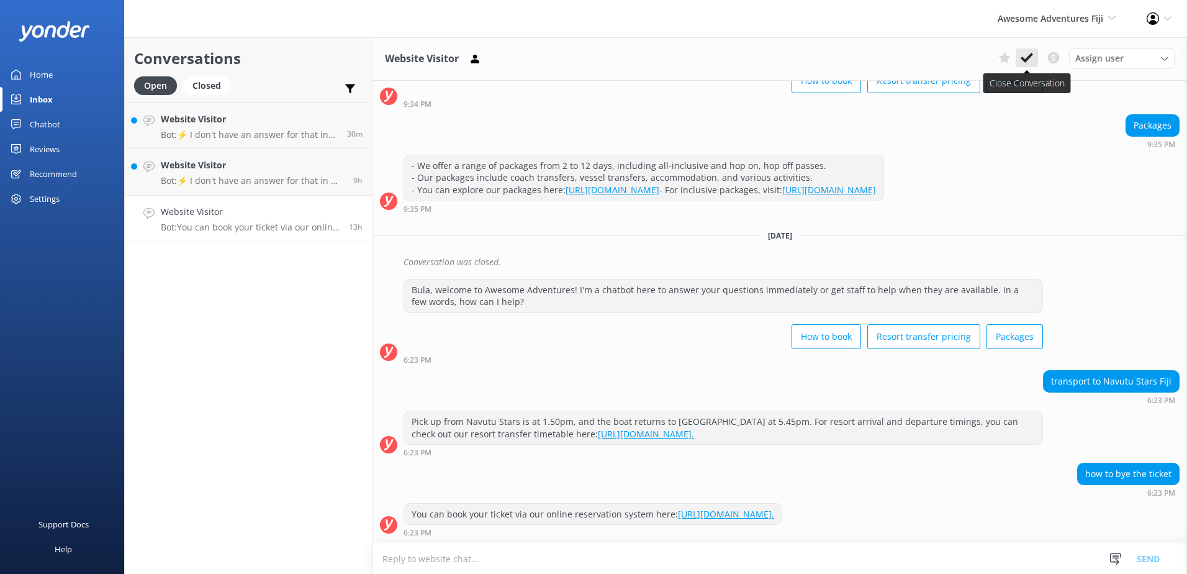
click at [1030, 65] on button at bounding box center [1027, 57] width 22 height 19
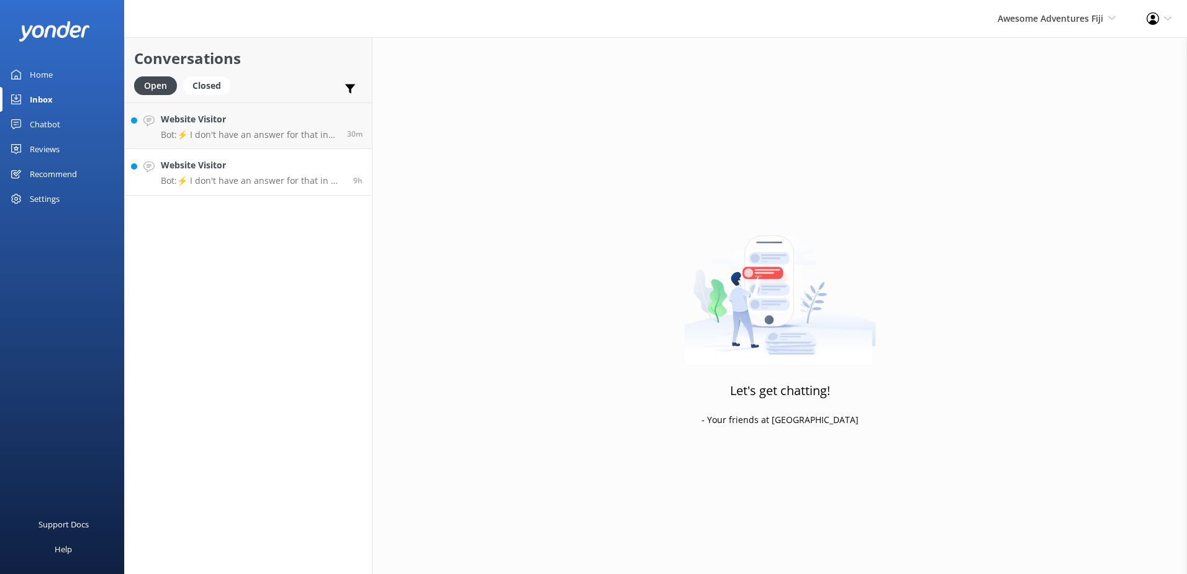
click at [303, 178] on p "Bot: ⚡ I don't have an answer for that in my knowledge base. Please try and rep…" at bounding box center [252, 180] width 183 height 11
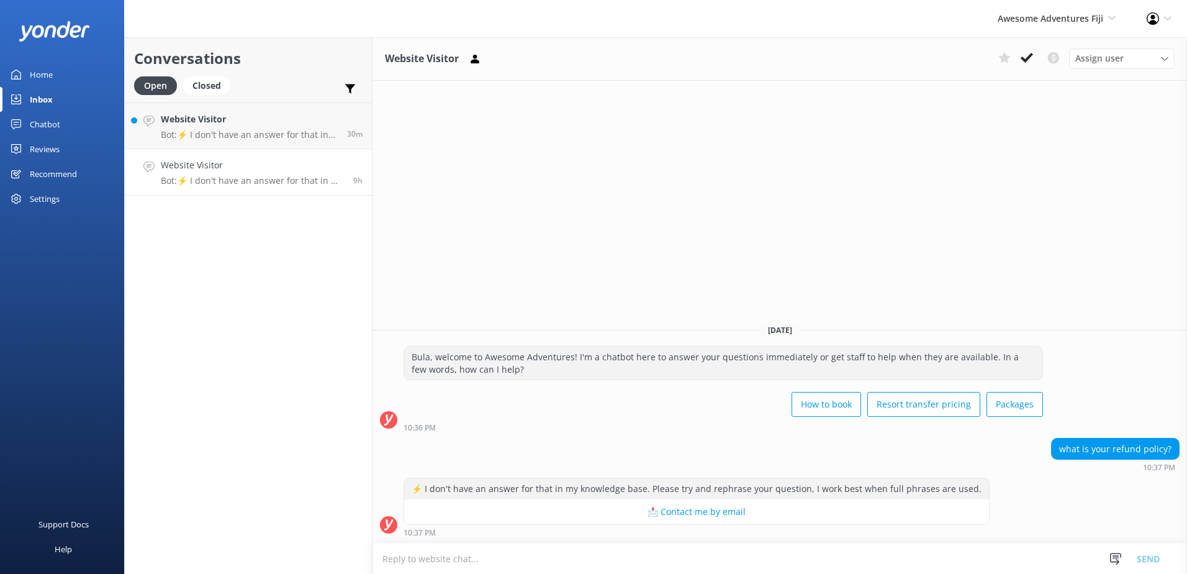
click at [50, 136] on div "Chatbot" at bounding box center [45, 124] width 30 height 25
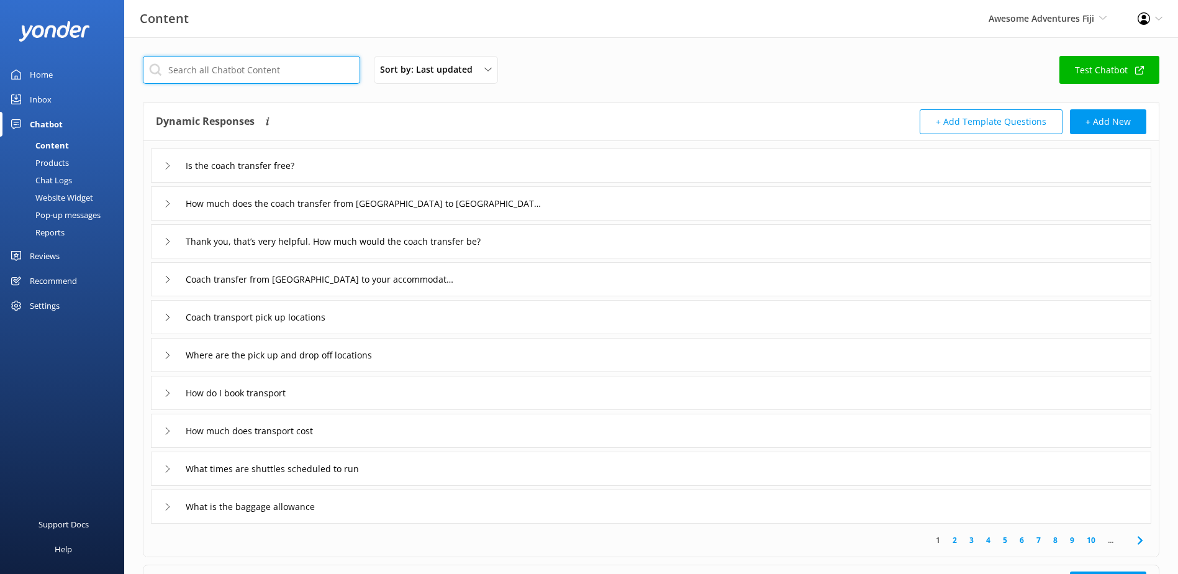
click at [243, 73] on input "text" at bounding box center [251, 70] width 217 height 28
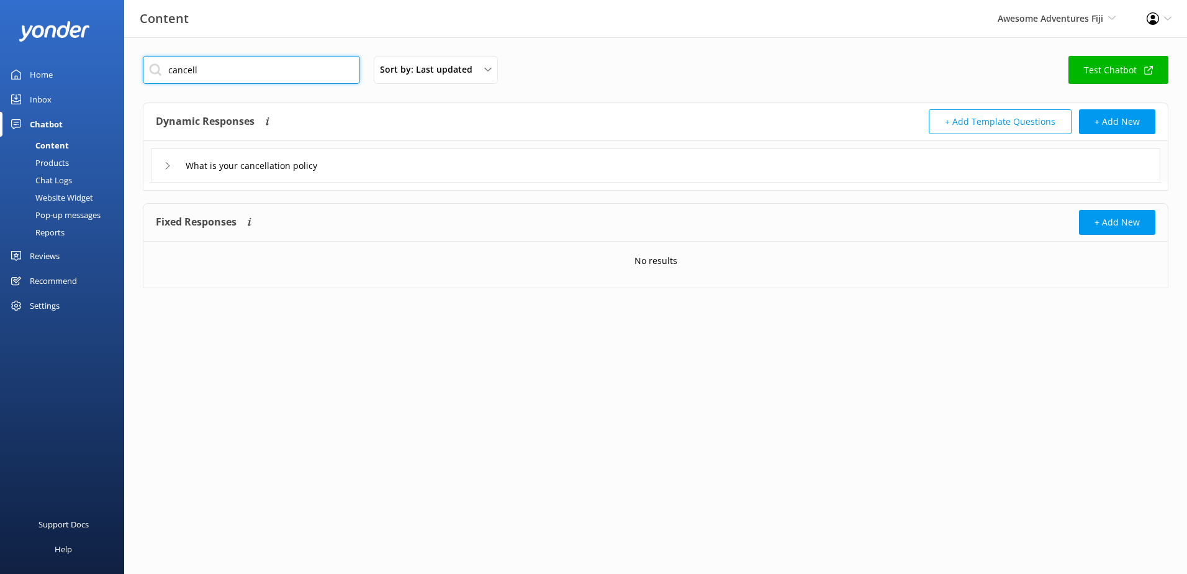
type input "cancell"
click at [358, 158] on div "What is your cancellation policy" at bounding box center [656, 165] width 1010 height 34
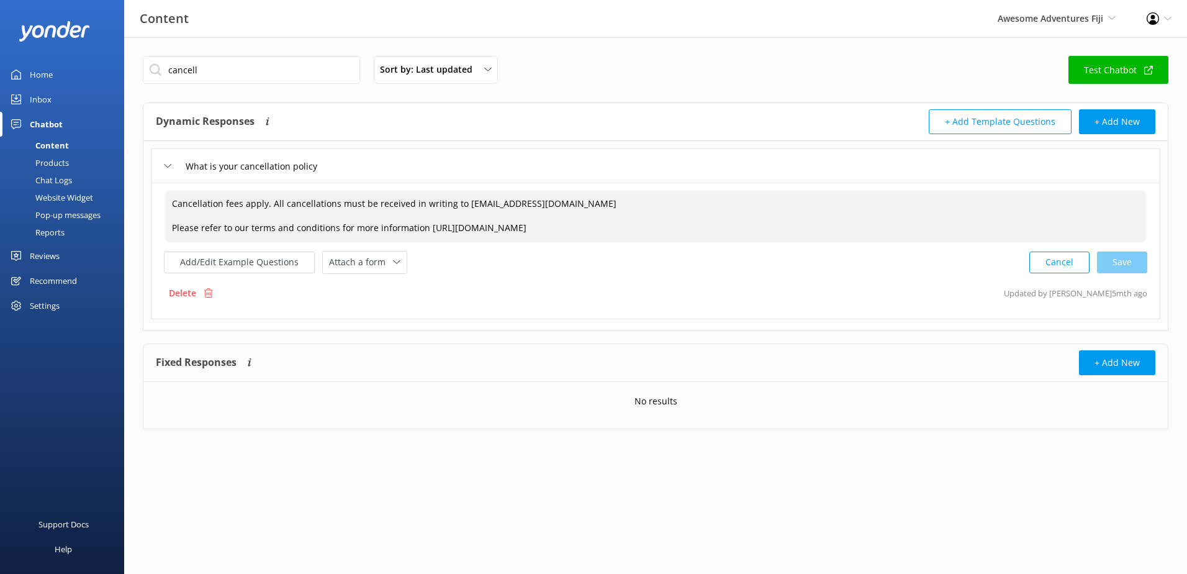
drag, startPoint x: 700, startPoint y: 227, endPoint x: 142, endPoint y: 192, distance: 559.2
click at [142, 192] on div "cancell Sort by: Last updated Title (A-Z) Last updated Test Chatbot Dynamic Res…" at bounding box center [655, 251] width 1063 height 429
click at [46, 83] on div "Home" at bounding box center [41, 74] width 23 height 25
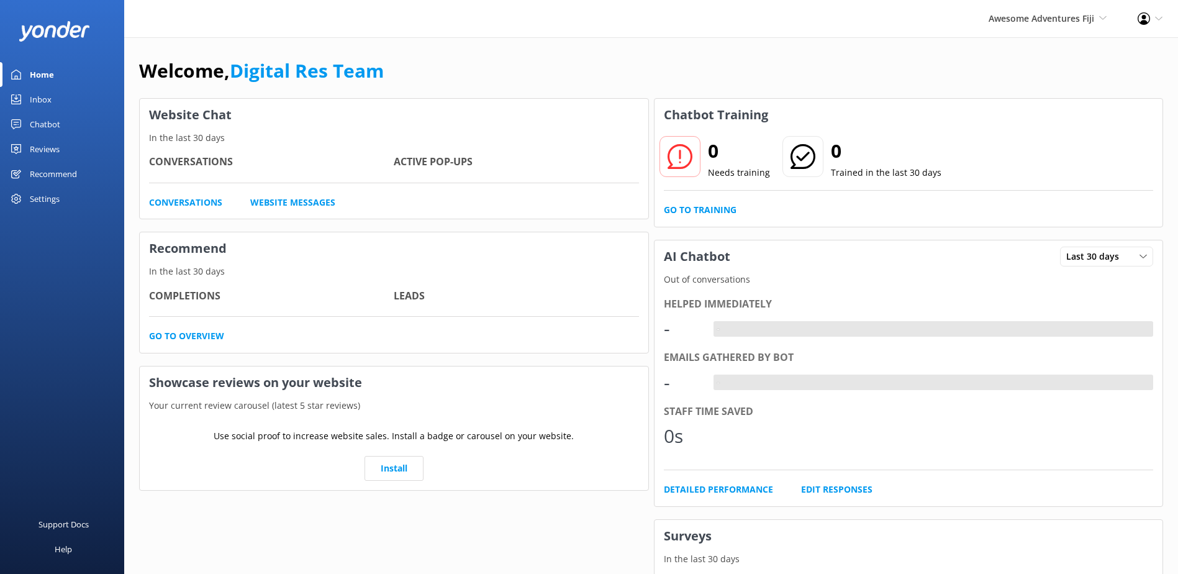
click at [43, 93] on div "Inbox" at bounding box center [41, 99] width 22 height 25
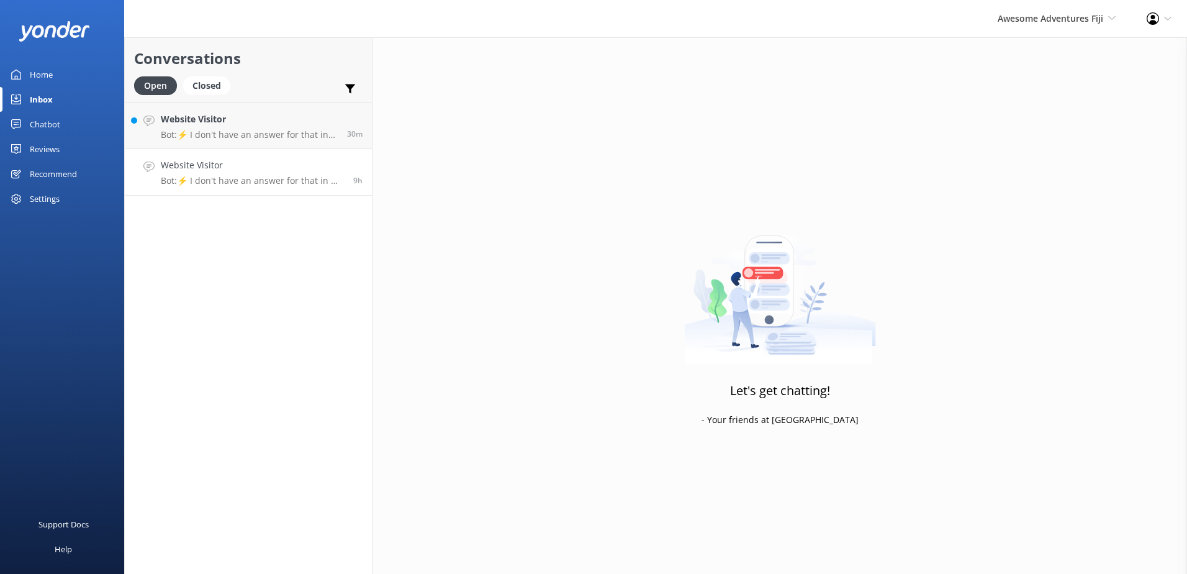
click at [260, 176] on p "Bot: ⚡ I don't have an answer for that in my knowledge base. Please try and rep…" at bounding box center [252, 180] width 183 height 11
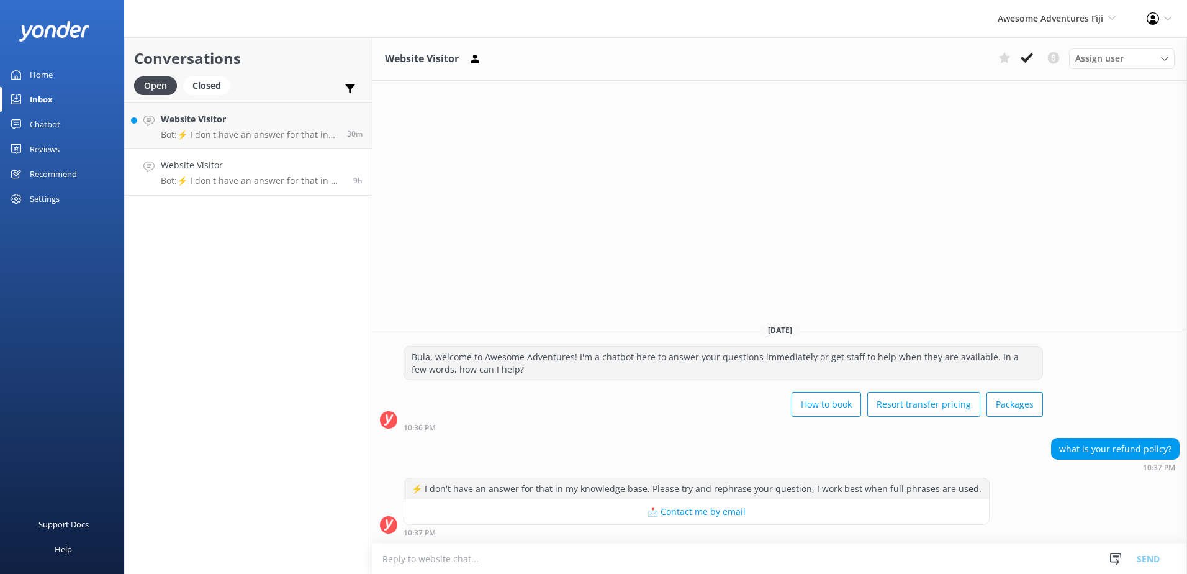
click at [623, 555] on textarea at bounding box center [780, 558] width 815 height 30
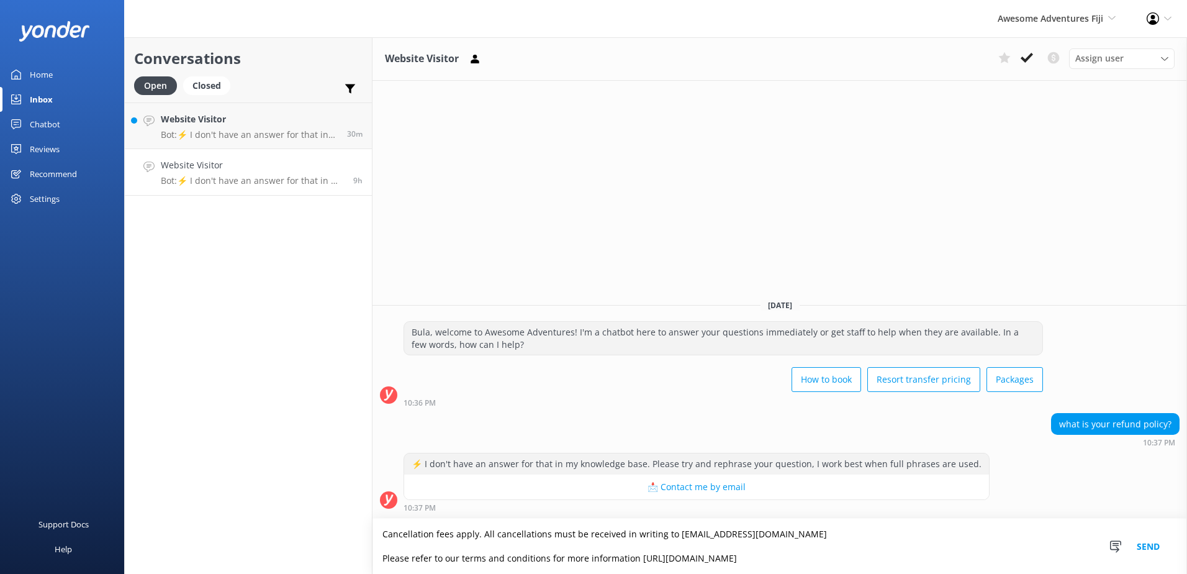
click at [774, 528] on textarea "Cancellation fees apply. All cancellations must be received in writing to info@…" at bounding box center [780, 545] width 815 height 55
type textarea "Cancellation fees apply. All cancellations must be received in writing to info@…"
click at [1160, 543] on button "Send" at bounding box center [1148, 545] width 47 height 55
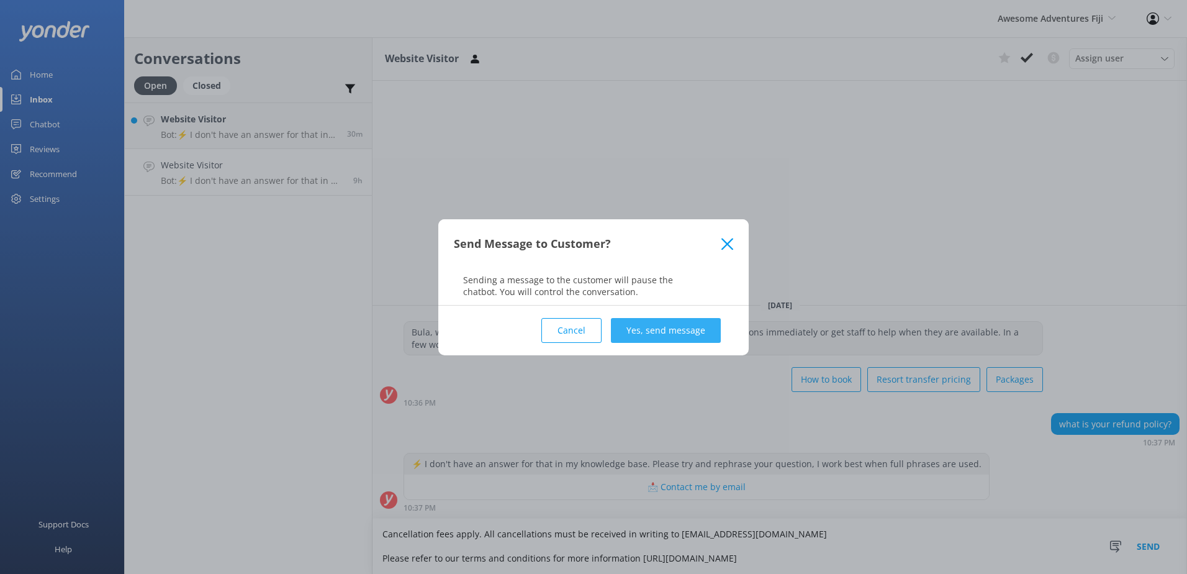
click at [666, 328] on button "Yes, send message" at bounding box center [666, 330] width 110 height 25
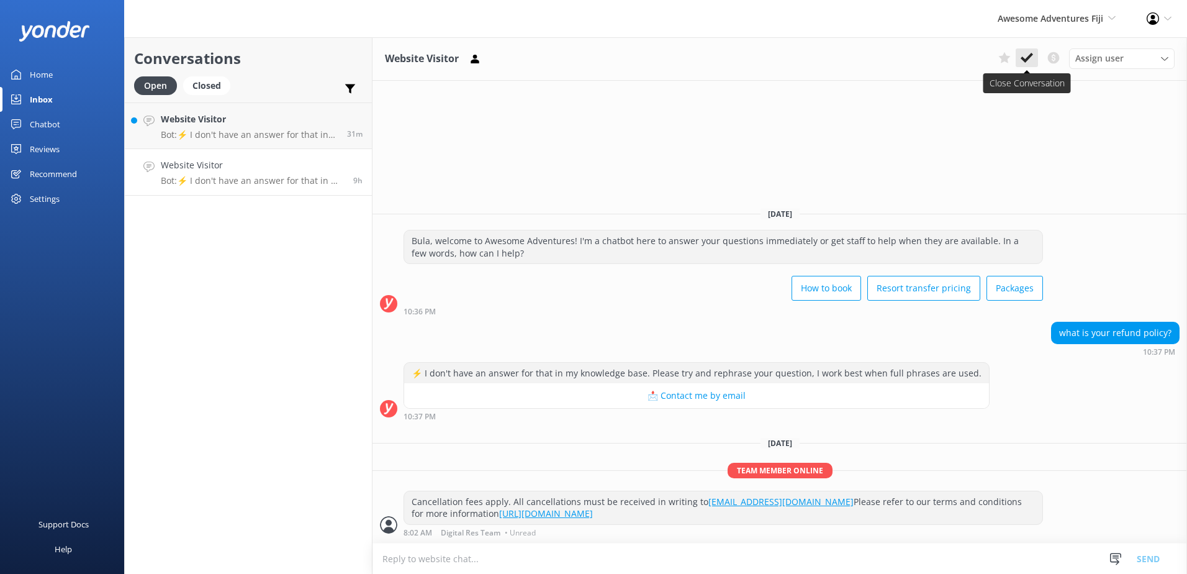
click at [1028, 55] on icon at bounding box center [1027, 58] width 12 height 12
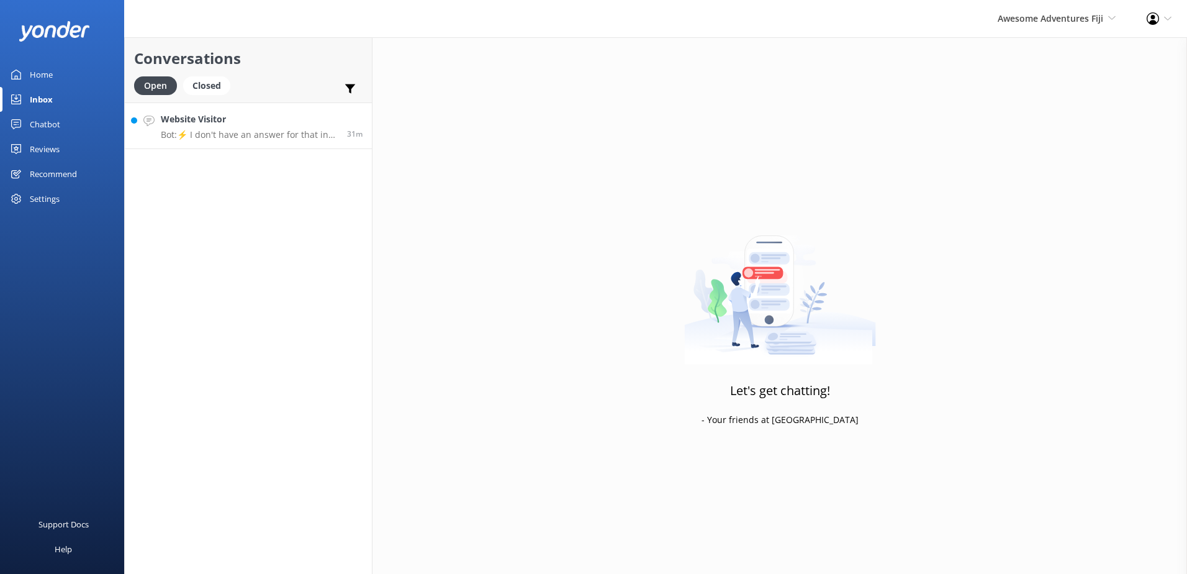
click at [289, 137] on p "Bot: ⚡ I don't have an answer for that in my knowledge base. Please try and rep…" at bounding box center [249, 134] width 177 height 11
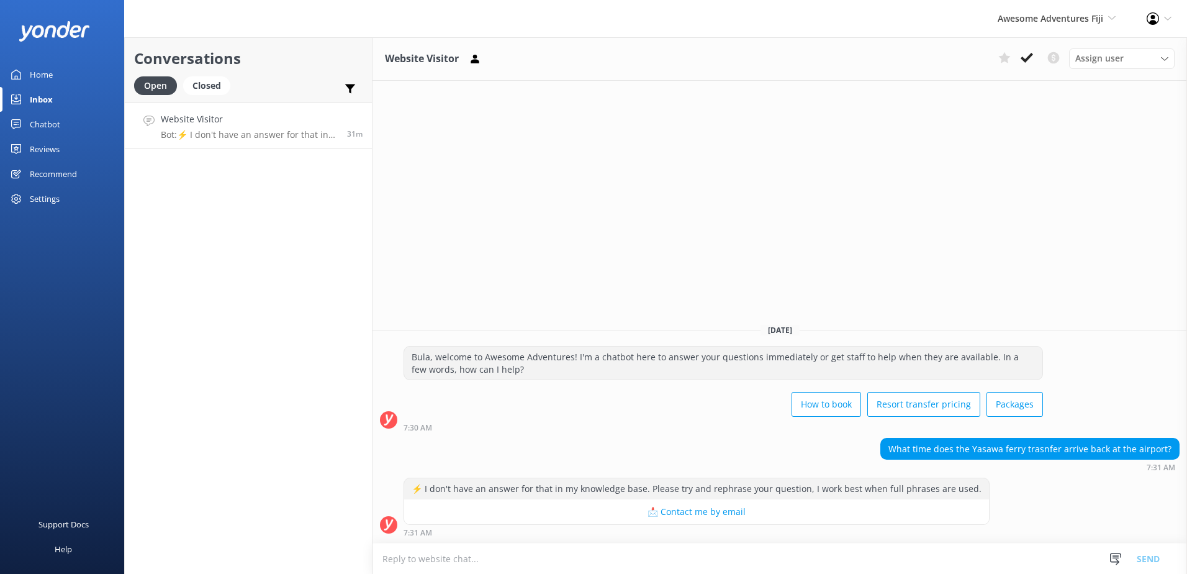
click at [594, 548] on textarea at bounding box center [780, 558] width 815 height 30
type textarea "Y"
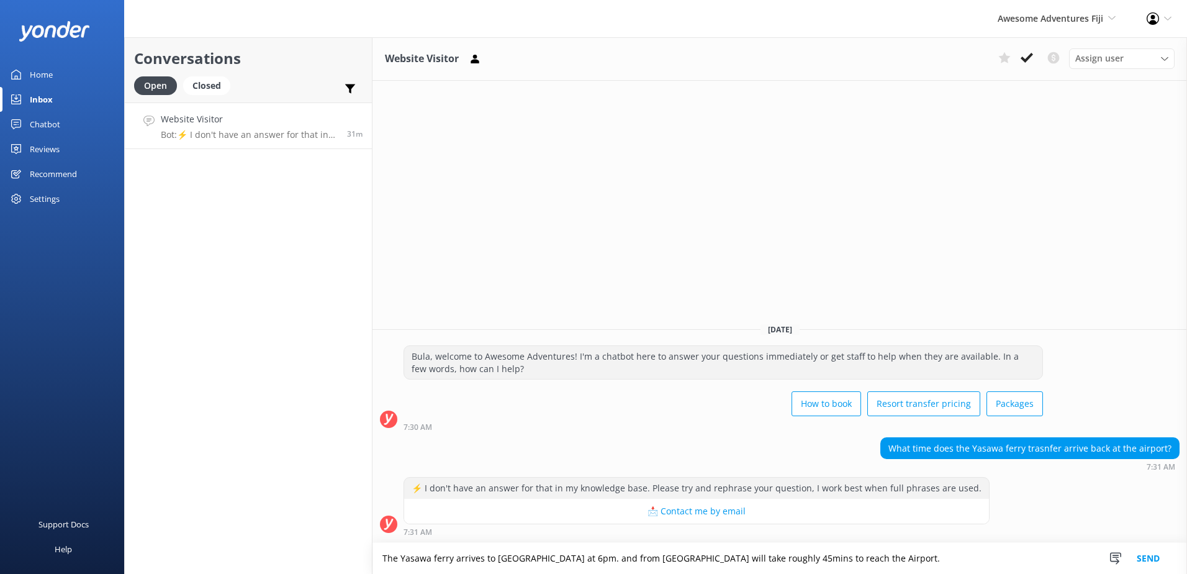
click at [584, 557] on textarea "The Yasawa ferry arrives to Port Denarau at 6pm. and from Port Denarau will tak…" at bounding box center [780, 558] width 815 height 31
click at [964, 549] on textarea "The Yasawa ferry arrives to Port Denarau at 6pm. And from Port Denarau will tak…" at bounding box center [780, 558] width 815 height 31
type textarea "The Yasawa ferry arrives to Port Denarau at 6pm. And from Port Denarau will tak…"
click at [1169, 552] on button "Send" at bounding box center [1148, 558] width 47 height 31
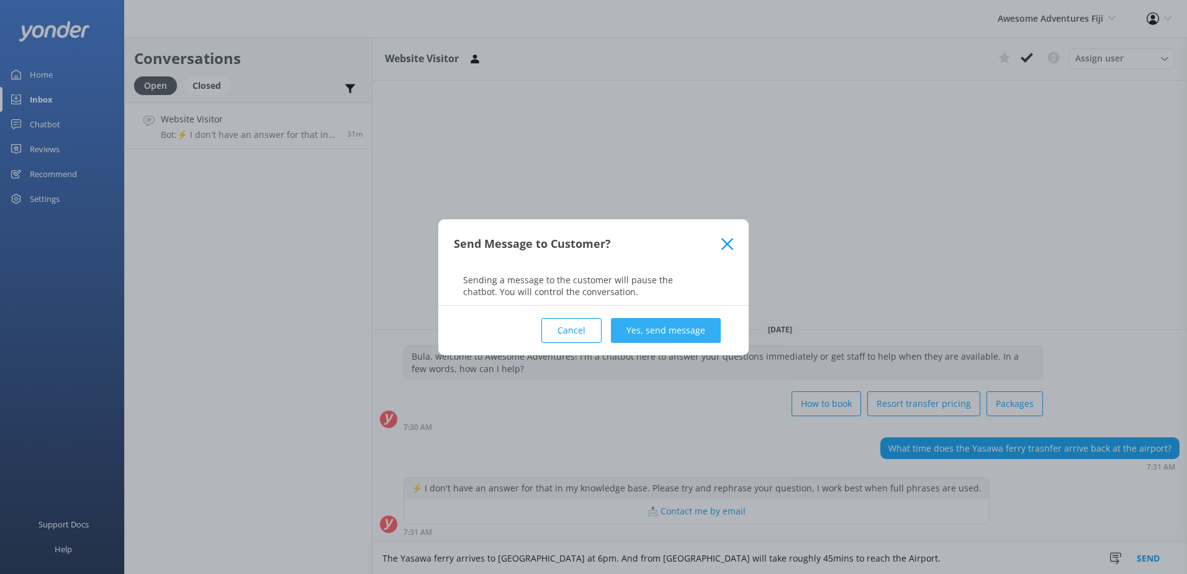
click at [689, 335] on button "Yes, send message" at bounding box center [666, 330] width 110 height 25
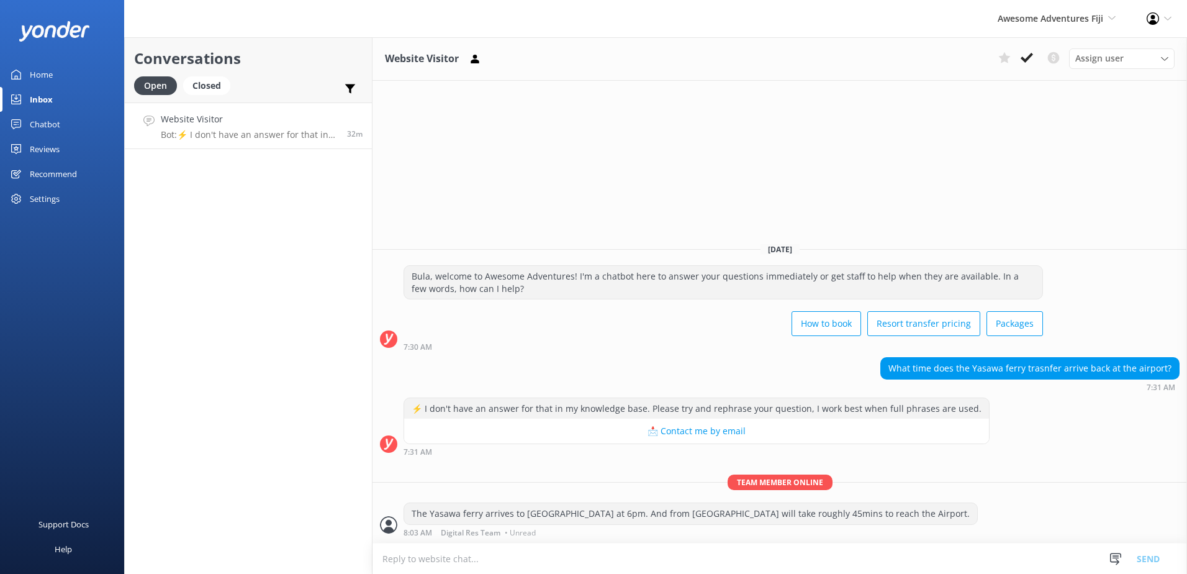
click at [1036, 29] on div "Awesome Adventures Fiji South Sea Sailing South Sea Cruises Malamala Beach Club…" at bounding box center [1056, 18] width 149 height 37
click at [826, 125] on div "Website Visitor Assign user Sonya Alyssa Digital Res Team Ana Raqitawa Lavenia …" at bounding box center [780, 305] width 815 height 536
click at [1023, 63] on icon at bounding box center [1027, 58] width 12 height 12
click at [1048, 19] on span "Awesome Adventures Fiji" at bounding box center [1051, 18] width 106 height 12
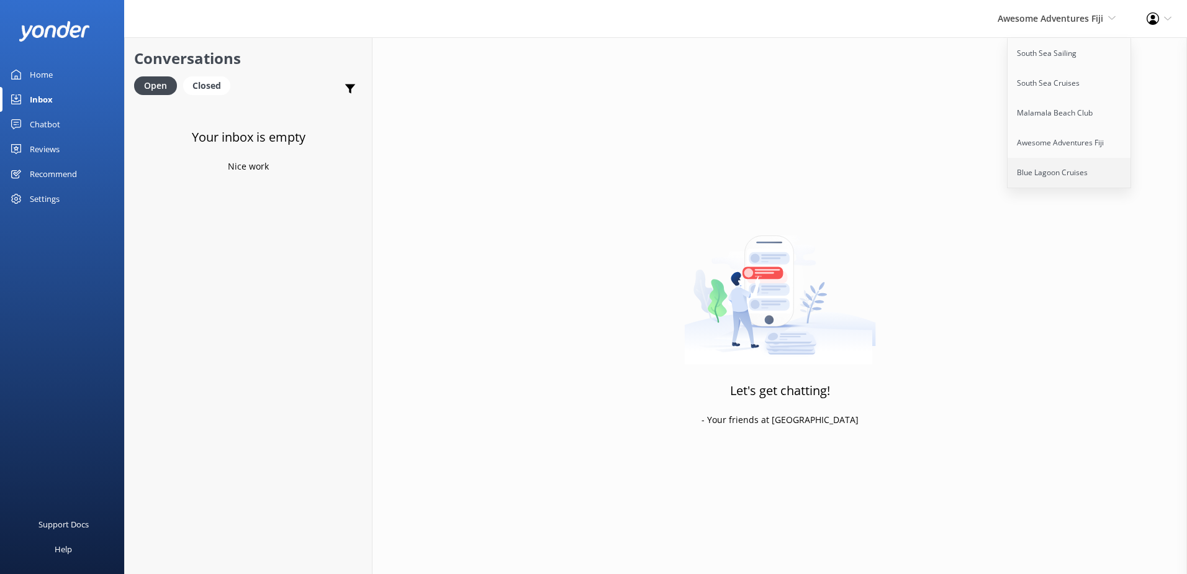
click at [1045, 160] on link "Blue Lagoon Cruises" at bounding box center [1070, 173] width 124 height 30
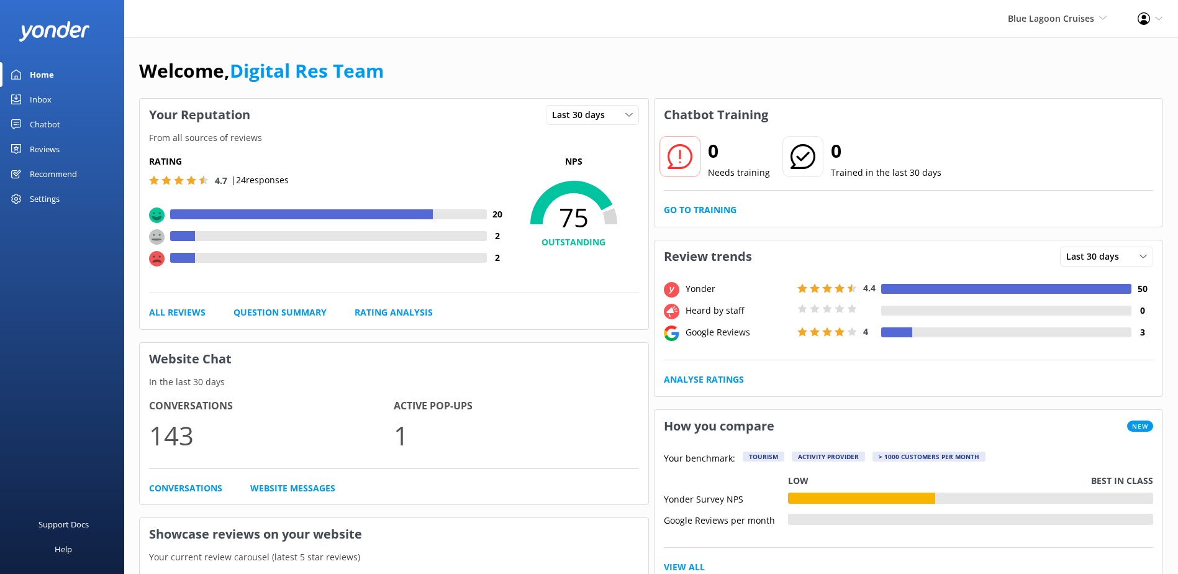
click at [43, 97] on div "Inbox" at bounding box center [41, 99] width 22 height 25
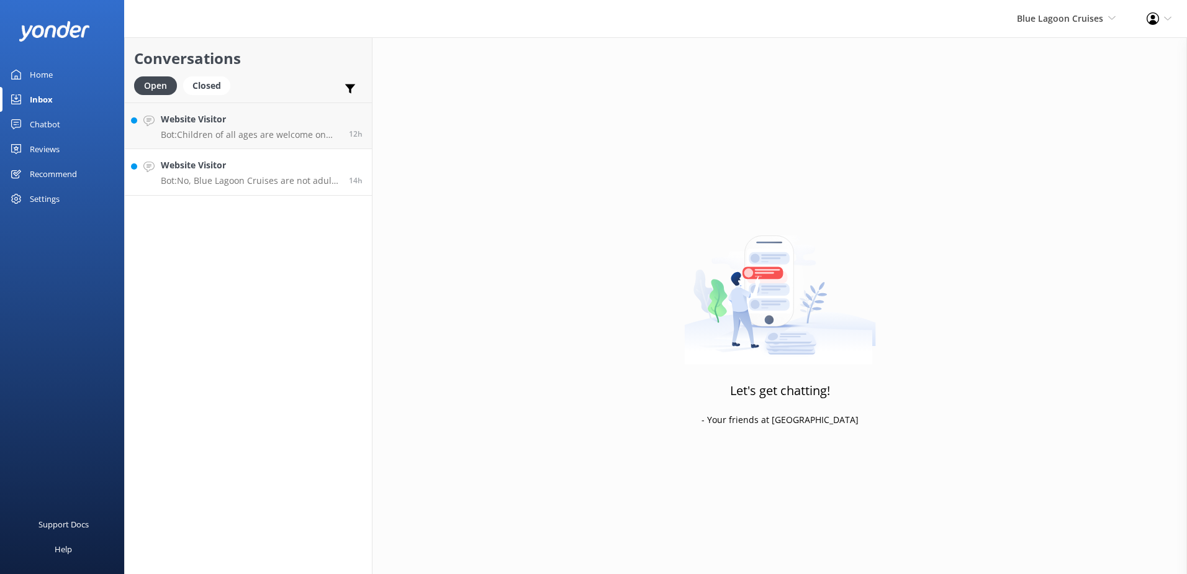
click at [246, 169] on h4 "Website Visitor" at bounding box center [250, 165] width 179 height 14
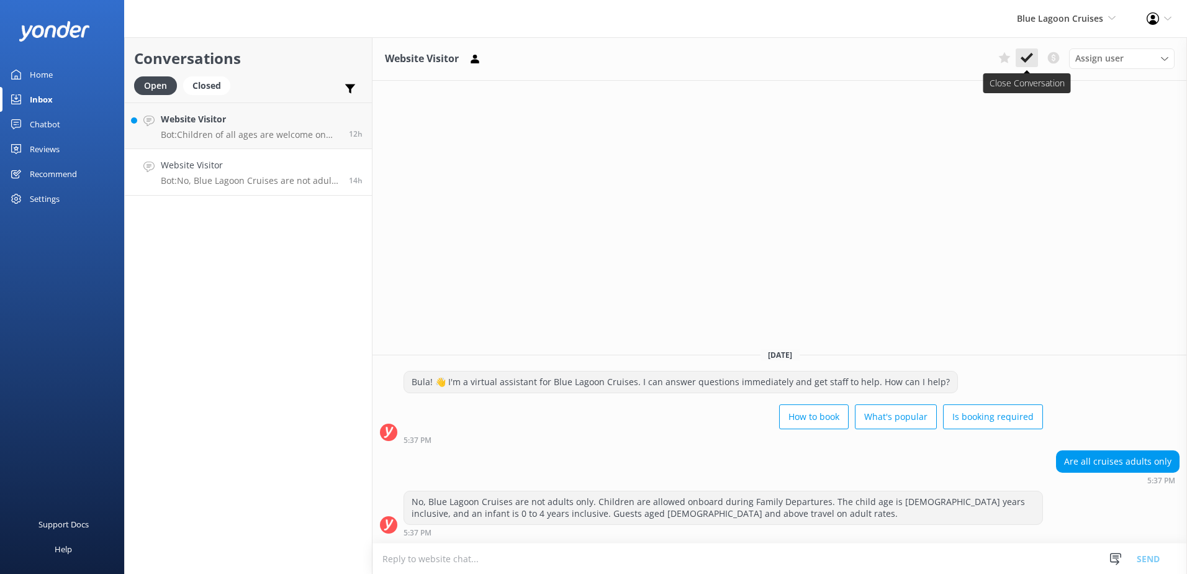
click at [1027, 65] on button at bounding box center [1027, 57] width 22 height 19
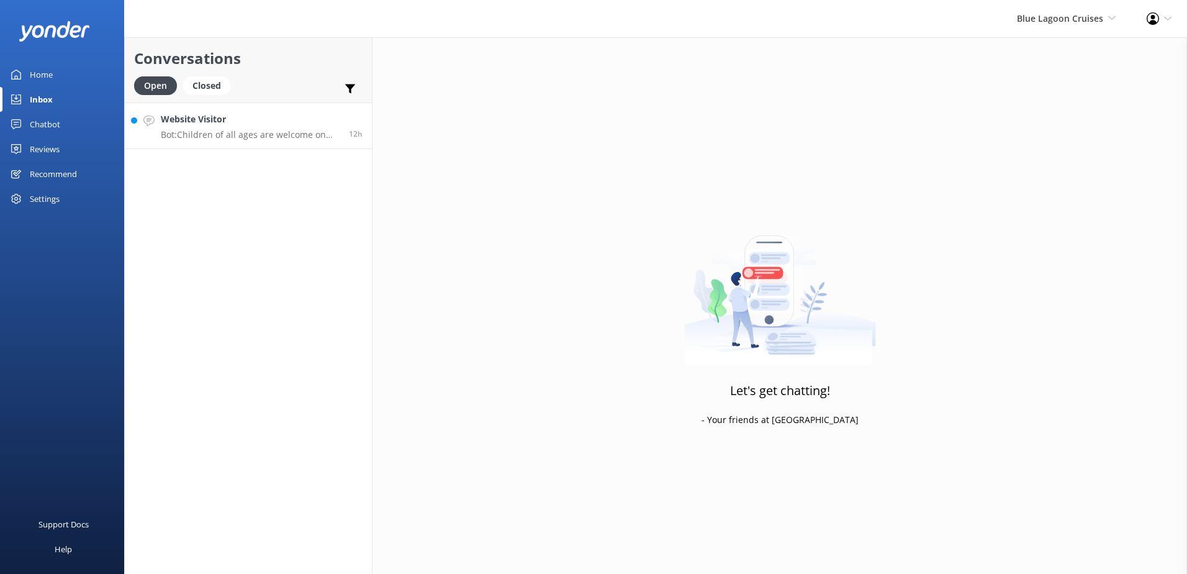
click at [294, 135] on p "Bot: Children of all ages are welcome on our family cruises, which are availabl…" at bounding box center [250, 134] width 179 height 11
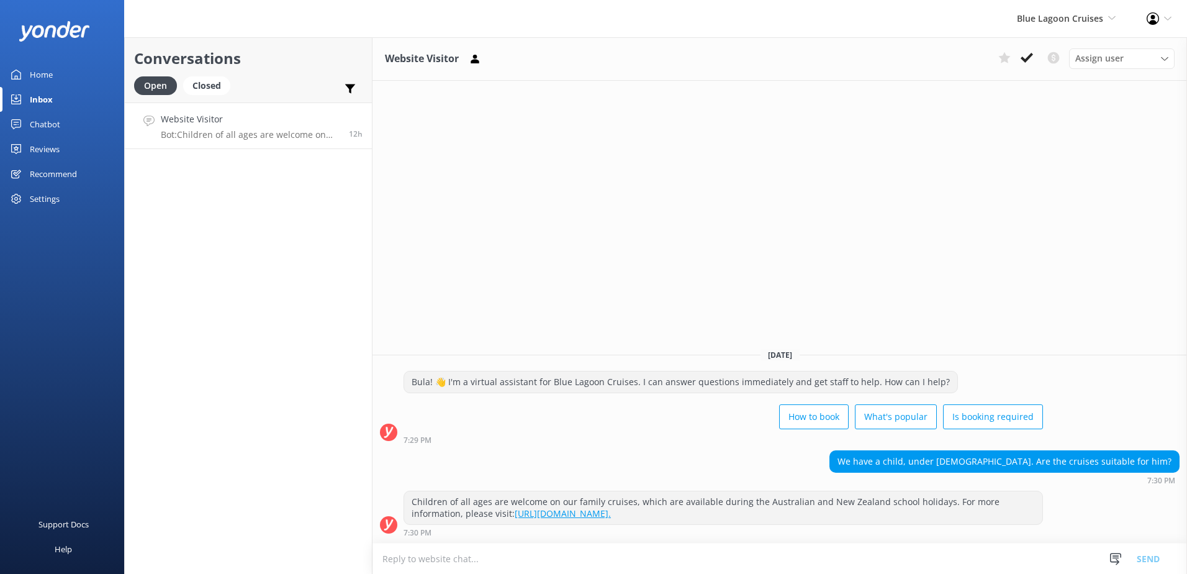
click at [556, 554] on textarea at bounding box center [780, 558] width 815 height 30
click at [684, 561] on textarea at bounding box center [780, 558] width 815 height 30
type textarea "k"
type textarea "J"
type textarea "k"
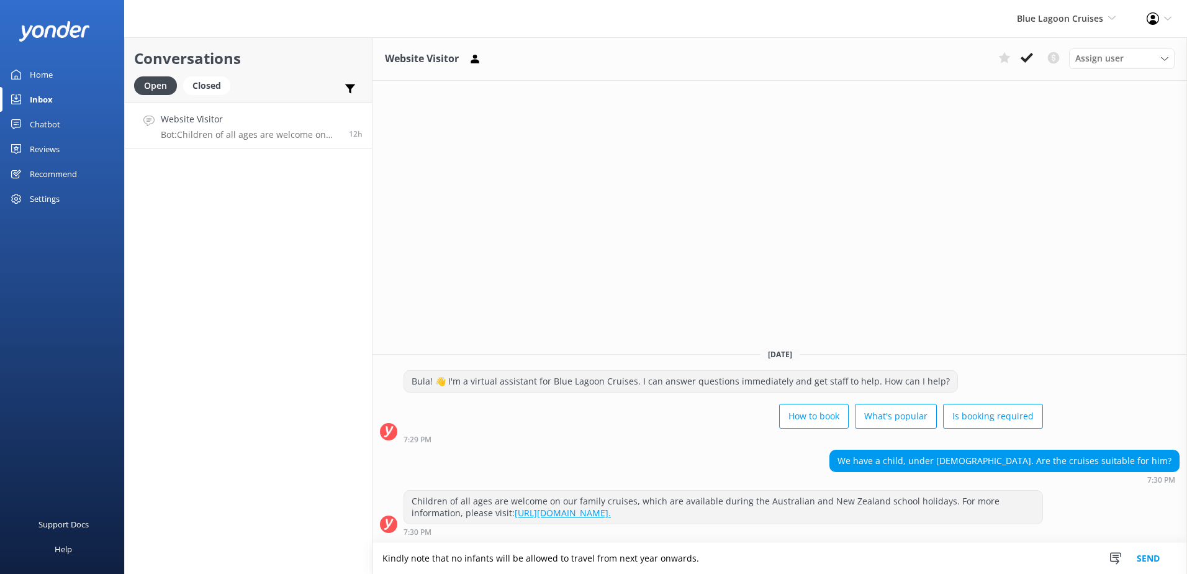
drag, startPoint x: 734, startPoint y: 563, endPoint x: 222, endPoint y: 563, distance: 512.8
click at [222, 563] on div "Conversations Open Closed Important Converted Assigned to me Unassigned Website…" at bounding box center [655, 305] width 1063 height 536
type textarea "Kindly note that no infants will be allowed to travel from next year onwards."
type textarea "Please be advised that, effective next year, infants will no longer be permitte…"
click at [1139, 550] on button "Send" at bounding box center [1148, 558] width 47 height 31
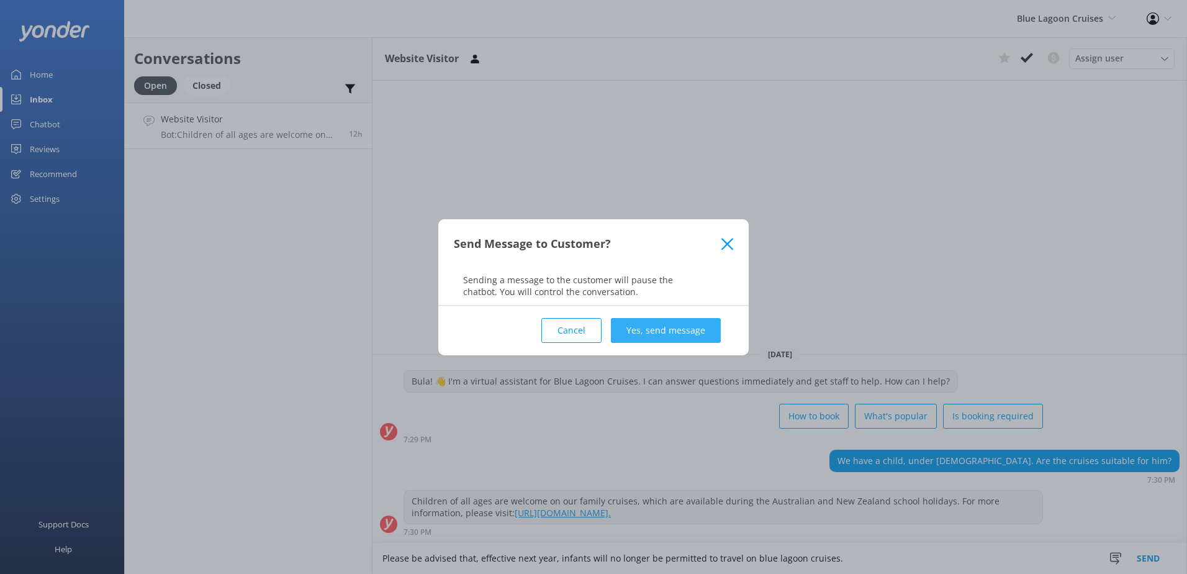
click at [667, 334] on button "Yes, send message" at bounding box center [666, 330] width 110 height 25
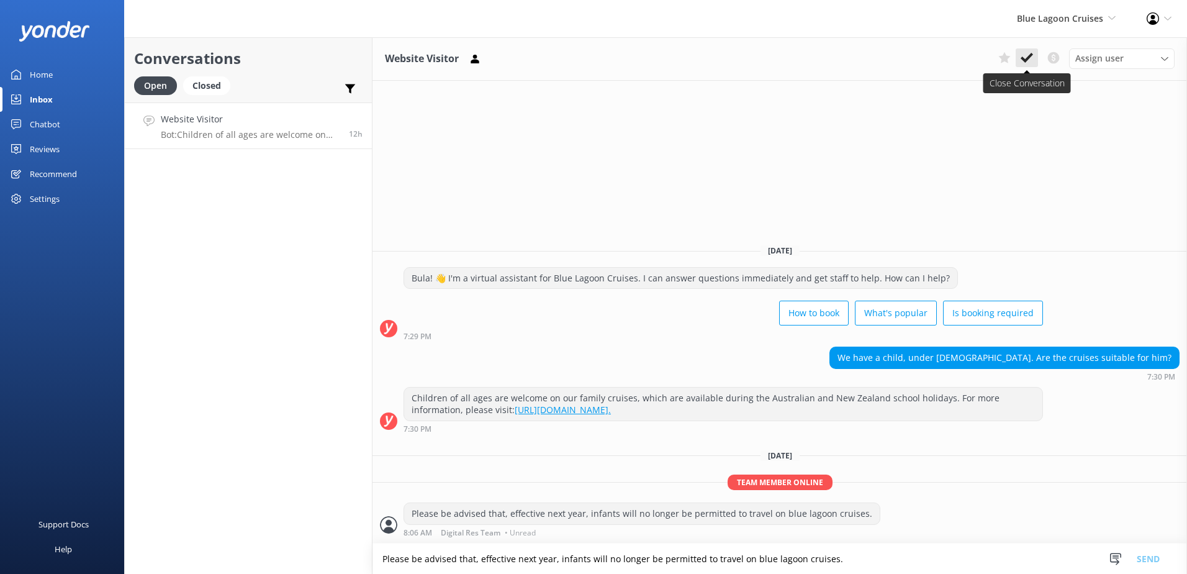
click at [1022, 65] on button at bounding box center [1027, 57] width 22 height 19
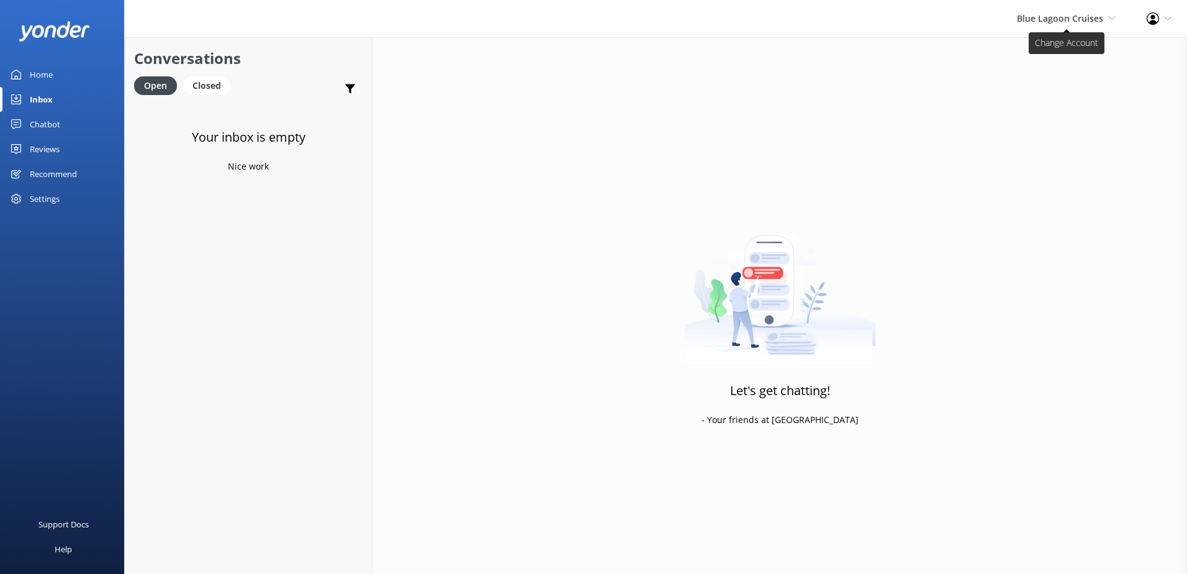
click at [1058, 26] on div "Blue Lagoon Cruises South Sea Sailing South Sea Cruises Malamala Beach Club Awe…" at bounding box center [1066, 18] width 130 height 37
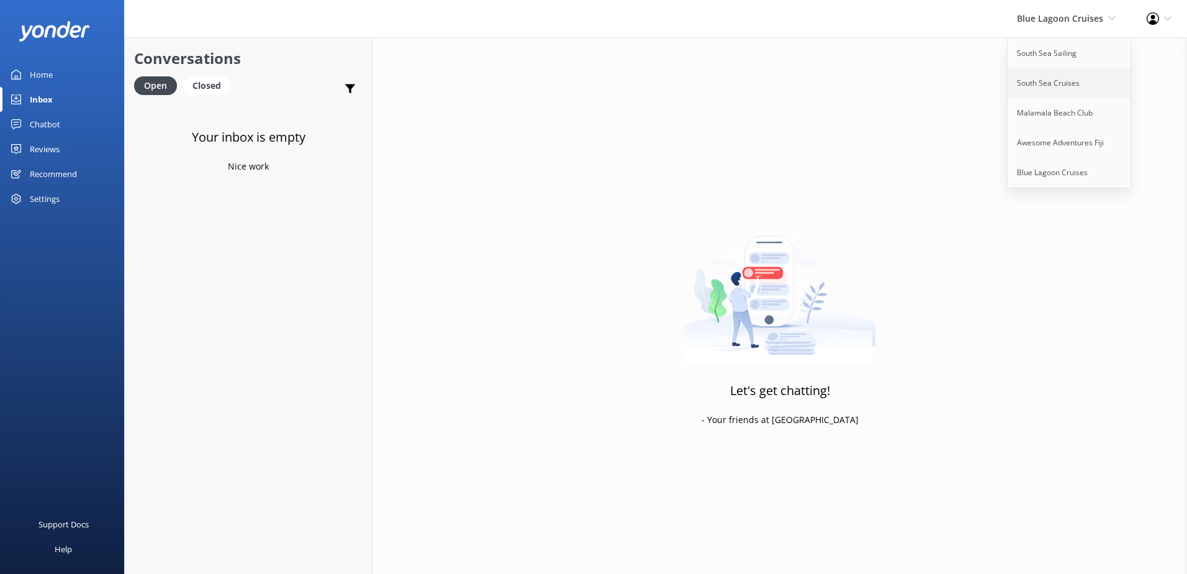
click at [1068, 88] on link "South Sea Cruises" at bounding box center [1070, 83] width 124 height 30
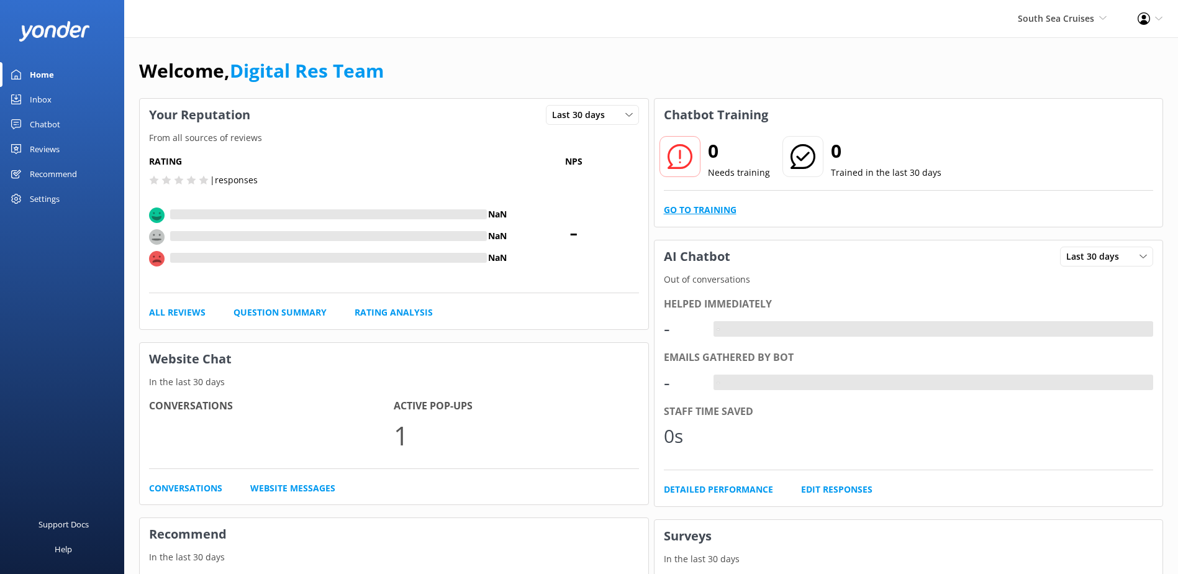
click at [695, 214] on link "Go to Training" at bounding box center [700, 210] width 73 height 14
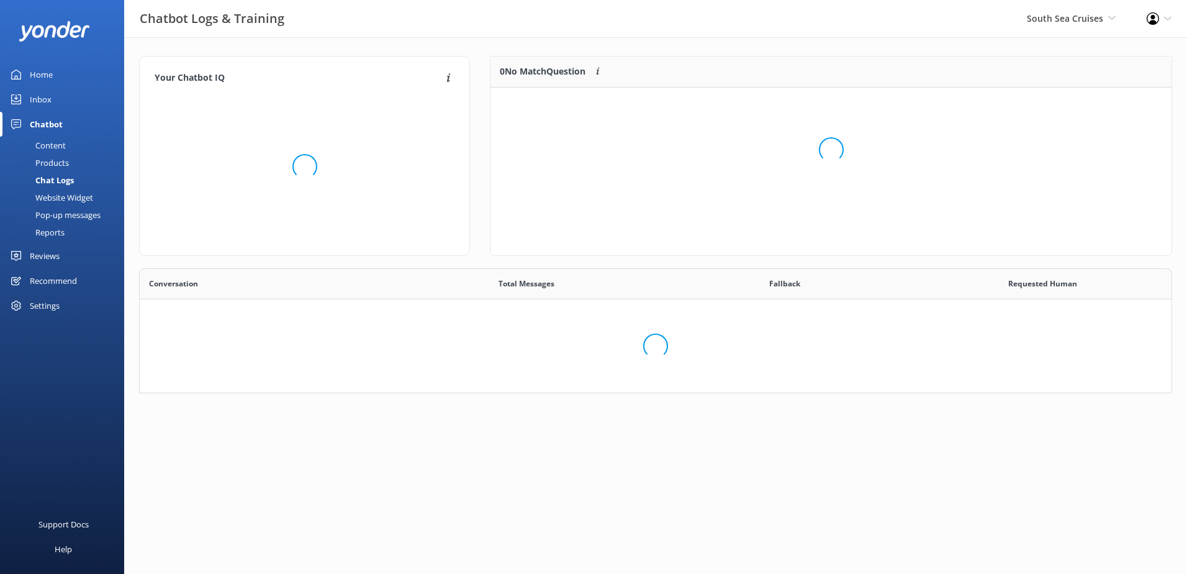
scroll to position [426, 1013]
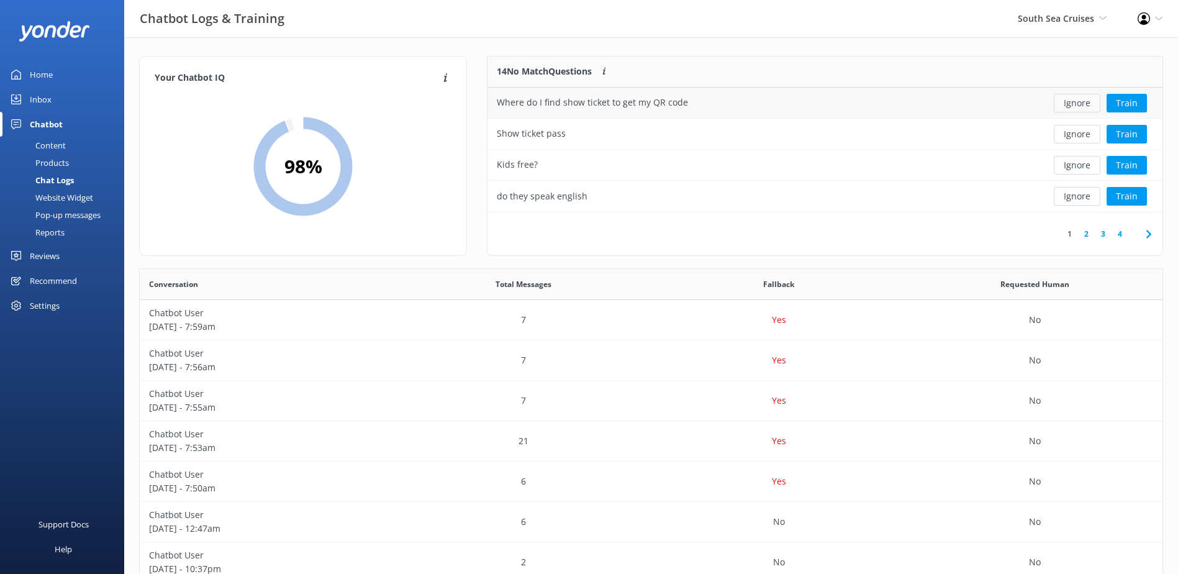
click at [1083, 104] on button "Ignore" at bounding box center [1077, 103] width 47 height 19
click at [1124, 104] on button "Train" at bounding box center [1126, 103] width 40 height 19
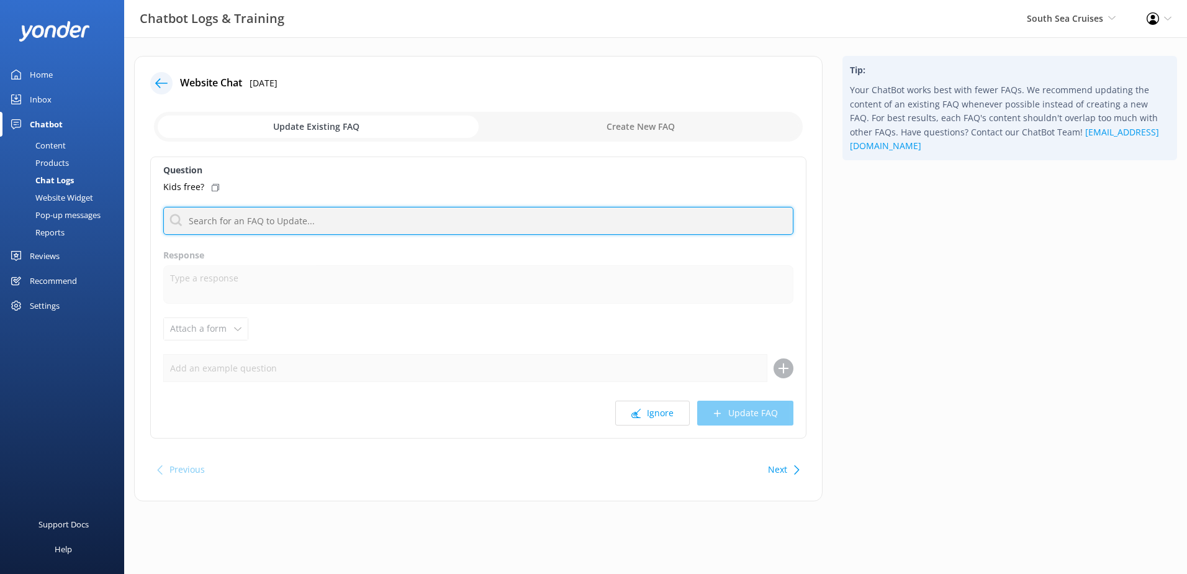
click at [219, 218] on input "text" at bounding box center [478, 221] width 630 height 28
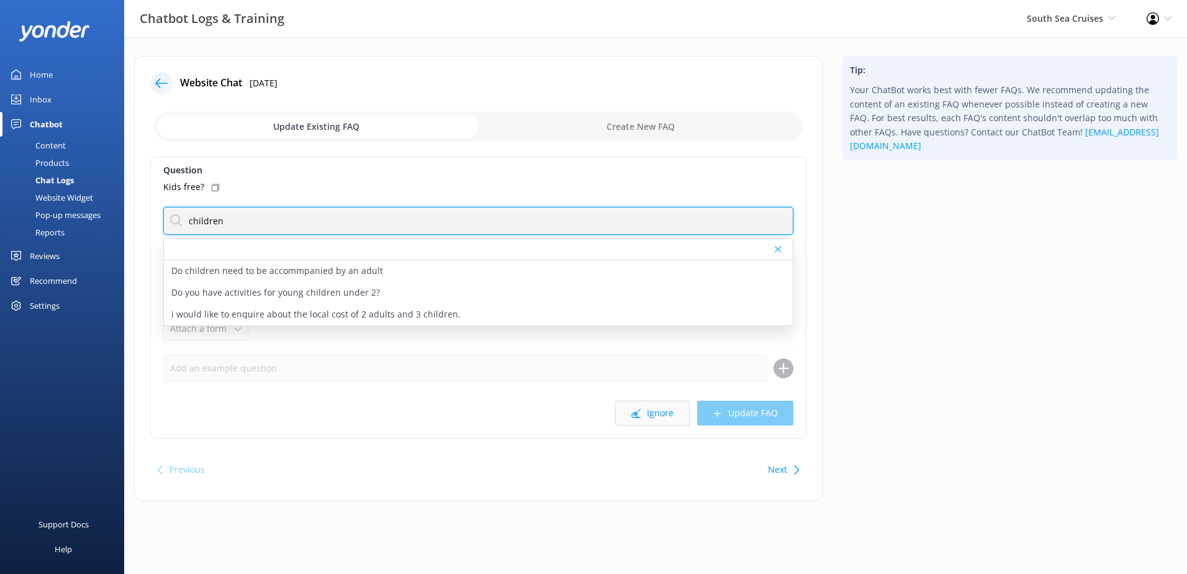
type input "children"
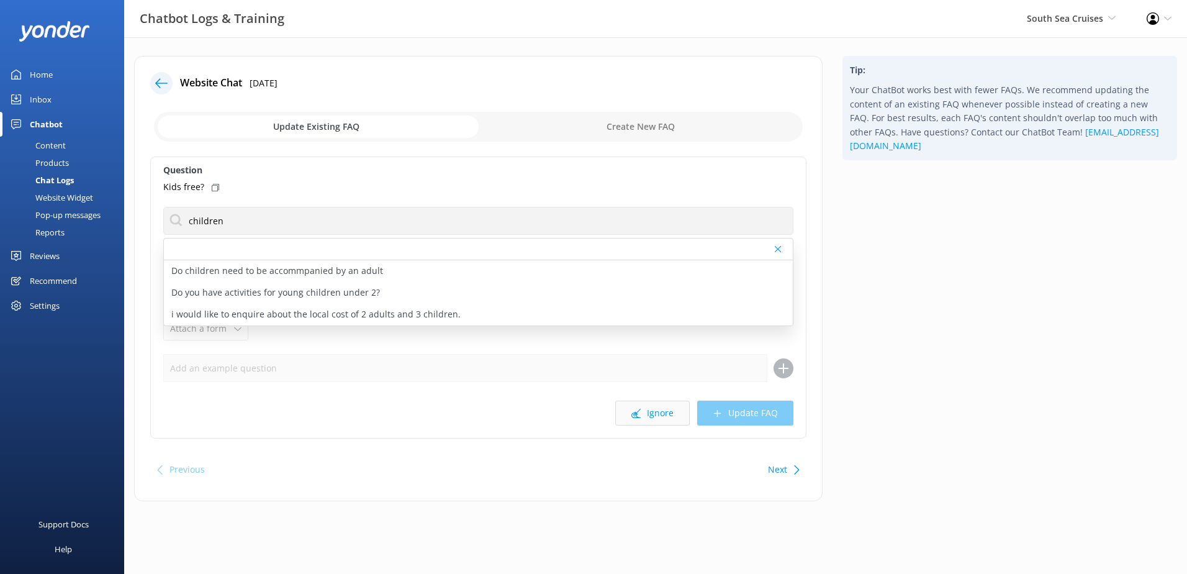
click at [667, 413] on button "Ignore" at bounding box center [652, 412] width 75 height 25
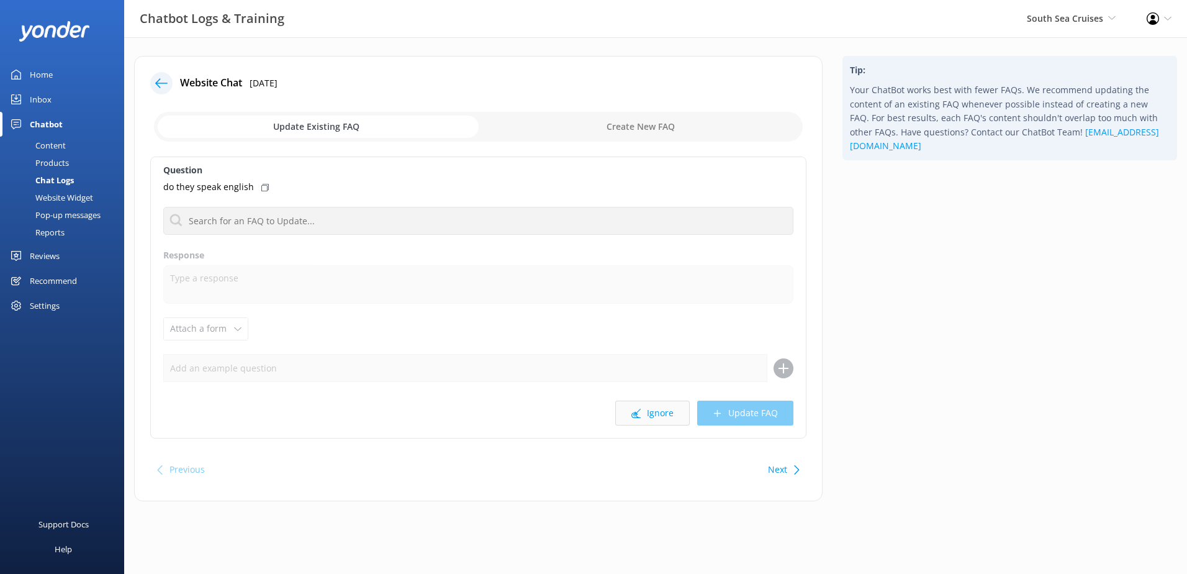
click at [650, 410] on button "Ignore" at bounding box center [652, 412] width 75 height 25
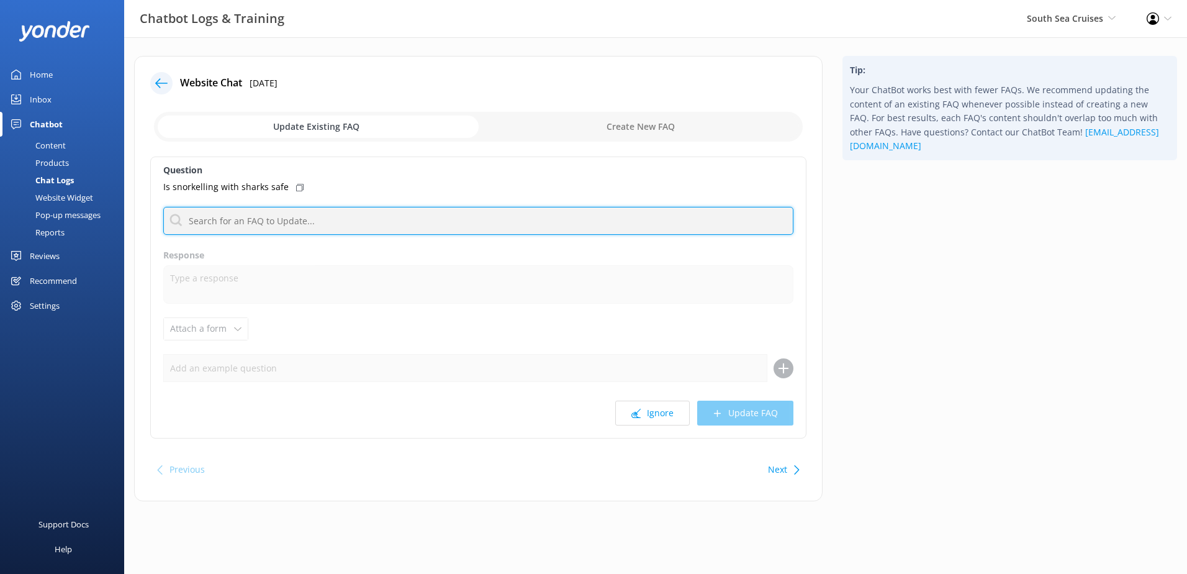
click at [369, 210] on input "text" at bounding box center [478, 221] width 630 height 28
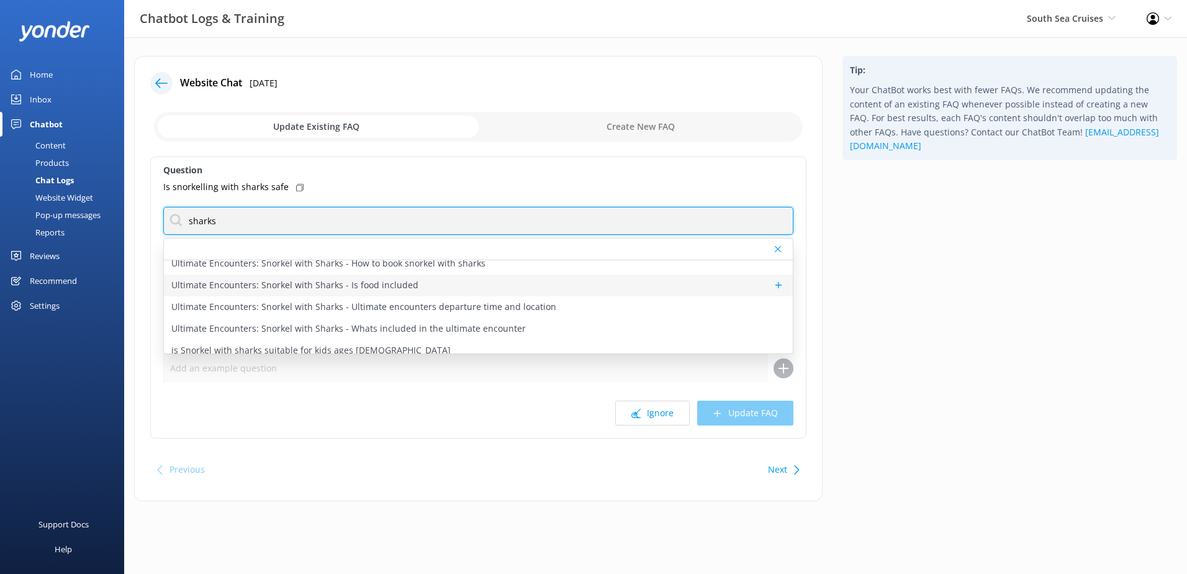
scroll to position [124, 0]
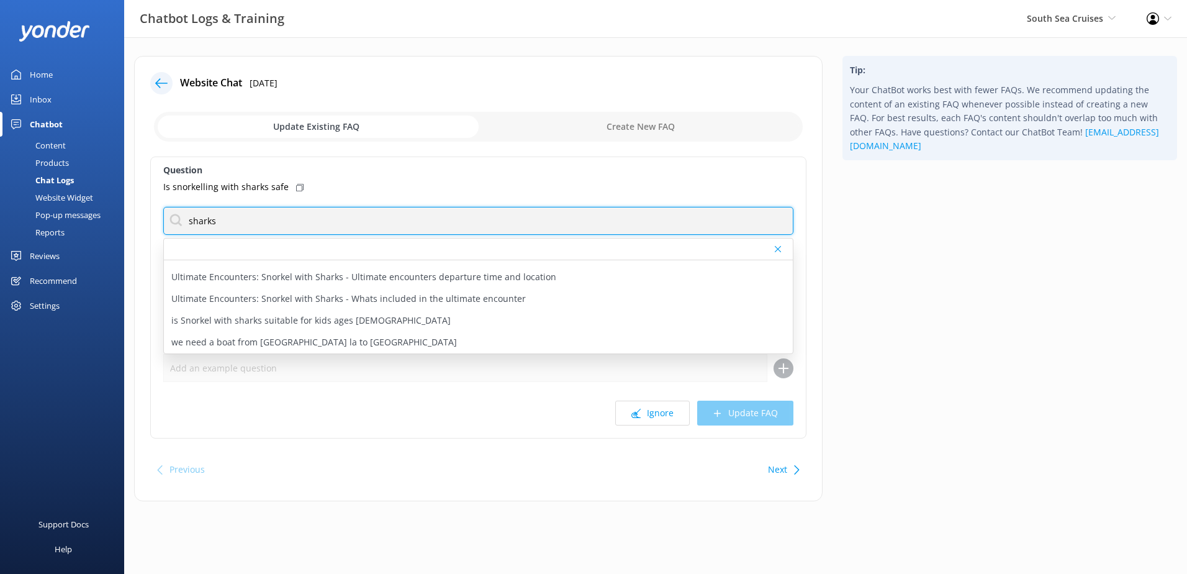
type input "sharks"
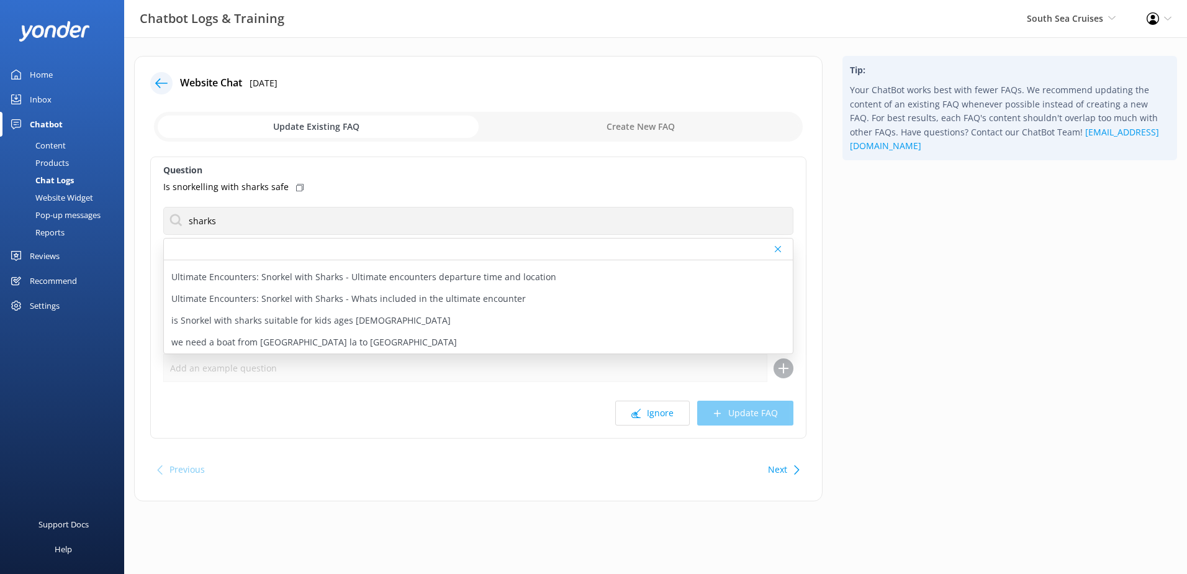
click at [626, 132] on input "checkbox" at bounding box center [478, 127] width 649 height 30
checkbox input "true"
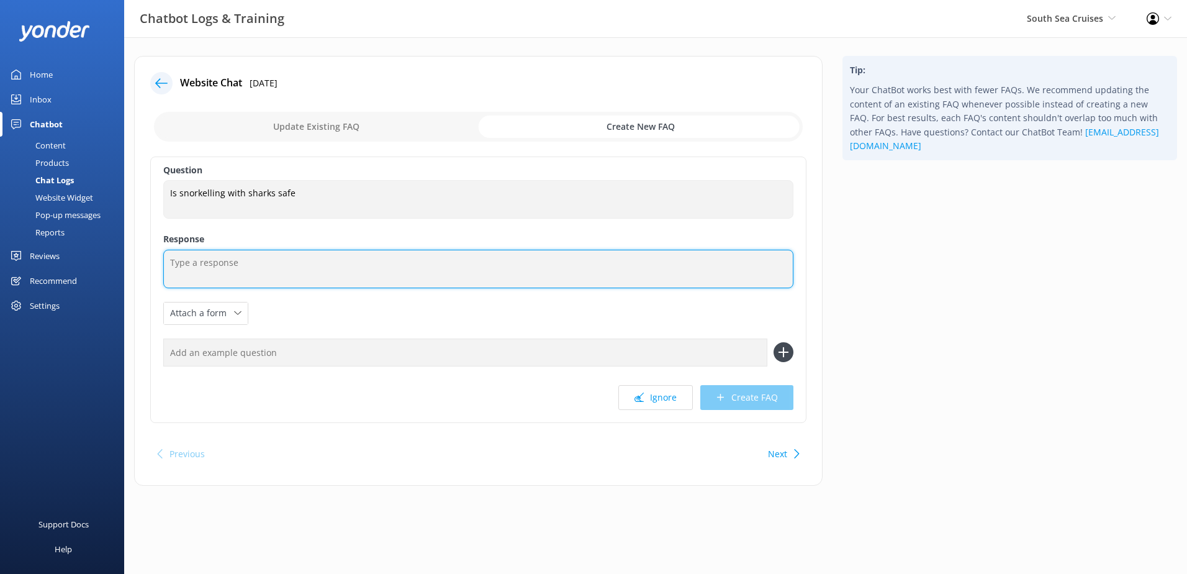
click at [268, 268] on textarea at bounding box center [478, 269] width 630 height 38
paste textarea "Snorkelling with Fiji Sharks Review Snorkelling with Sharks from Barefoot [GEOG…"
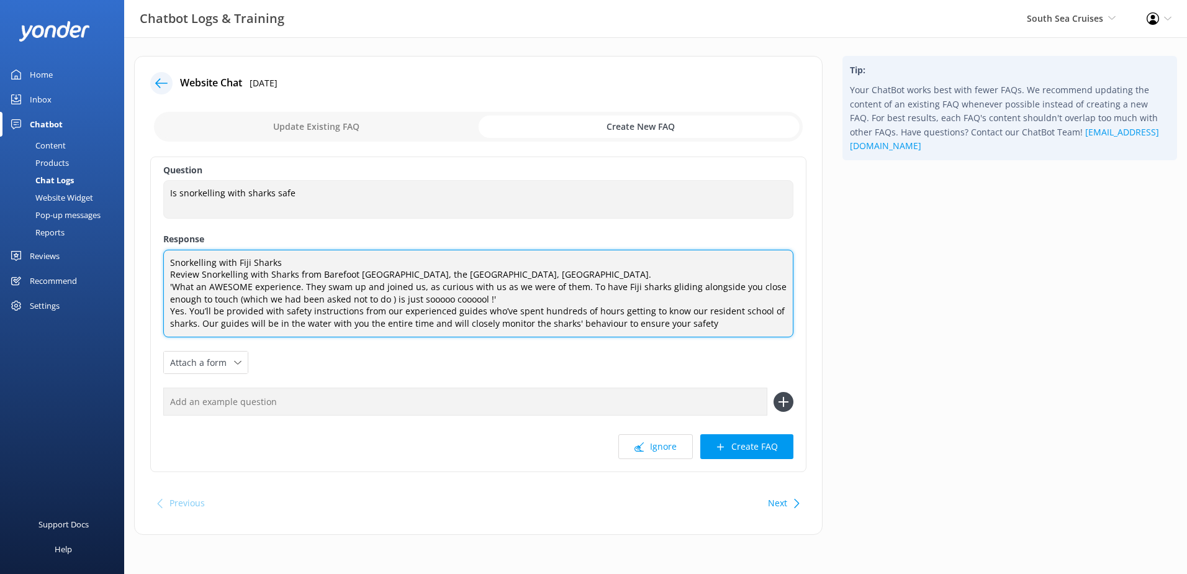
type textarea "Snorkelling with Fiji Sharks Review Snorkelling with Sharks from Barefoot [GEOG…"
drag, startPoint x: 739, startPoint y: 322, endPoint x: 72, endPoint y: 251, distance: 670.6
click at [72, 251] on div "Chatbot Logs & Training South Sea Cruises [GEOGRAPHIC_DATA] Sailing South Sea C…" at bounding box center [593, 304] width 1187 height 535
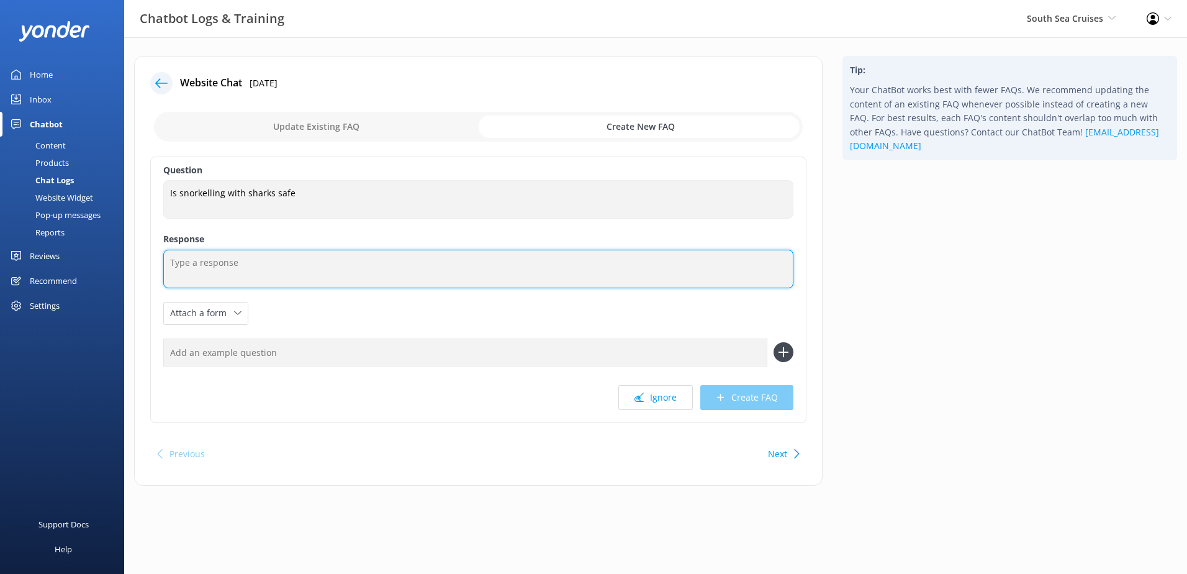
paste textarea "Yes. You’ll be provided with safety instructions from our experienced guides wh…"
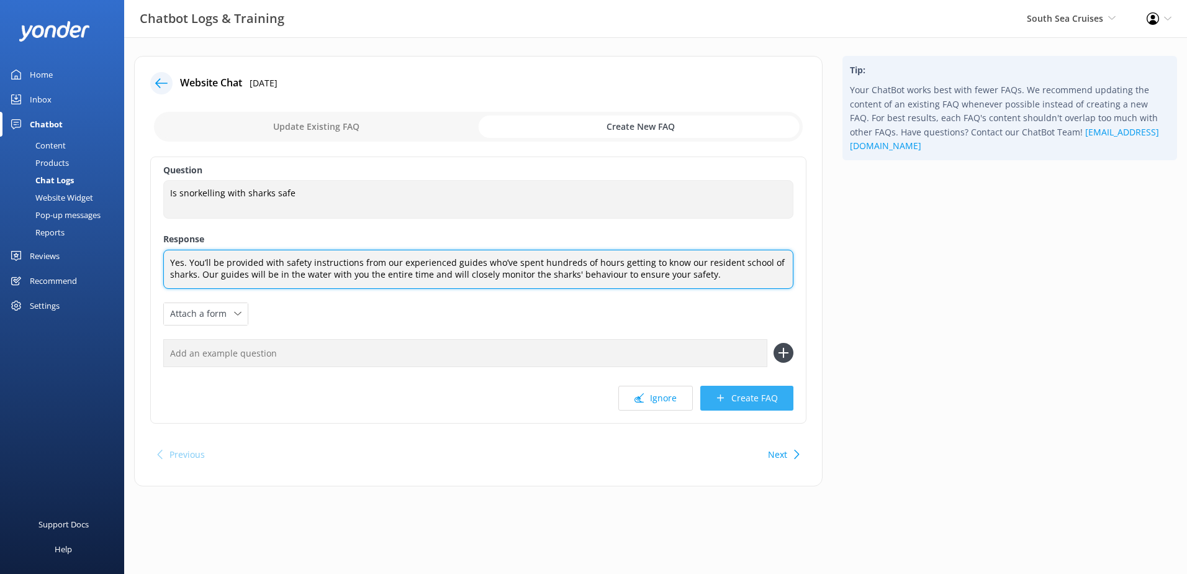
type textarea "Yes. You’ll be provided with safety instructions from our experienced guides wh…"
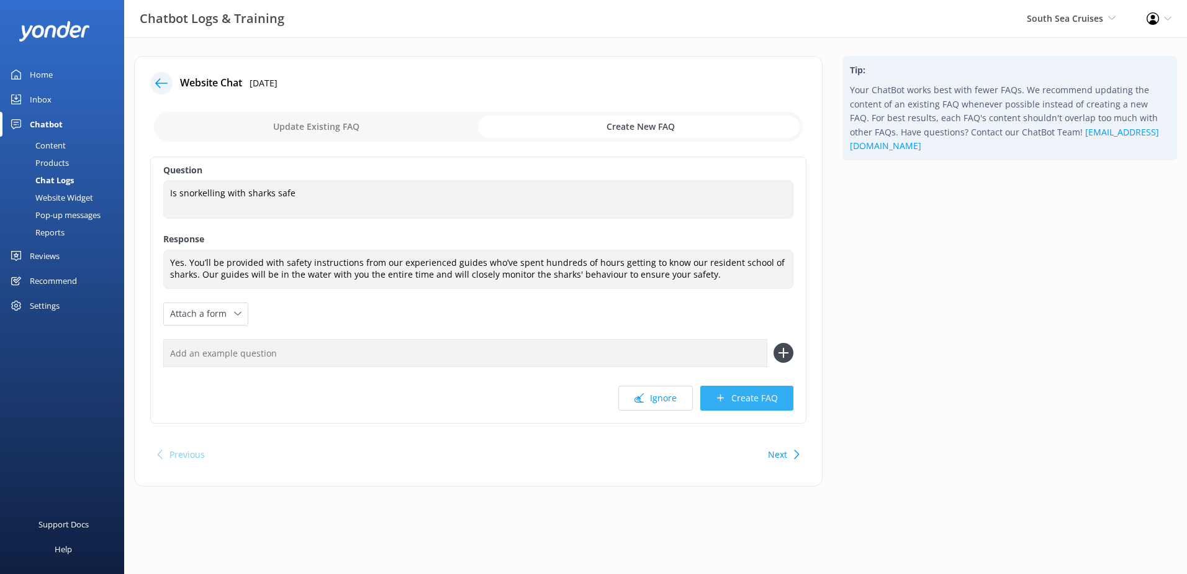
click at [740, 397] on button "Create FAQ" at bounding box center [746, 398] width 93 height 25
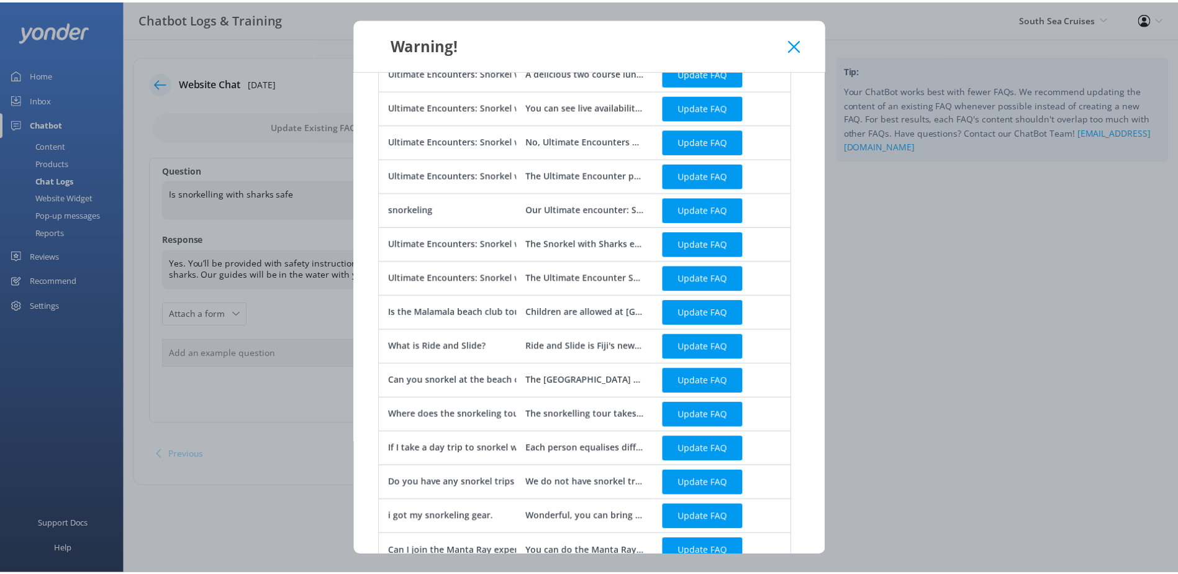
scroll to position [230, 0]
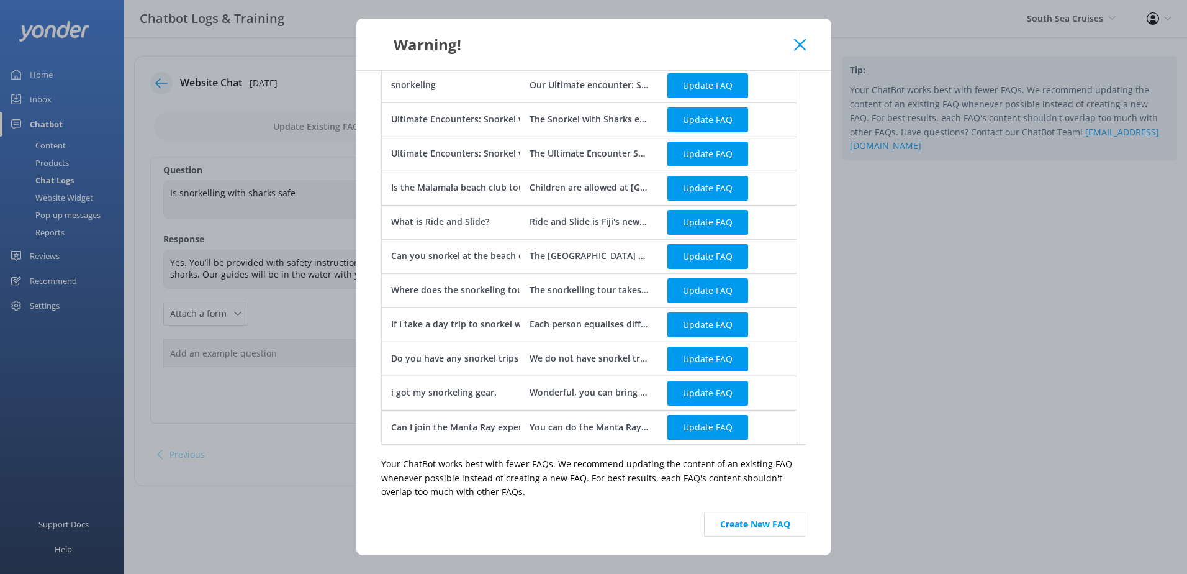
click at [761, 517] on button "Create New FAQ" at bounding box center [755, 524] width 102 height 25
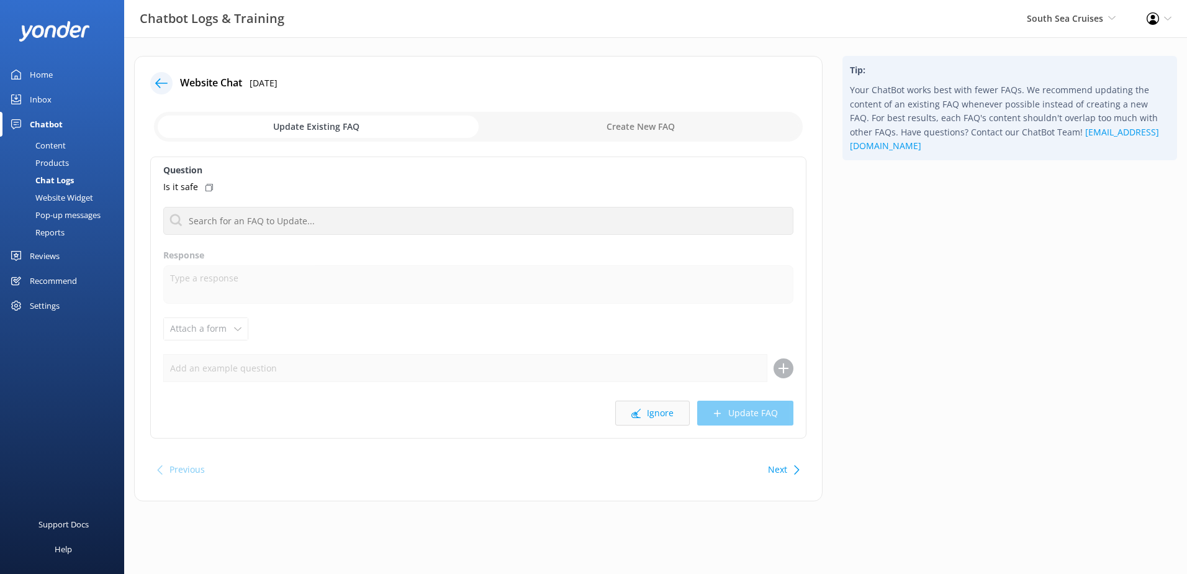
click at [657, 405] on button "Ignore" at bounding box center [652, 412] width 75 height 25
click at [665, 415] on button "Ignore" at bounding box center [652, 412] width 75 height 25
click at [667, 416] on button "Ignore" at bounding box center [652, 412] width 75 height 25
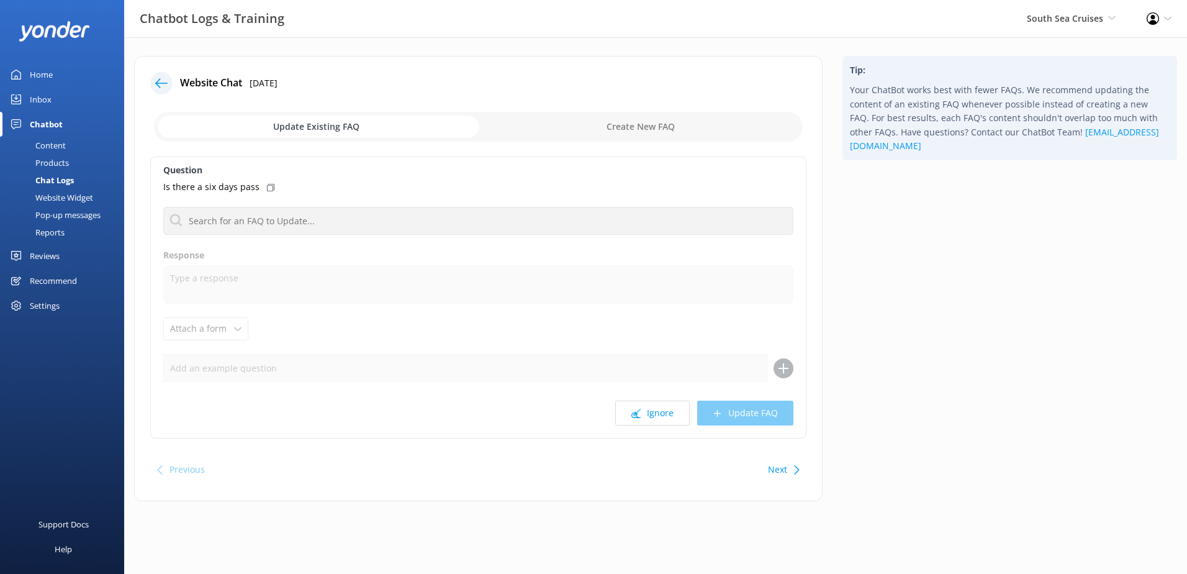
click at [667, 416] on button "Ignore" at bounding box center [652, 412] width 75 height 25
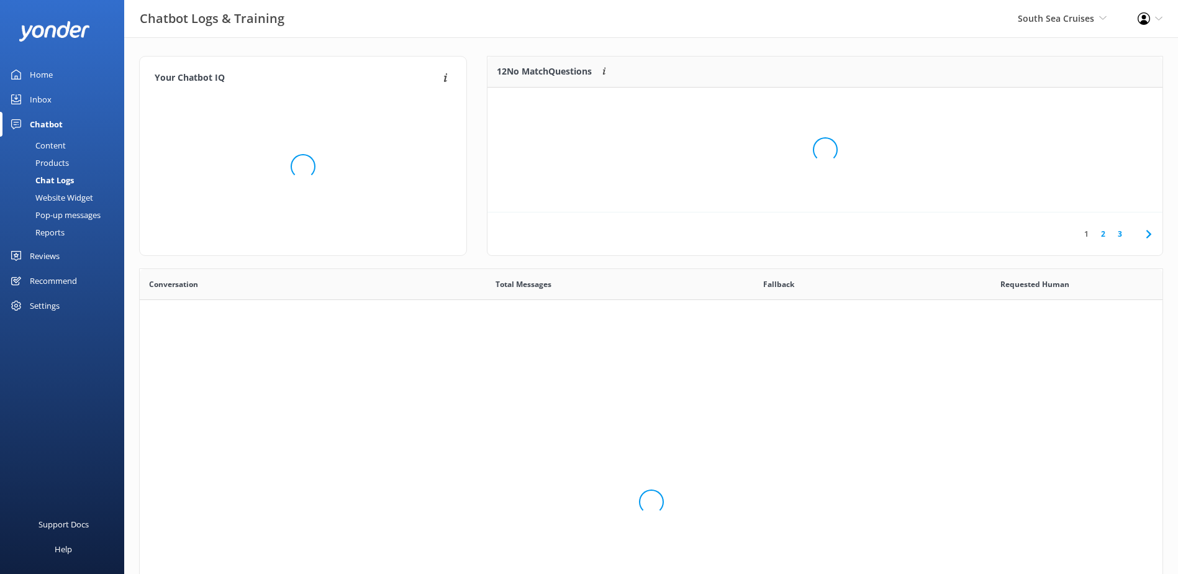
scroll to position [426, 1013]
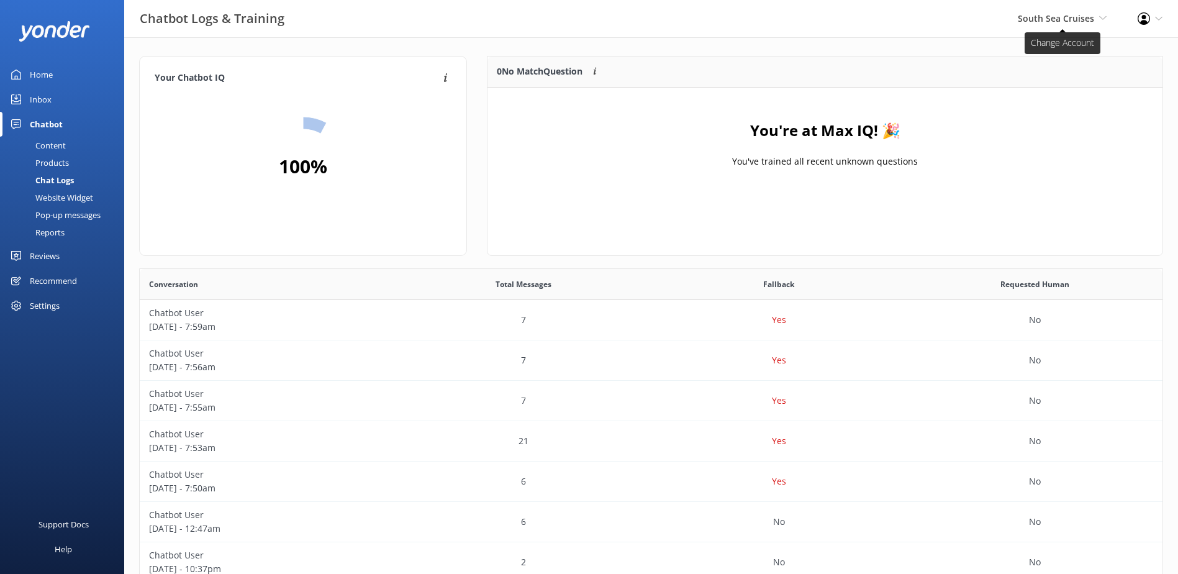
click at [1062, 17] on span "South Sea Cruises" at bounding box center [1056, 18] width 76 height 12
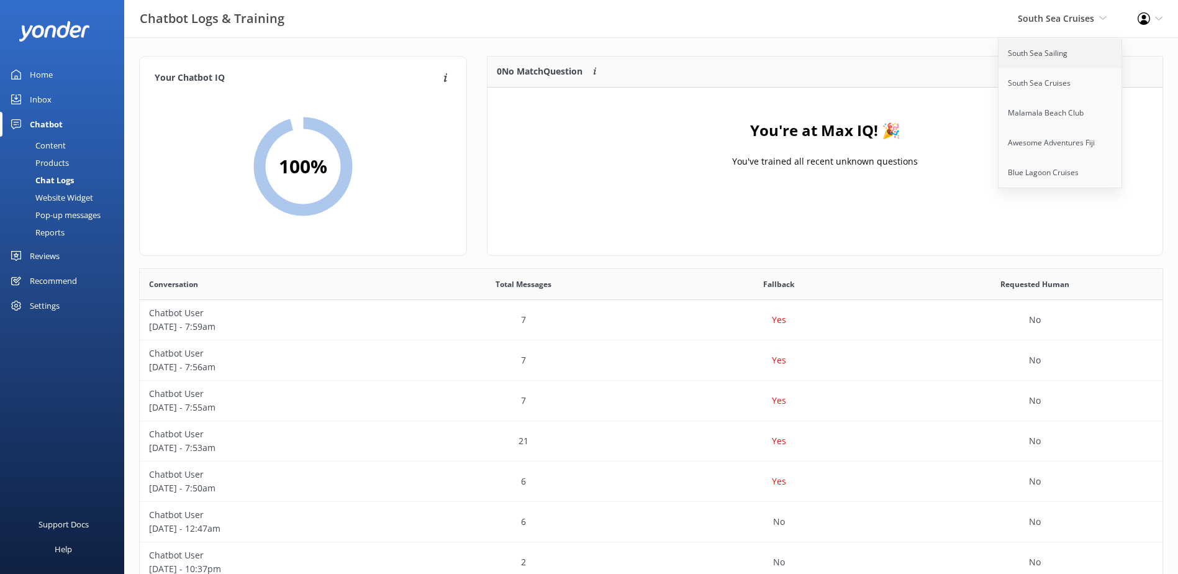
click at [1046, 58] on link "South Sea Sailing" at bounding box center [1060, 53] width 124 height 30
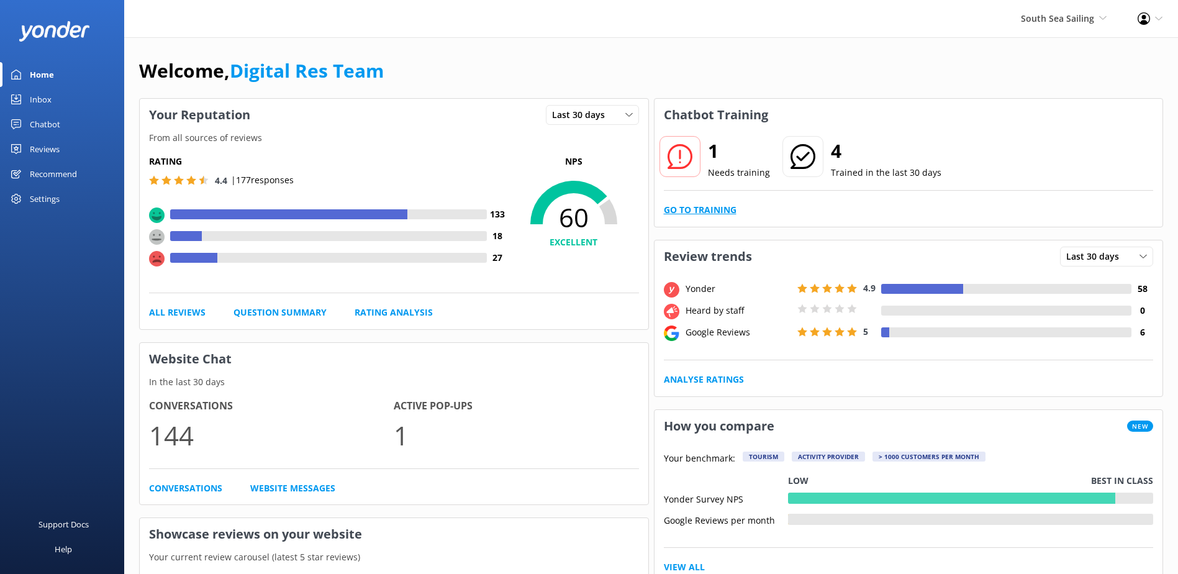
click at [725, 217] on link "Go to Training" at bounding box center [700, 210] width 73 height 14
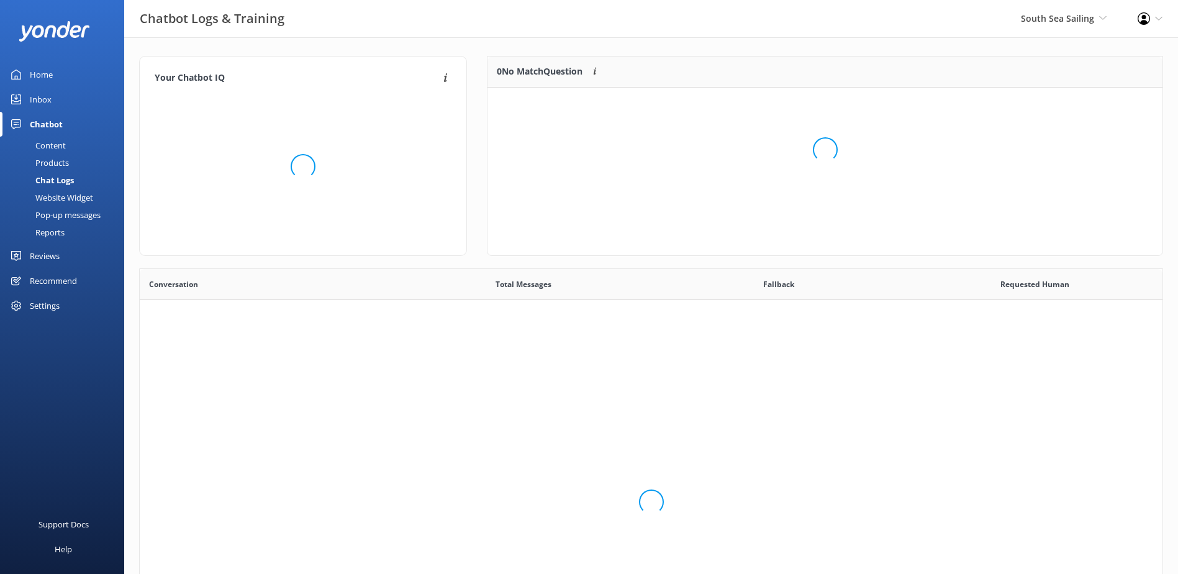
scroll to position [426, 1013]
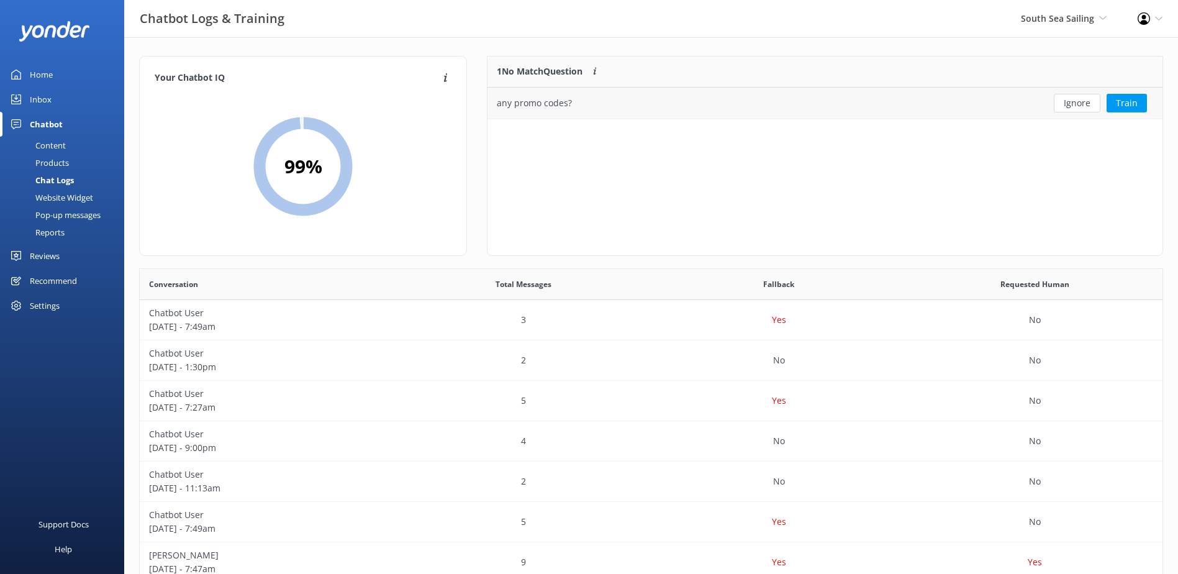
click at [1092, 99] on button "Ignore" at bounding box center [1077, 103] width 47 height 19
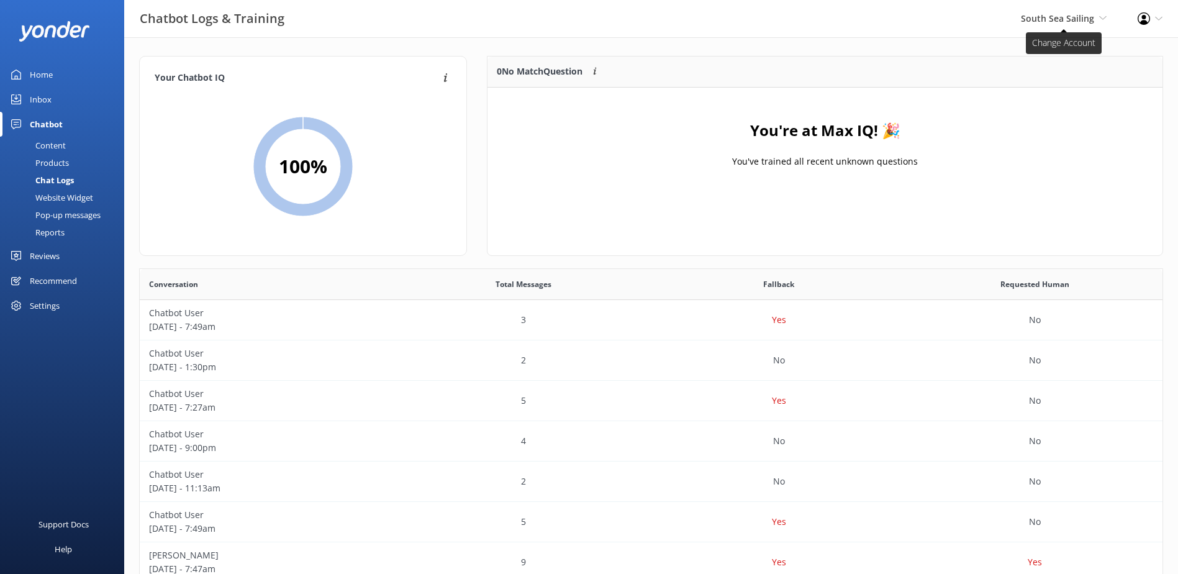
click at [1034, 21] on span "South Sea Sailing" at bounding box center [1057, 18] width 73 height 12
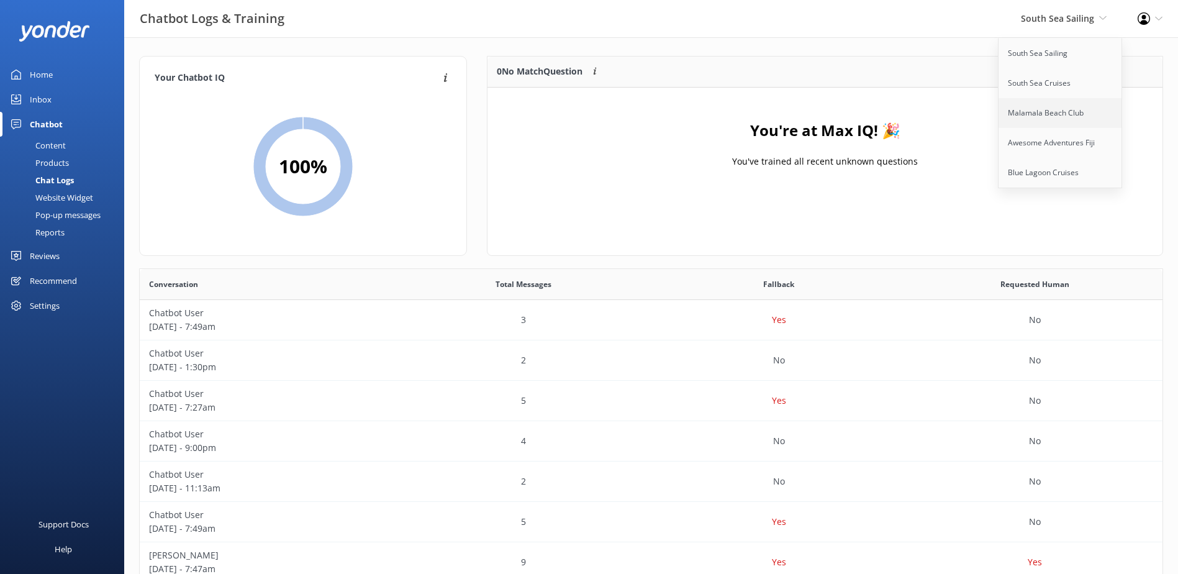
click at [1058, 120] on link "Malamala Beach Club" at bounding box center [1060, 113] width 124 height 30
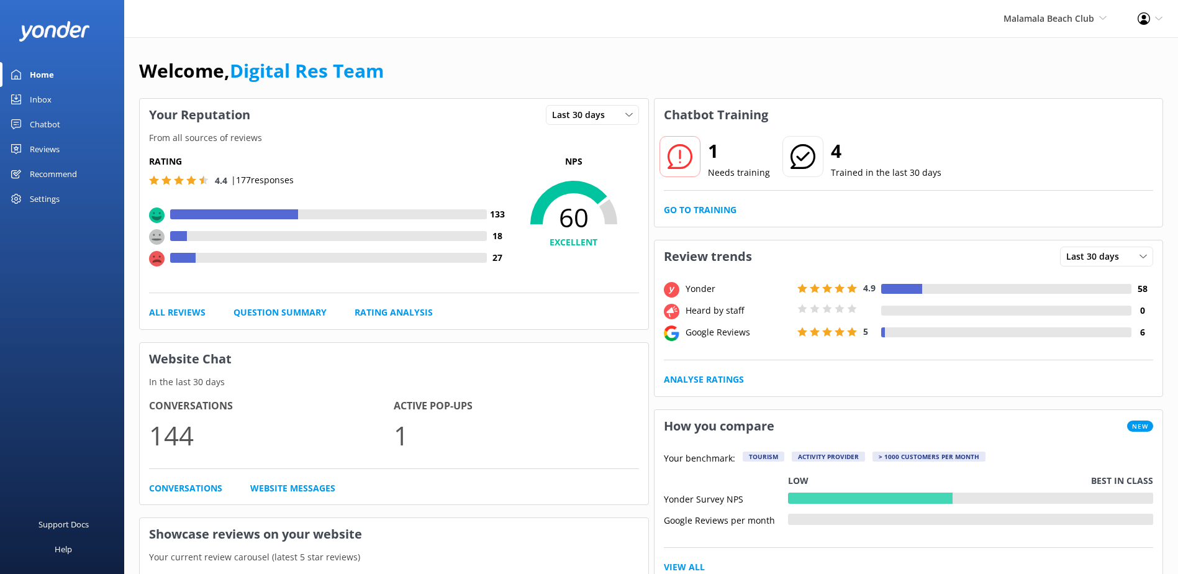
drag, startPoint x: 63, startPoint y: 104, endPoint x: 89, endPoint y: 99, distance: 27.0
click at [62, 104] on link "Inbox" at bounding box center [62, 99] width 124 height 25
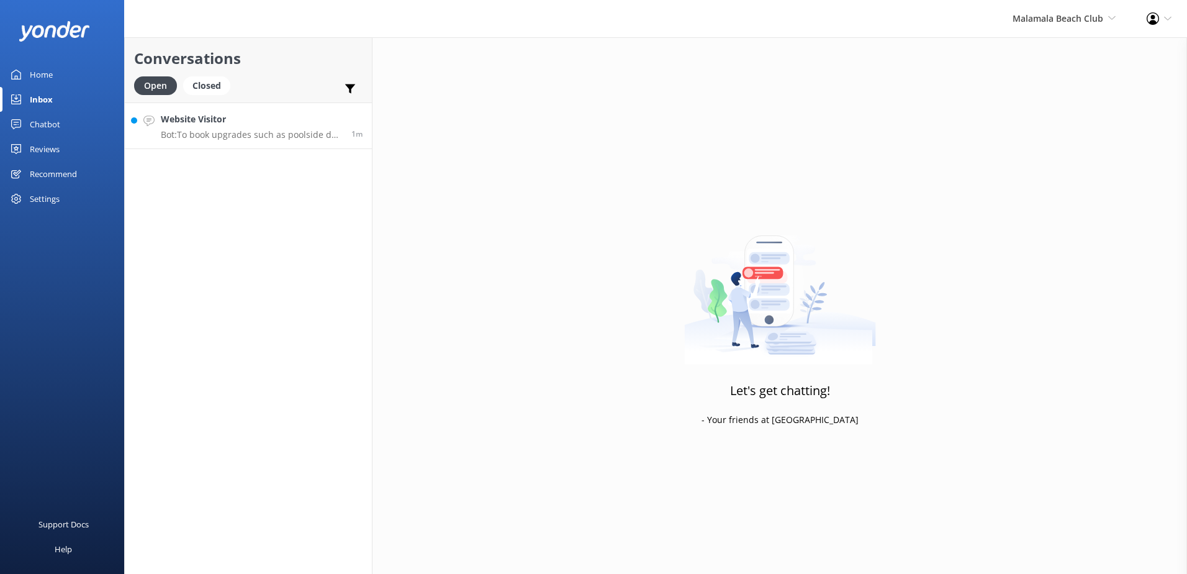
click at [222, 123] on h4 "Website Visitor" at bounding box center [251, 119] width 181 height 14
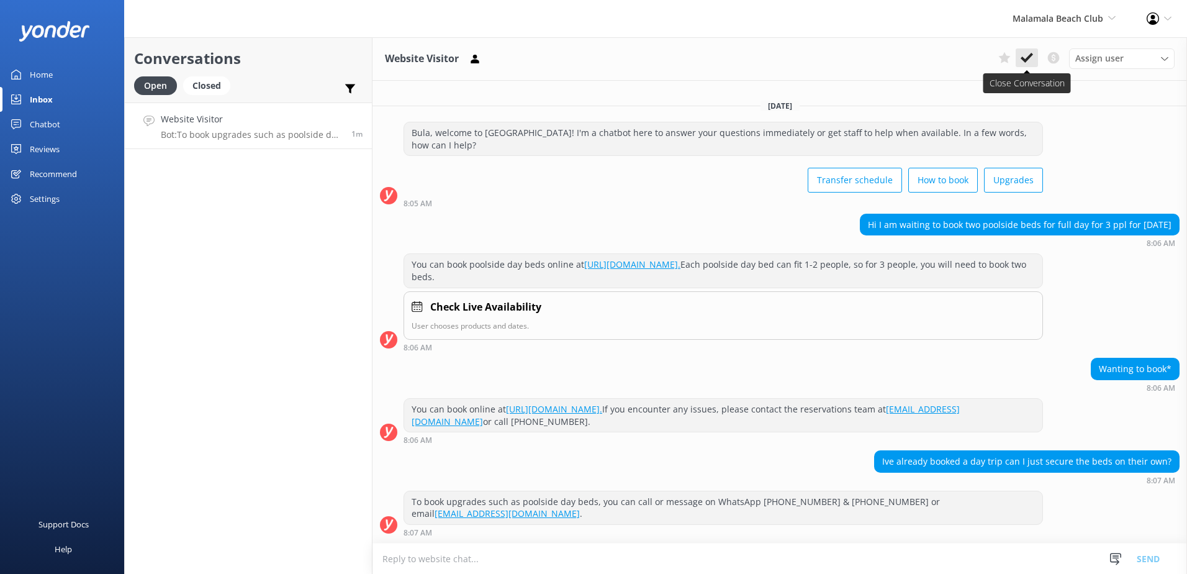
click at [1027, 58] on use at bounding box center [1027, 58] width 12 height 10
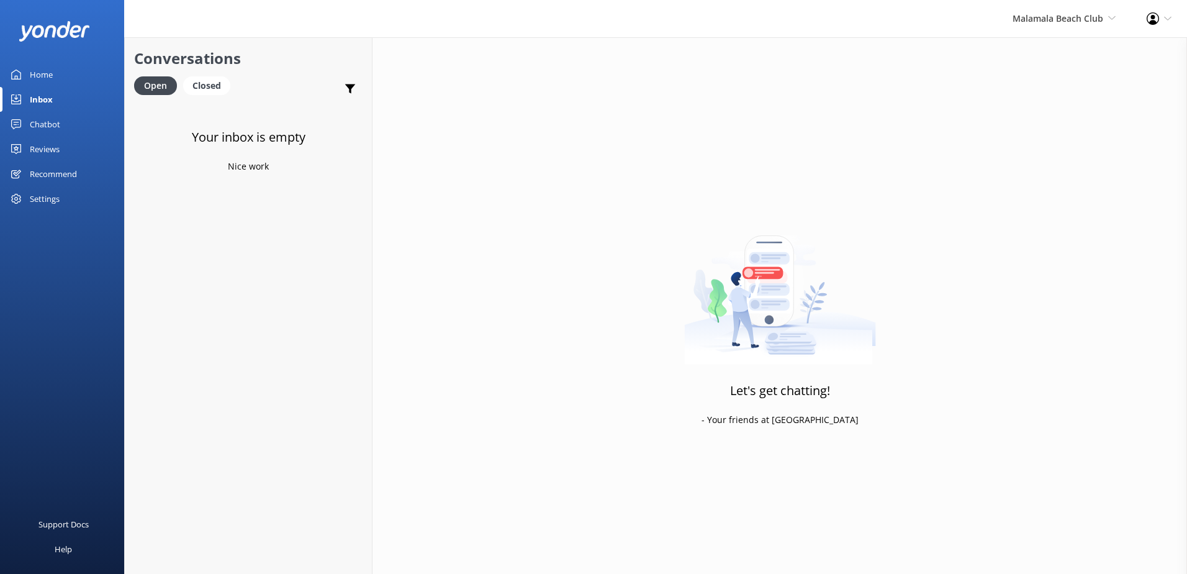
click at [58, 81] on link "Home" at bounding box center [62, 74] width 124 height 25
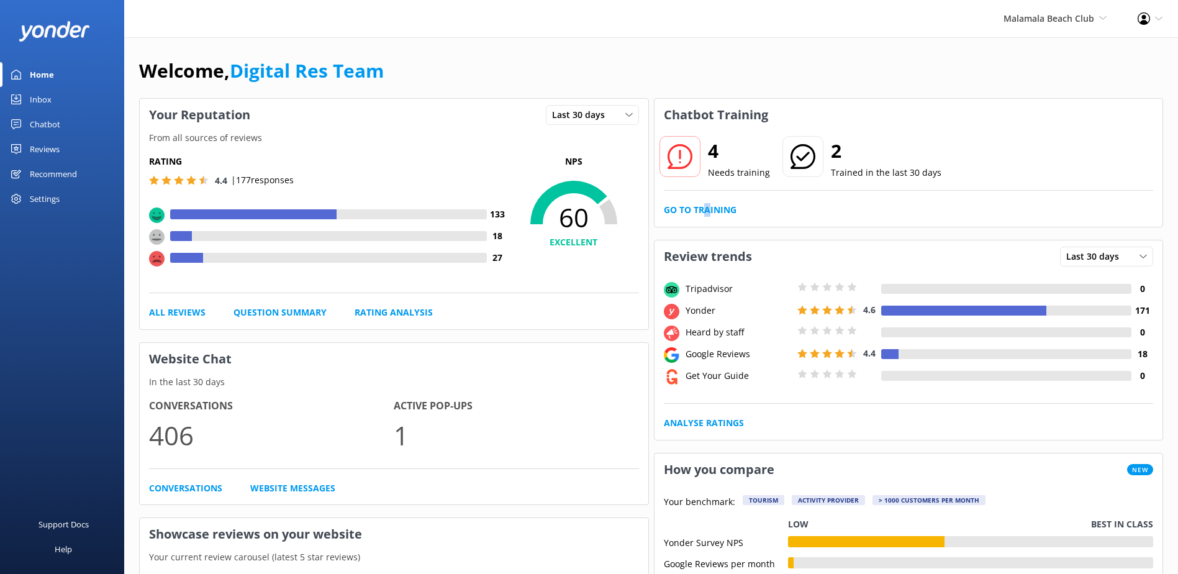
click at [707, 202] on div "4 Needs training 2 Trained in the last 30 days Go to Training" at bounding box center [908, 179] width 508 height 96
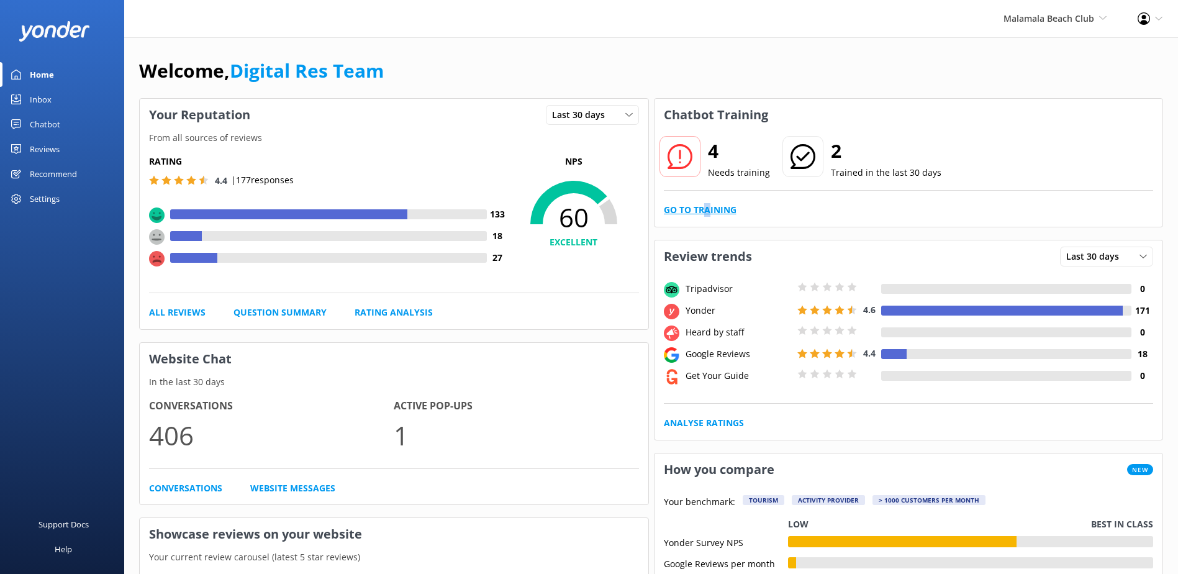
click at [707, 207] on link "Go to Training" at bounding box center [700, 210] width 73 height 14
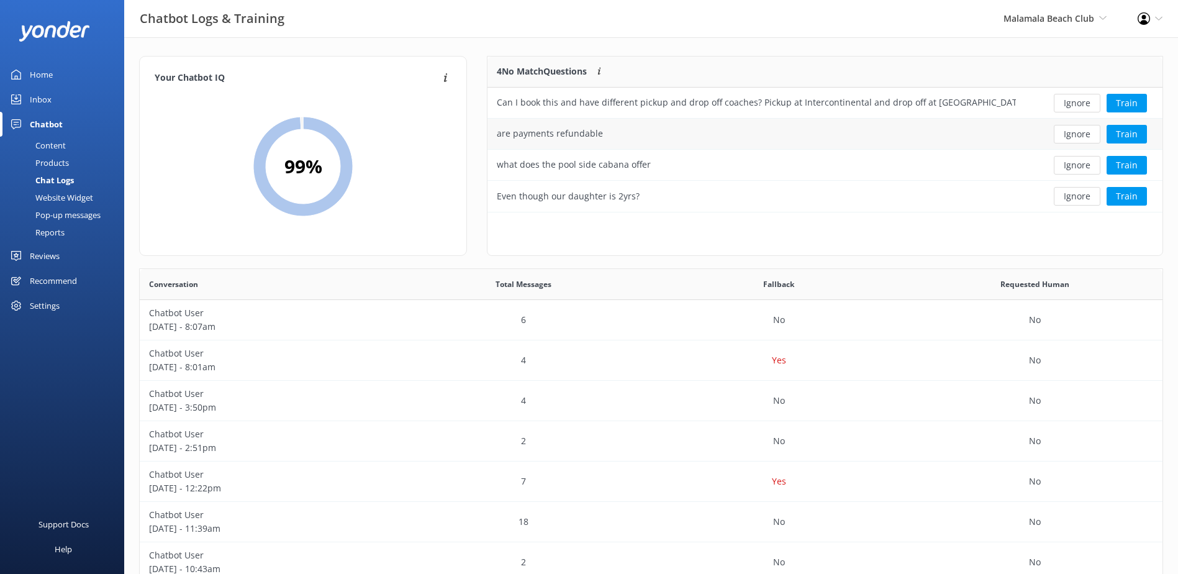
scroll to position [147, 665]
click at [1070, 102] on button "Ignore" at bounding box center [1077, 103] width 47 height 19
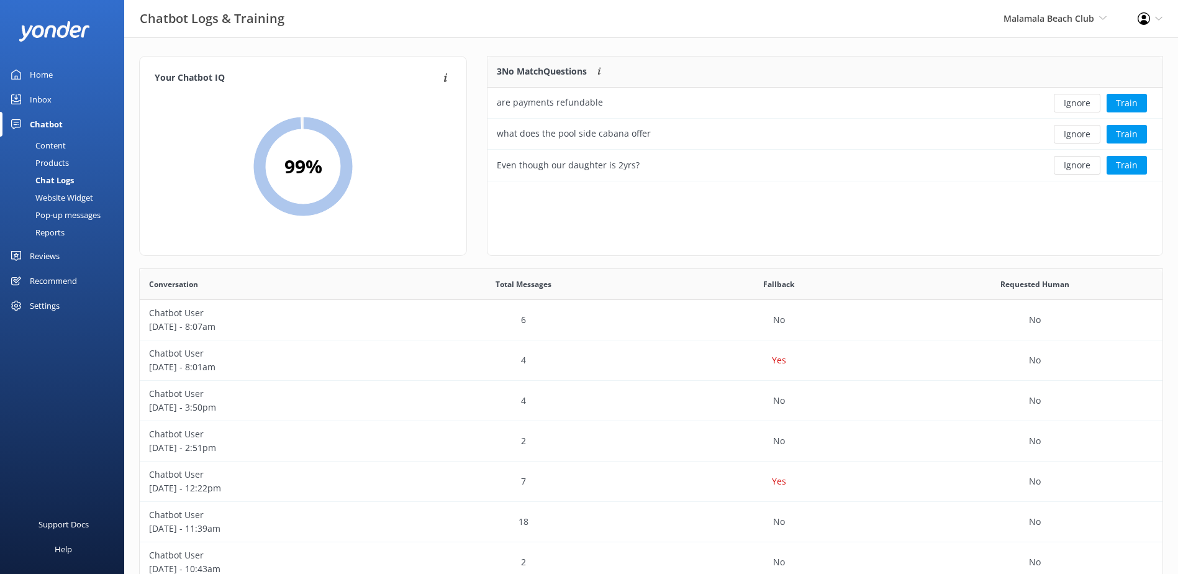
scroll to position [115, 665]
click at [1070, 102] on button "Ignore" at bounding box center [1077, 103] width 47 height 19
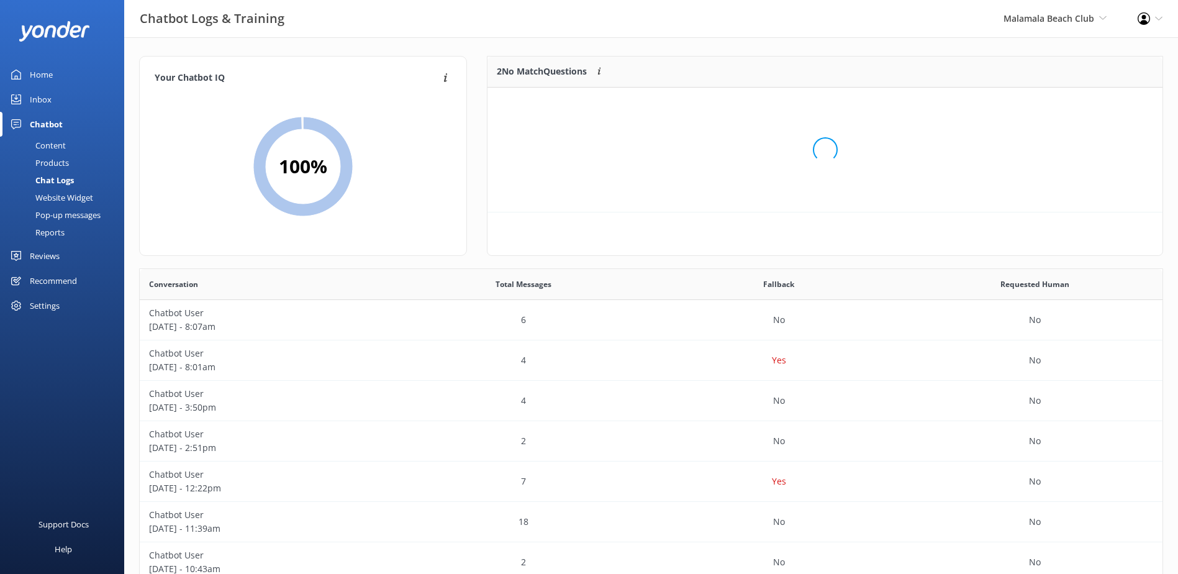
scroll to position [84, 665]
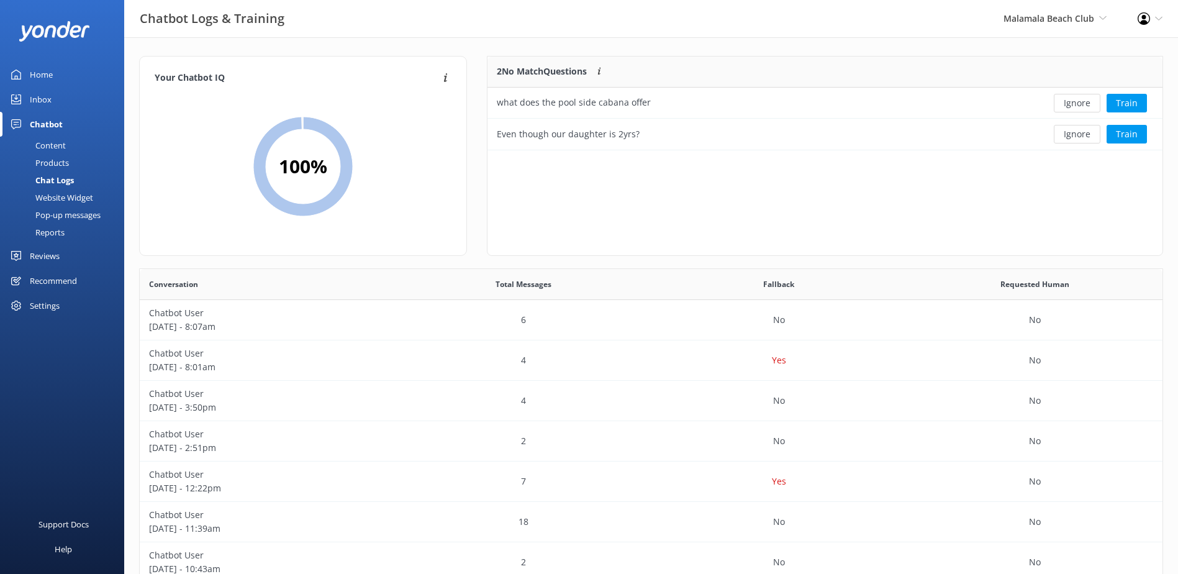
click at [1070, 102] on button "Ignore" at bounding box center [1077, 103] width 47 height 19
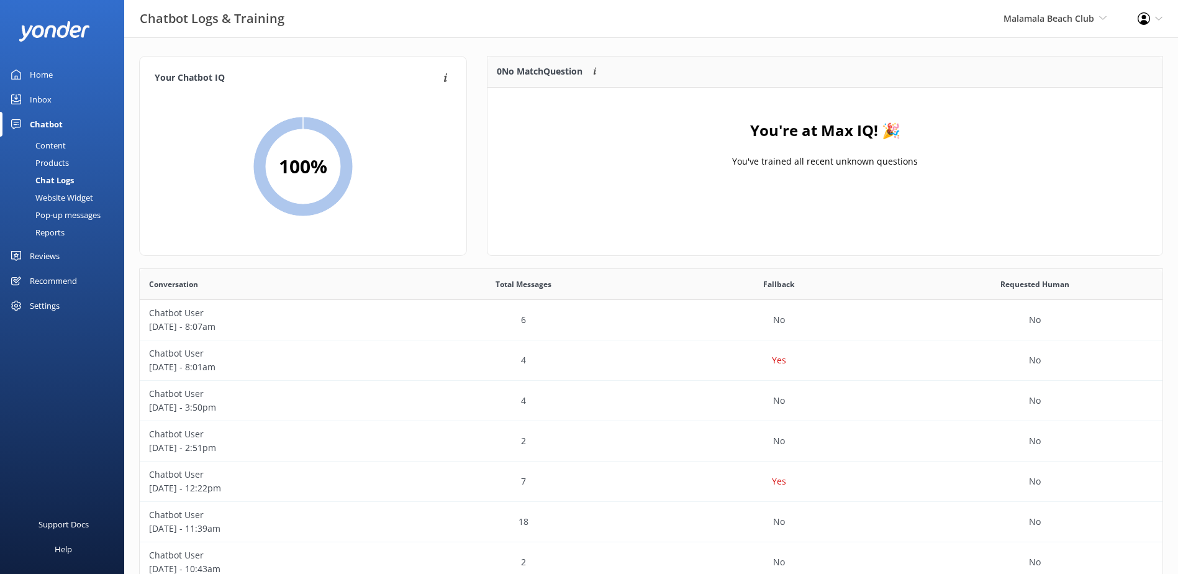
drag, startPoint x: 1035, startPoint y: 26, endPoint x: 1036, endPoint y: 35, distance: 8.7
click at [1036, 26] on div "Malamala Beach Club South Sea Sailing South Sea Cruises Malamala Beach Club Awe…" at bounding box center [1055, 18] width 134 height 37
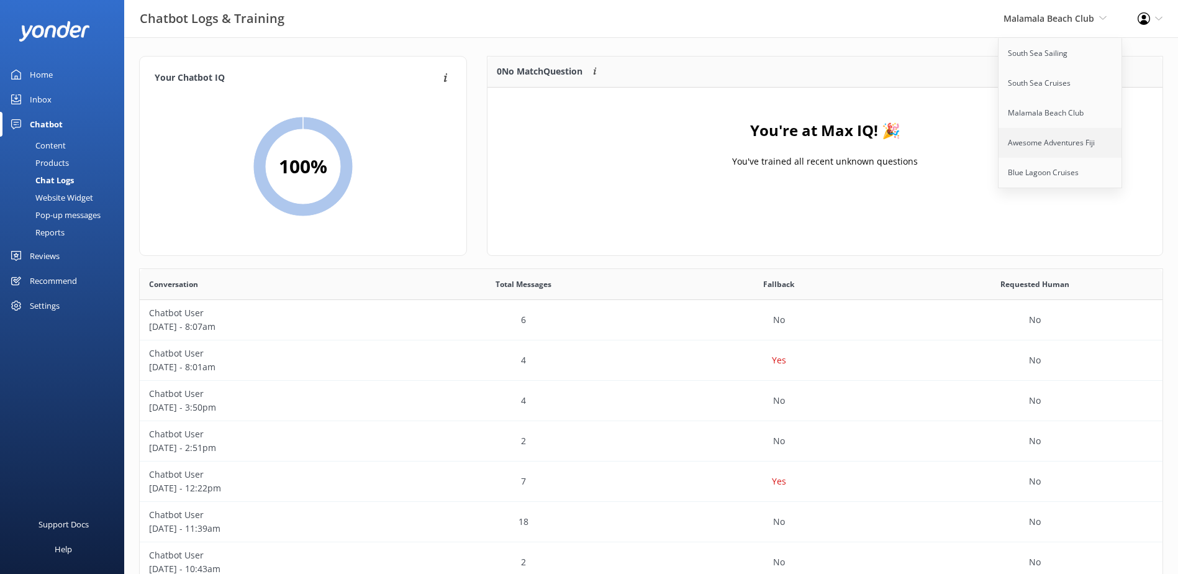
click at [1039, 139] on link "Awesome Adventures Fiji" at bounding box center [1060, 143] width 124 height 30
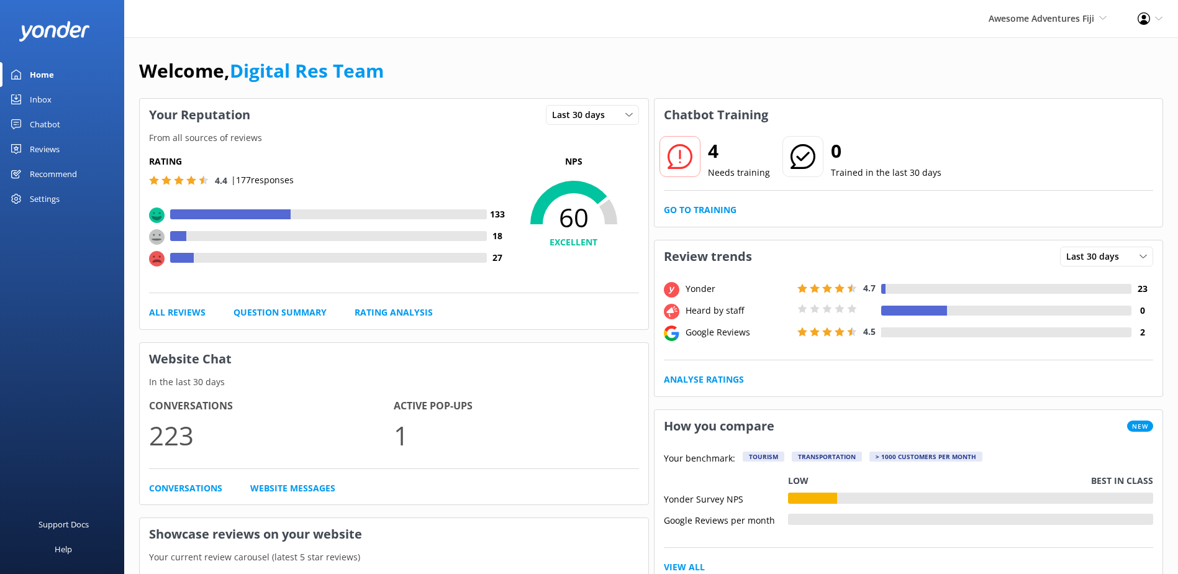
click at [3, 106] on link "Inbox" at bounding box center [62, 99] width 124 height 25
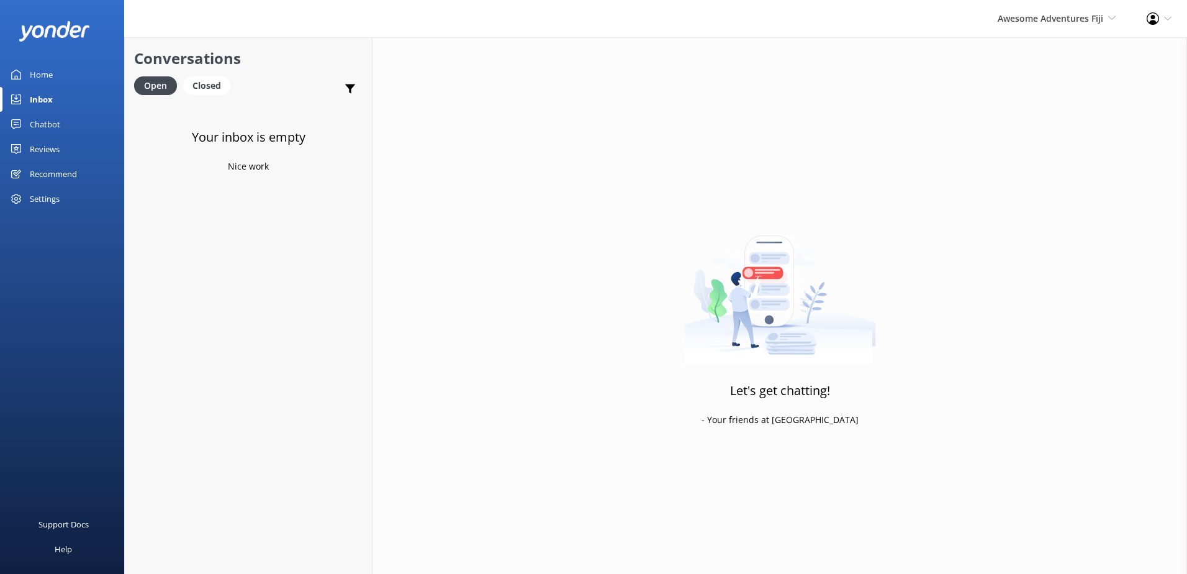
click at [75, 75] on link "Home" at bounding box center [62, 74] width 124 height 25
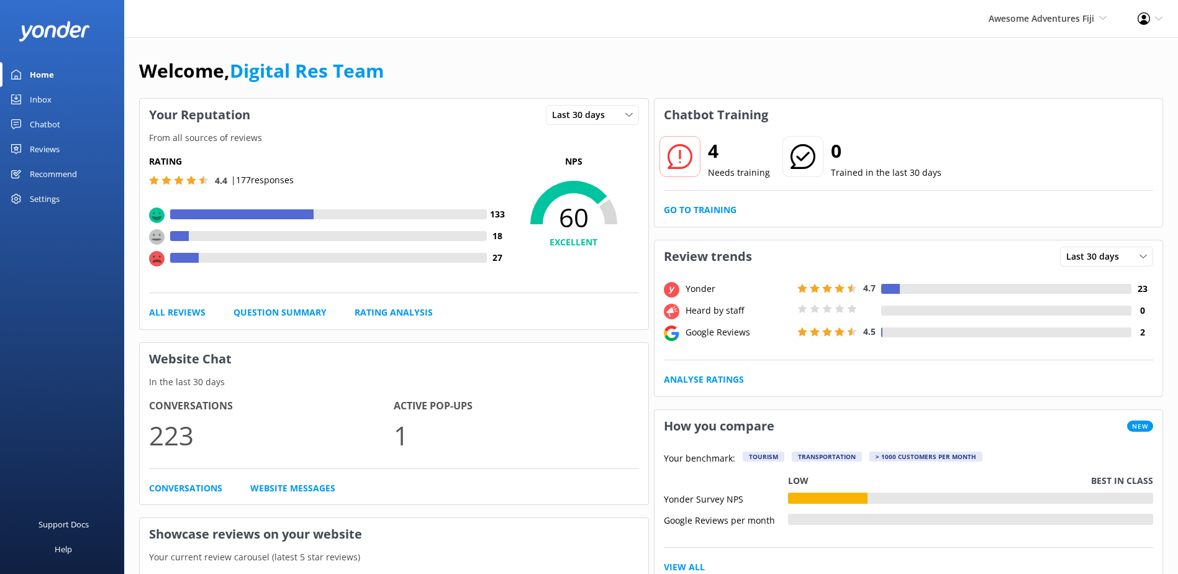
click at [683, 197] on div "4 Needs training 0 Trained in the last 30 days Go to Training" at bounding box center [908, 179] width 508 height 96
click at [684, 204] on link "Go to Training" at bounding box center [700, 210] width 73 height 14
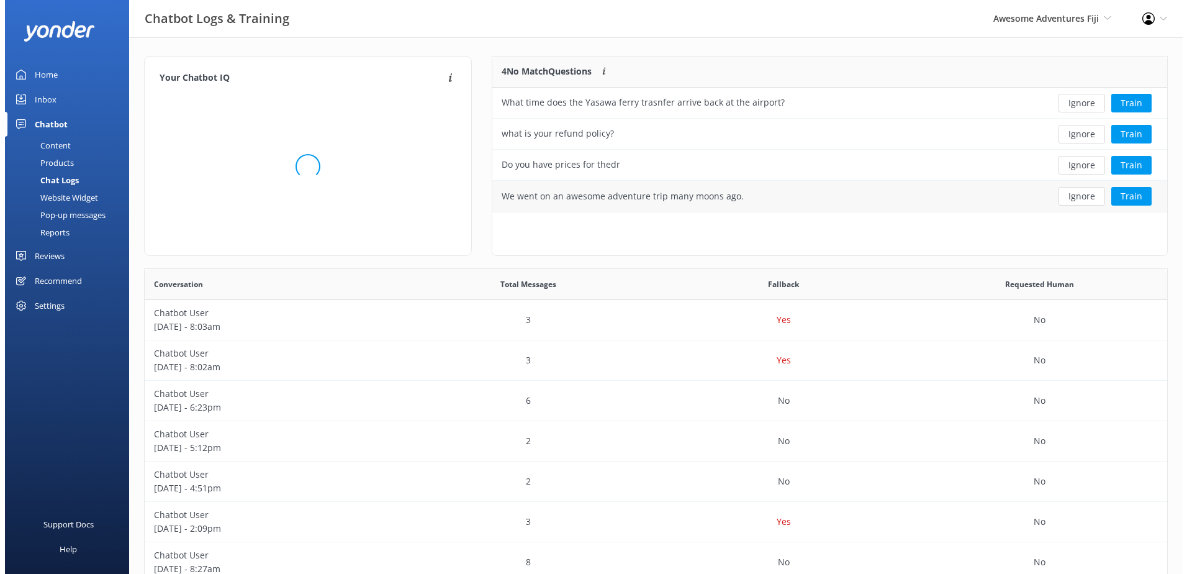
scroll to position [147, 665]
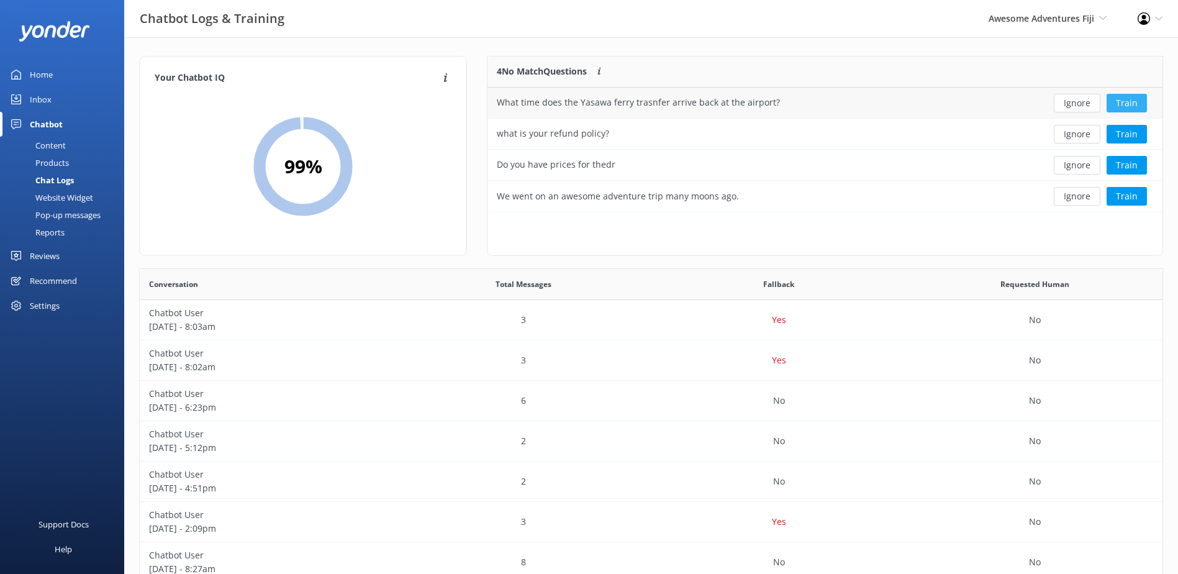
click at [1131, 101] on button "Train" at bounding box center [1126, 103] width 40 height 19
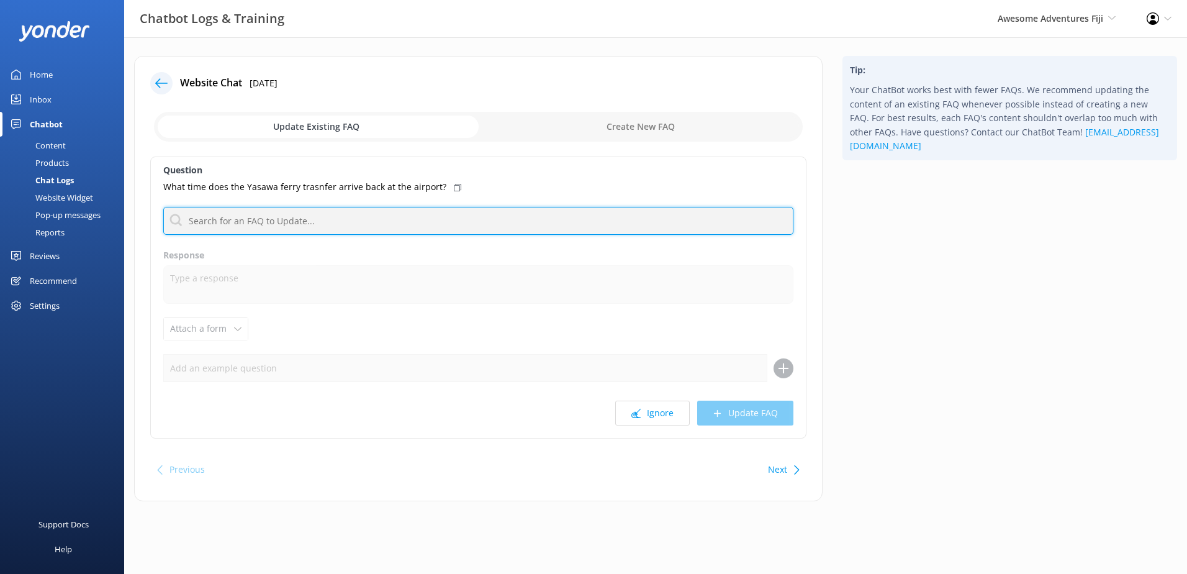
click at [340, 214] on input "text" at bounding box center [478, 221] width 630 height 28
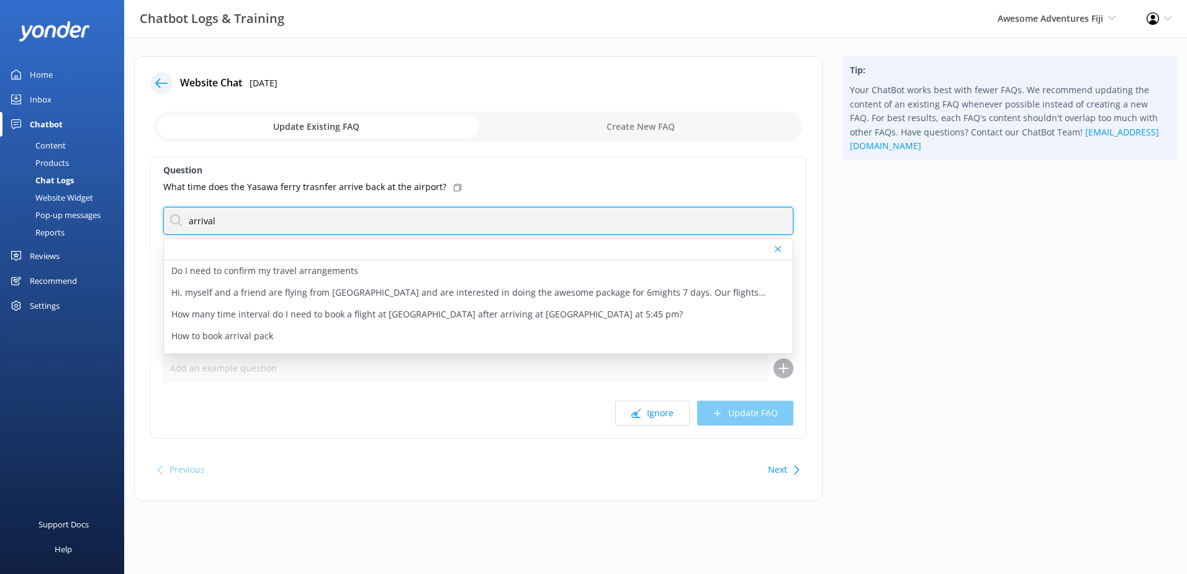
type input "arrival"
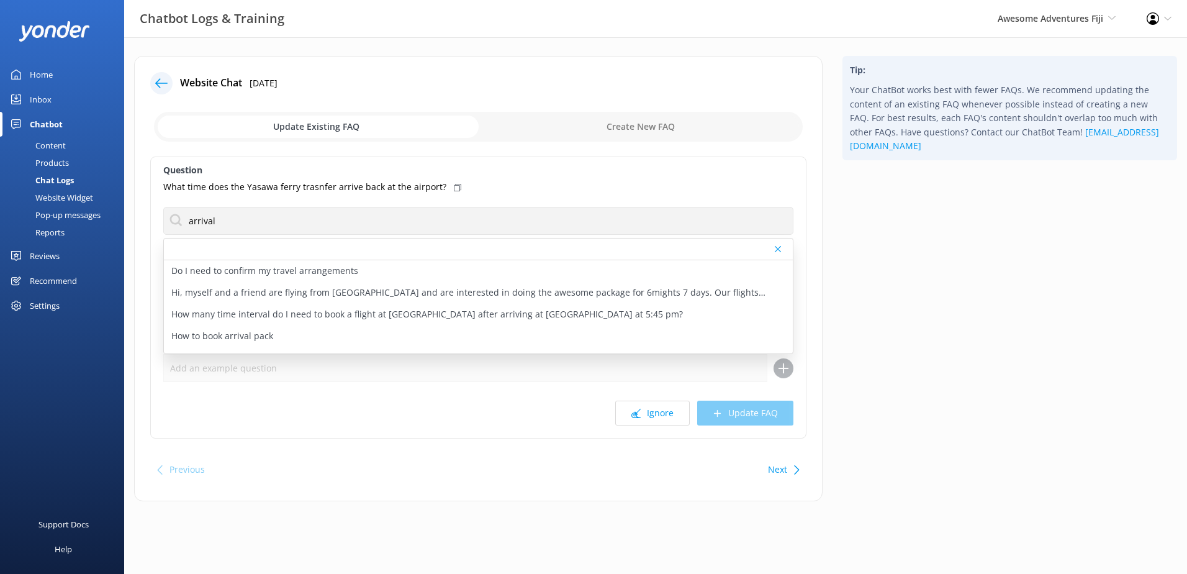
click at [525, 240] on div at bounding box center [478, 249] width 629 height 22
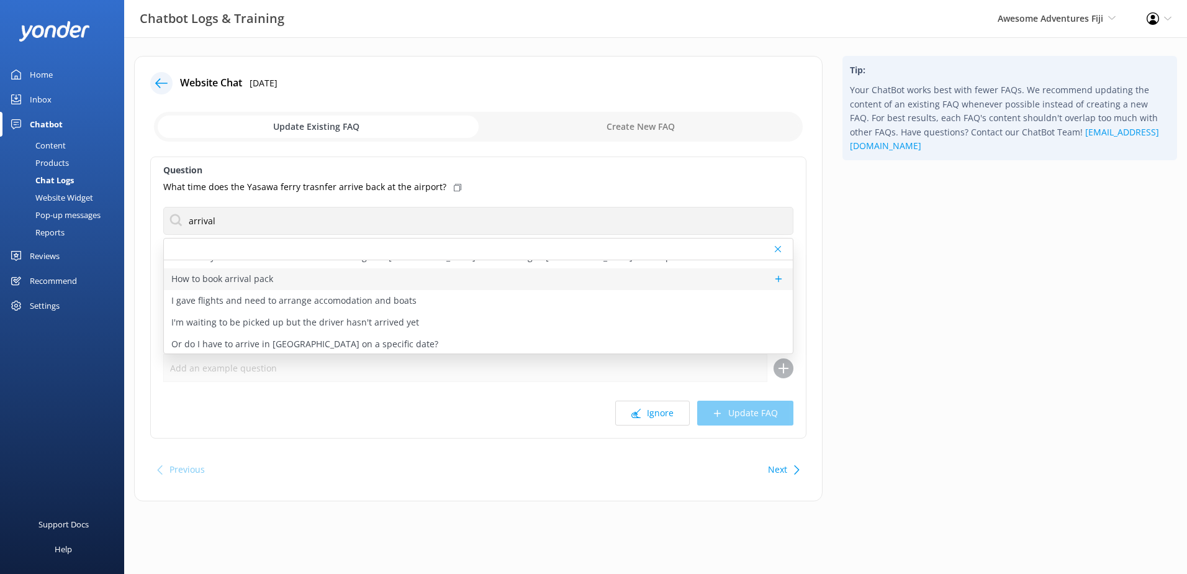
scroll to position [59, 0]
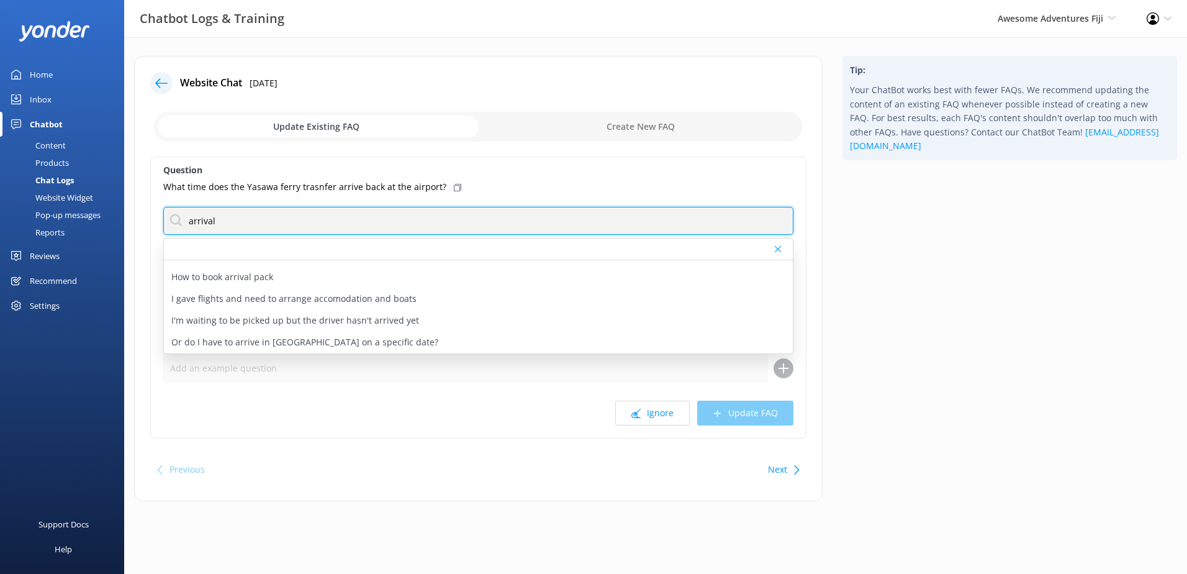
drag, startPoint x: 340, startPoint y: 228, endPoint x: 98, endPoint y: 225, distance: 242.2
click at [98, 225] on div "Chatbot Logs & Training Awesome Adventures Fiji South Sea Sailing South Sea Cru…" at bounding box center [593, 287] width 1187 height 501
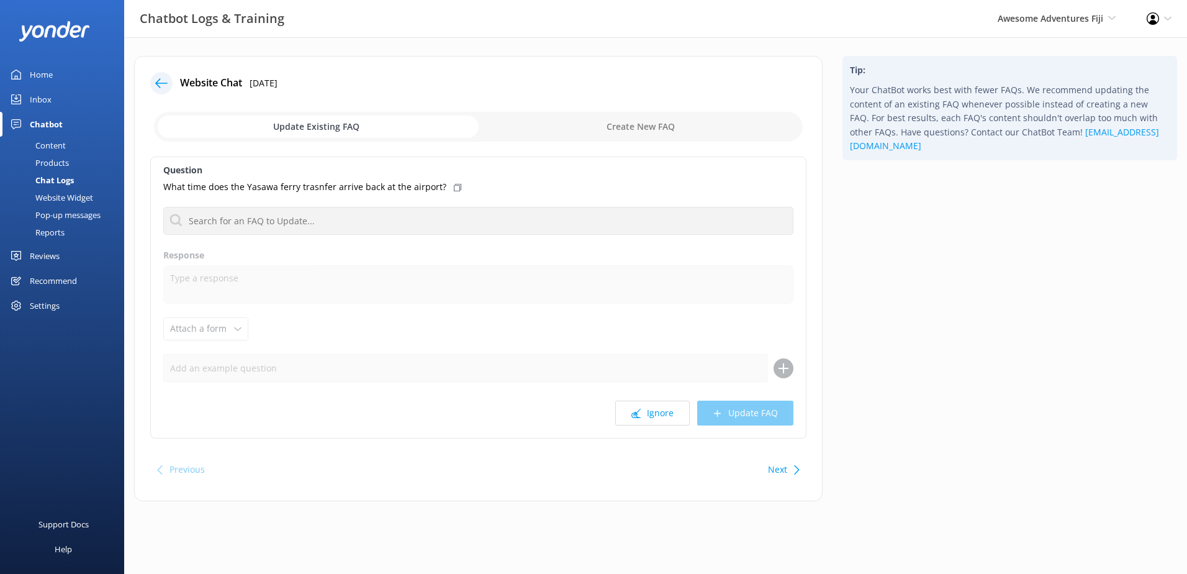
click at [635, 125] on input "checkbox" at bounding box center [478, 127] width 649 height 30
checkbox input "true"
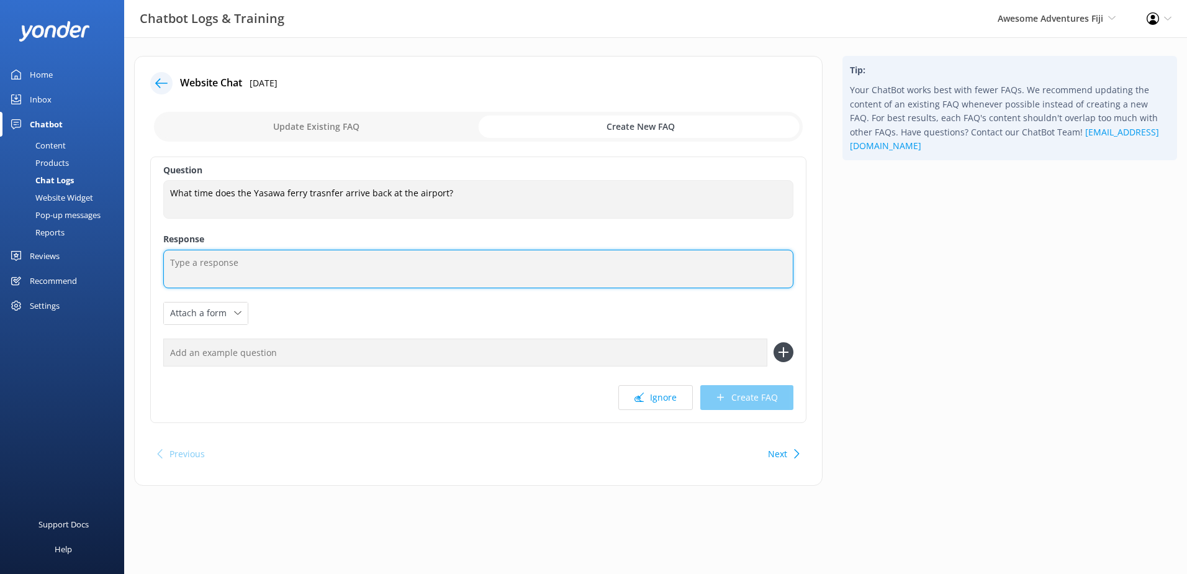
drag, startPoint x: 277, startPoint y: 250, endPoint x: 277, endPoint y: 263, distance: 13.0
click at [277, 251] on textarea at bounding box center [478, 269] width 630 height 38
drag, startPoint x: 508, startPoint y: 271, endPoint x: -2, endPoint y: 234, distance: 512.3
click at [0, 234] on html "Chatbot Logs & Training Awesome Adventures Fiji South Sea Sailing South Sea Cru…" at bounding box center [593, 287] width 1187 height 574
type textarea "The Yasawa Flyer arrives back to Port Denarau at roughly 6pm"
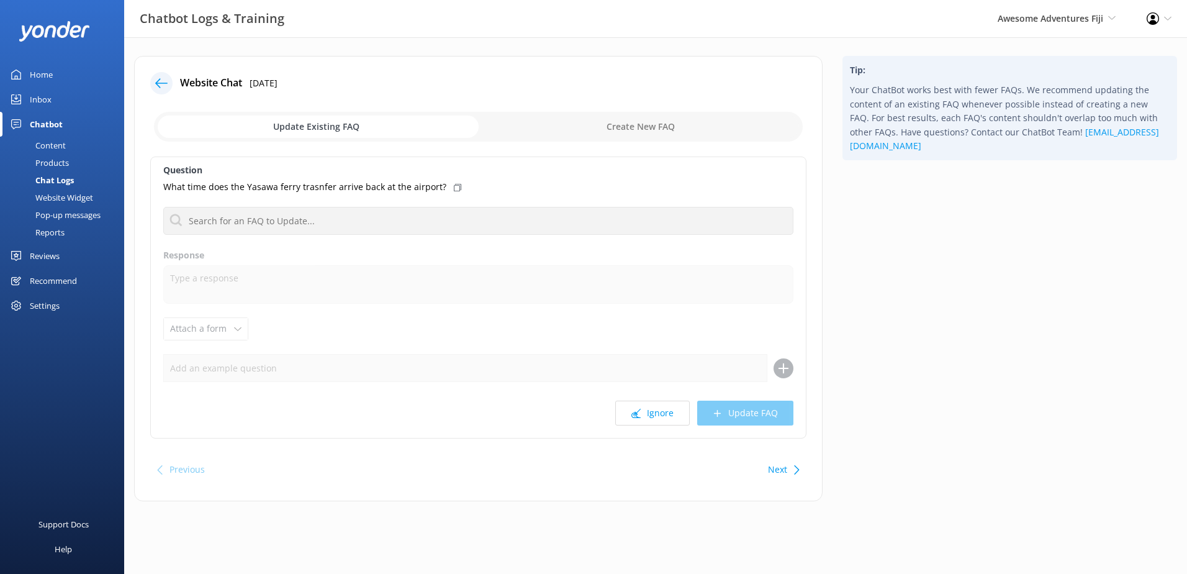
click at [618, 126] on input "checkbox" at bounding box center [478, 127] width 649 height 30
checkbox input "true"
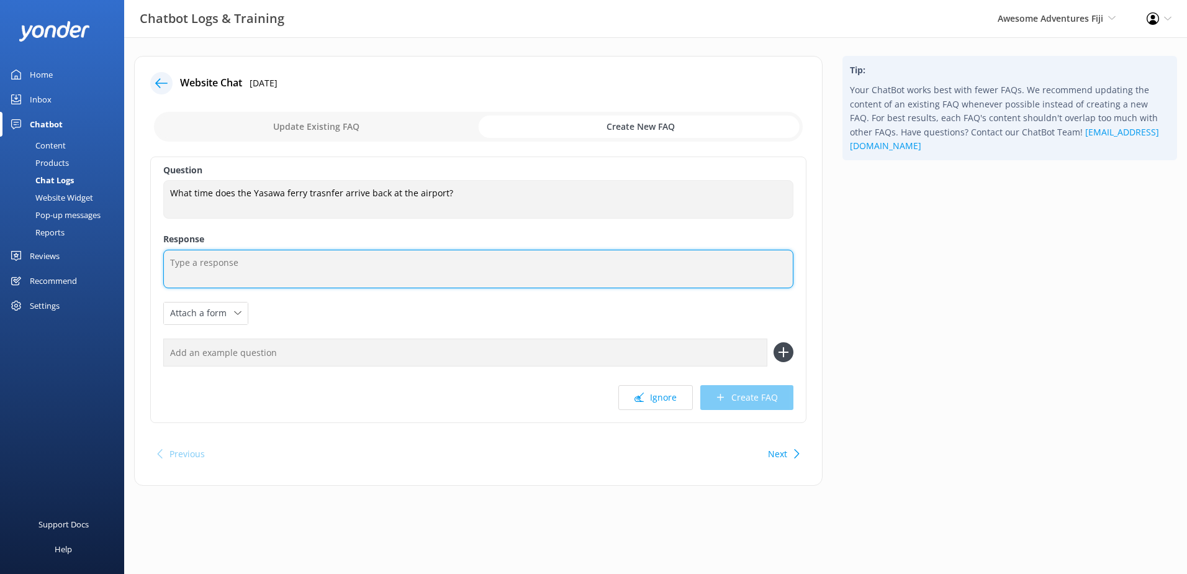
click at [286, 256] on textarea at bounding box center [478, 269] width 630 height 38
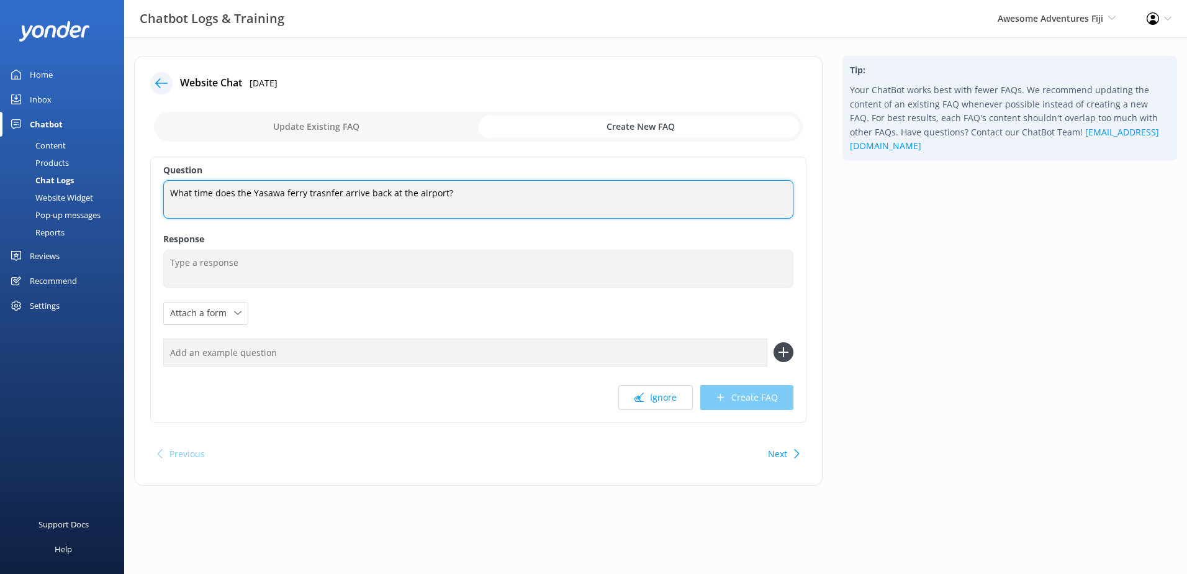
click at [442, 196] on textarea "What time does the Yasawa ferry trasnfer arrive back at the airport?" at bounding box center [478, 199] width 630 height 38
drag, startPoint x: 441, startPoint y: 196, endPoint x: 389, endPoint y: 199, distance: 52.8
click at [389, 199] on textarea "What time does the Yasawa ferry trasnfer arrive back at the airport?" at bounding box center [478, 199] width 630 height 38
type textarea "What time does the Yasawa ferry trasnfer arrive back to Port Denarau?"
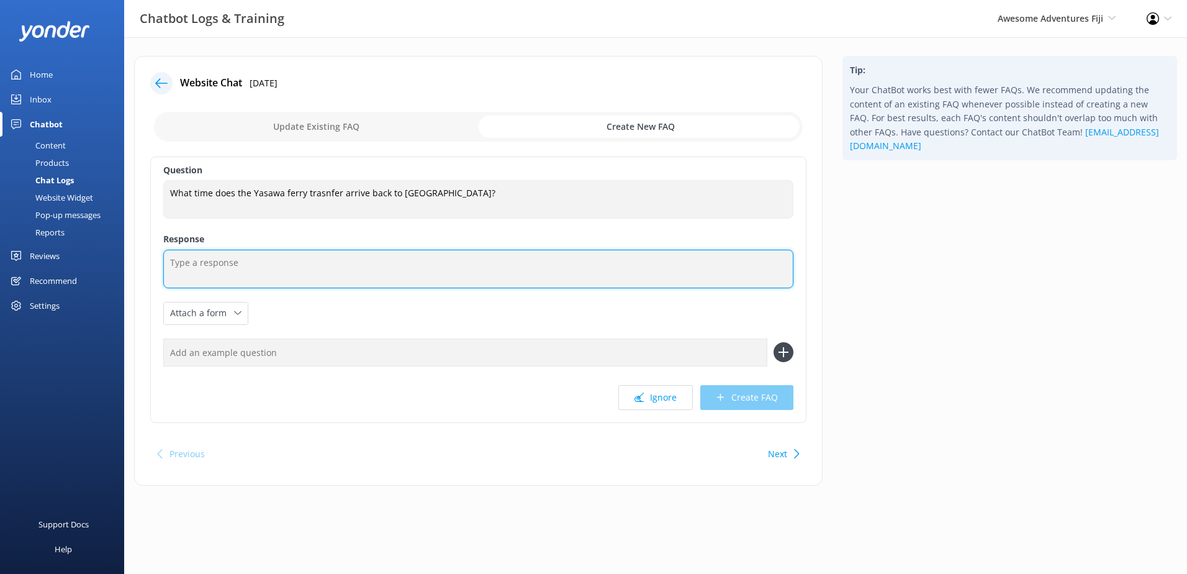
click at [320, 274] on textarea at bounding box center [478, 269] width 630 height 38
paste textarea "The Yasawa Flyer returns to Port Denarau at approximately 6:00 PM"
type textarea "The Yasawa Flyer returns to Port Denarau at approximately 6:00 PM"
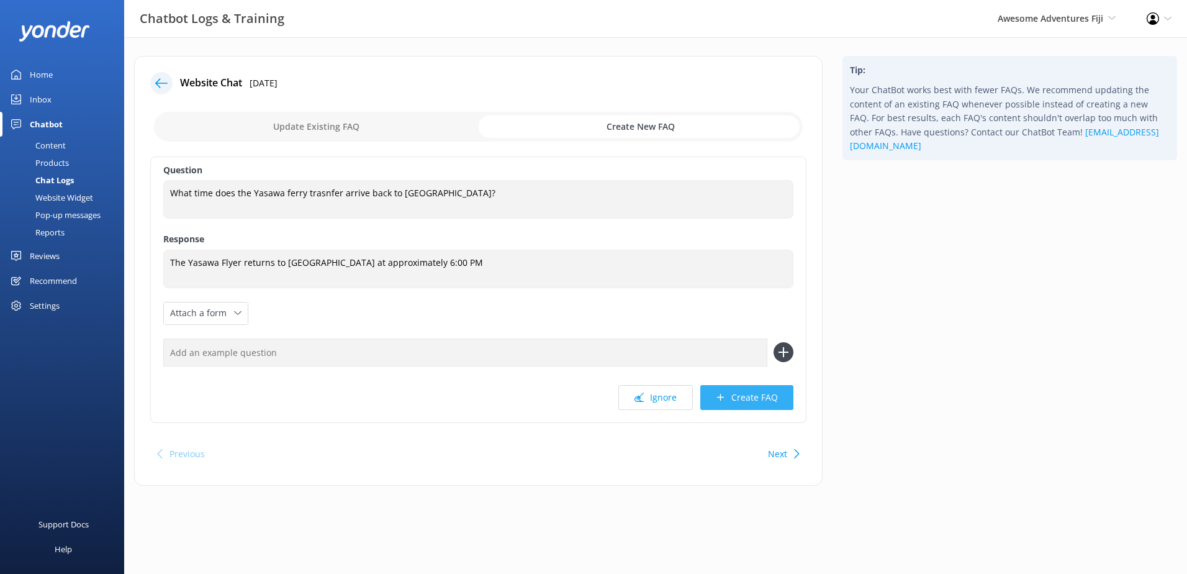
click at [745, 394] on button "Create FAQ" at bounding box center [746, 397] width 93 height 25
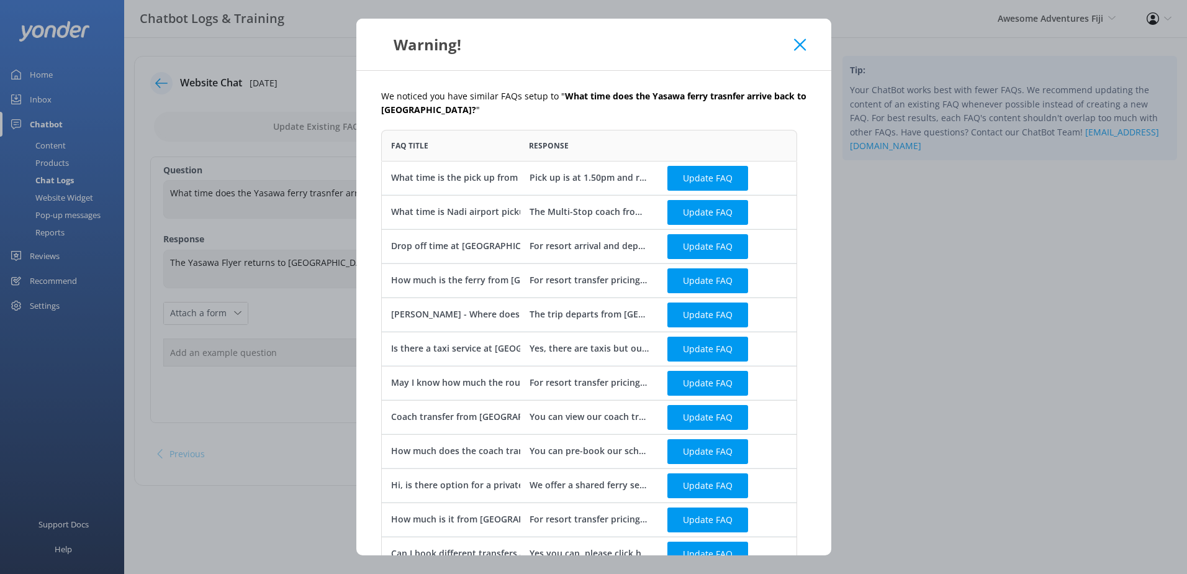
scroll to position [798, 407]
click at [802, 43] on use at bounding box center [800, 44] width 12 height 12
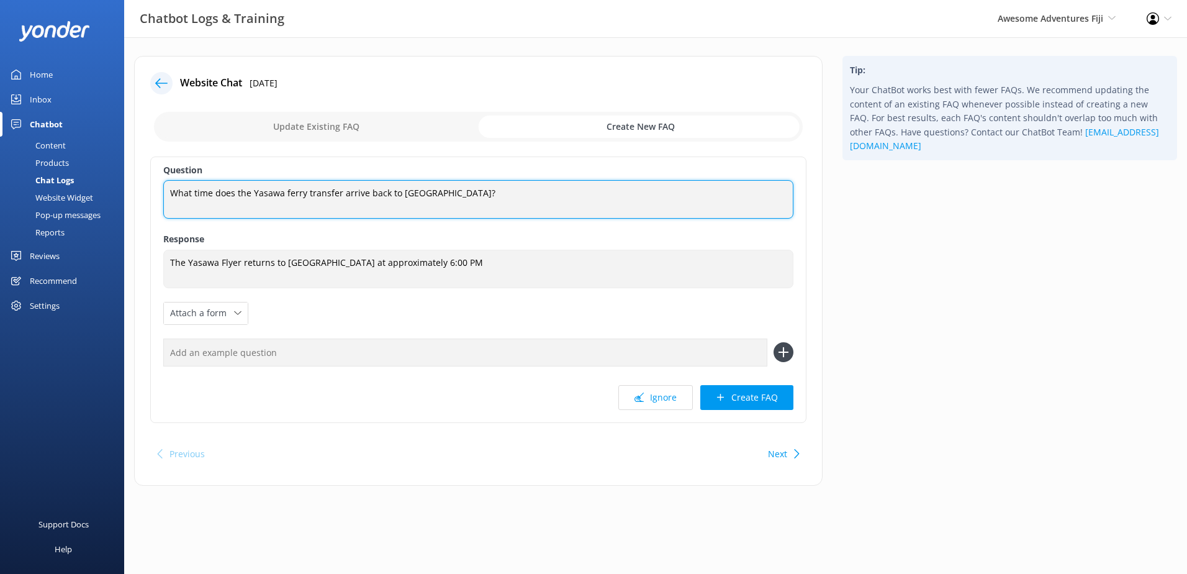
type textarea "What time does the Yasawa ferry transfer arrive back to Port Denarau?"
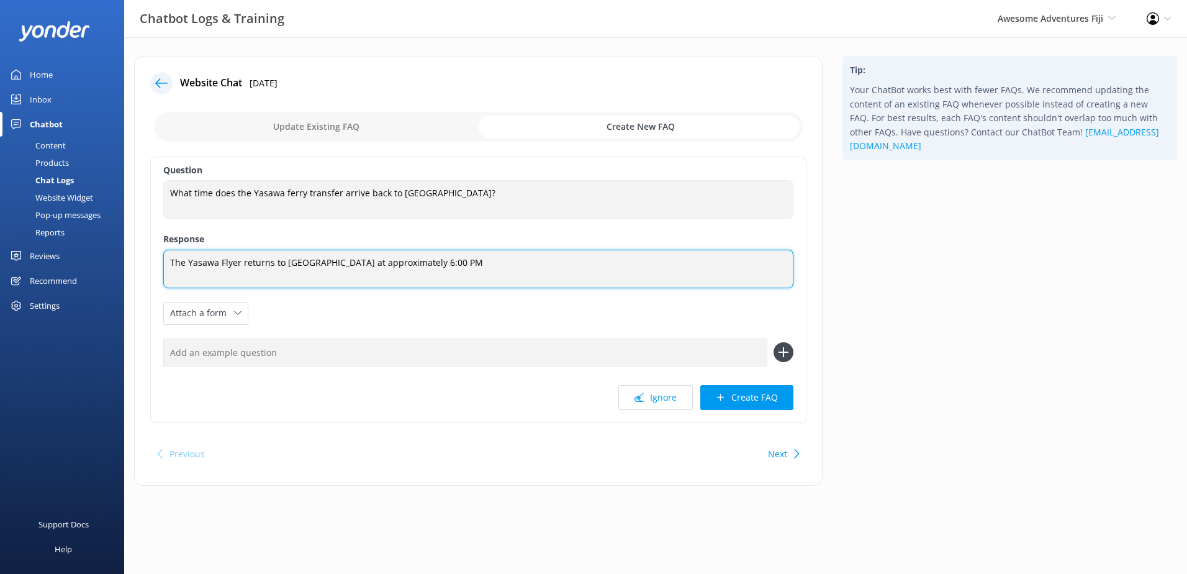
click at [612, 260] on textarea "The Yasawa Flyer returns to Port Denarau at approximately 6:00 PM" at bounding box center [478, 269] width 630 height 38
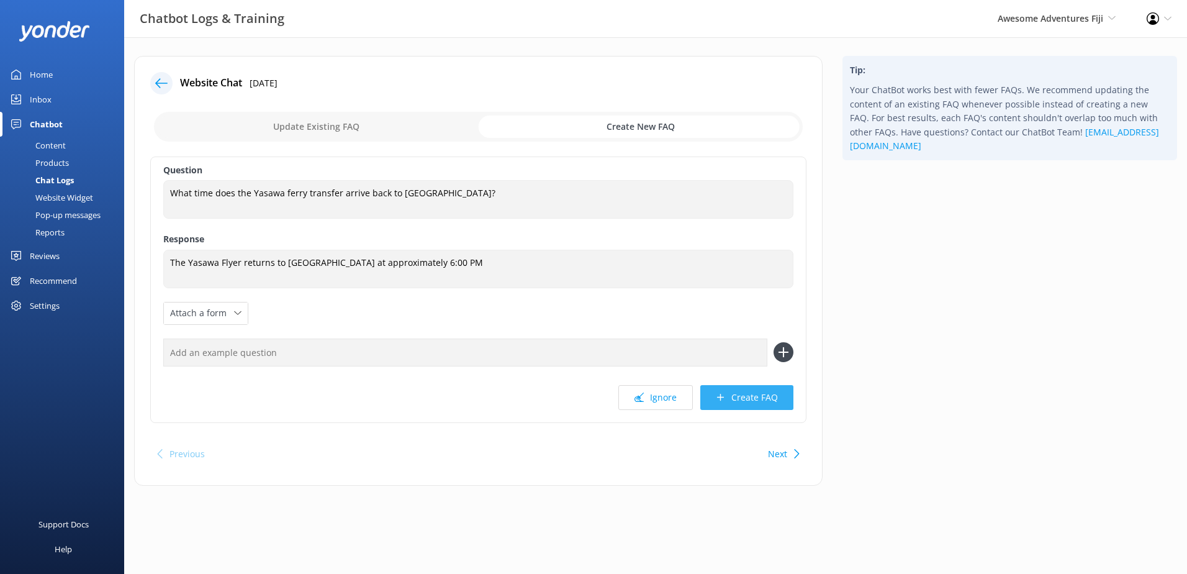
click at [765, 404] on button "Create FAQ" at bounding box center [746, 397] width 93 height 25
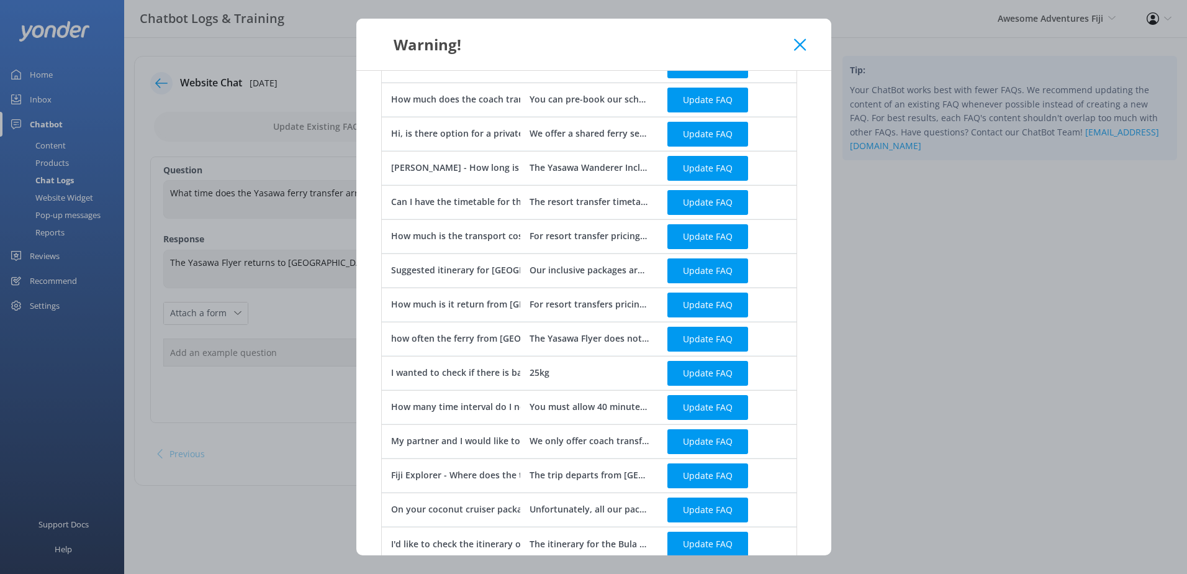
scroll to position [492, 0]
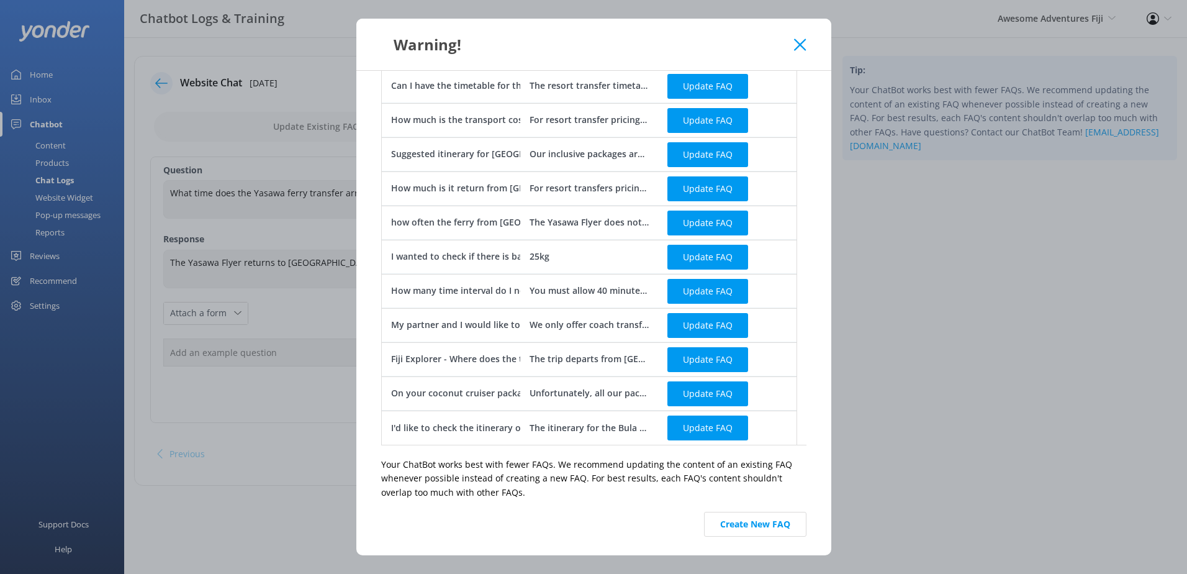
click at [765, 547] on div "We noticed you have similar FAQs setup to " What time does the Yasawa ferry tra…" at bounding box center [593, 313] width 475 height 484
click at [764, 530] on button "Create New FAQ" at bounding box center [755, 524] width 102 height 25
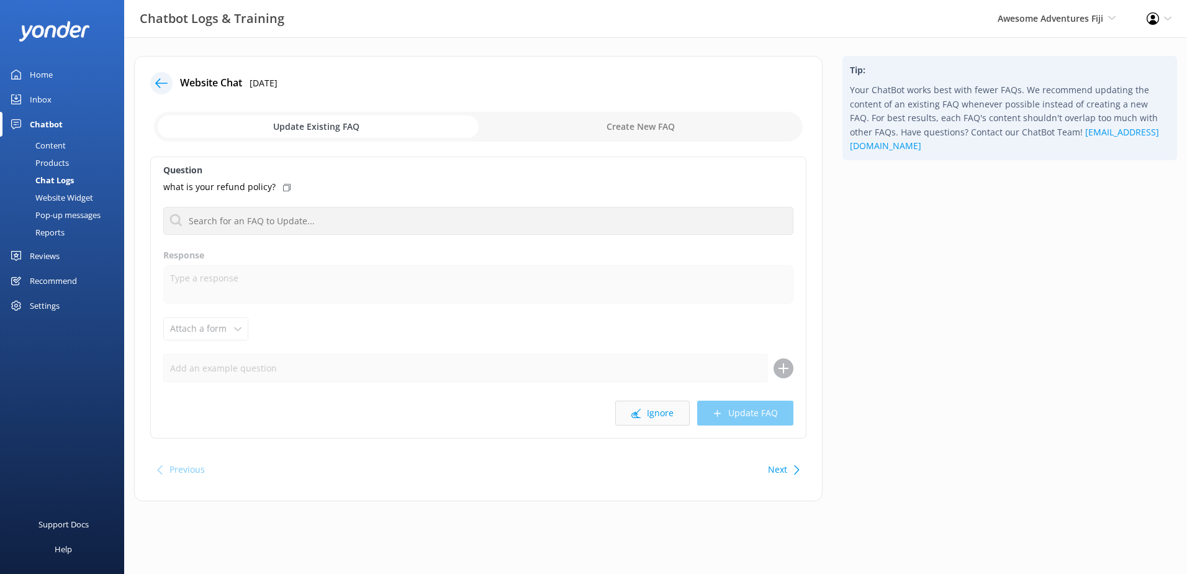
click at [644, 412] on button "Ignore" at bounding box center [652, 412] width 75 height 25
click at [646, 419] on button "Ignore" at bounding box center [652, 412] width 75 height 25
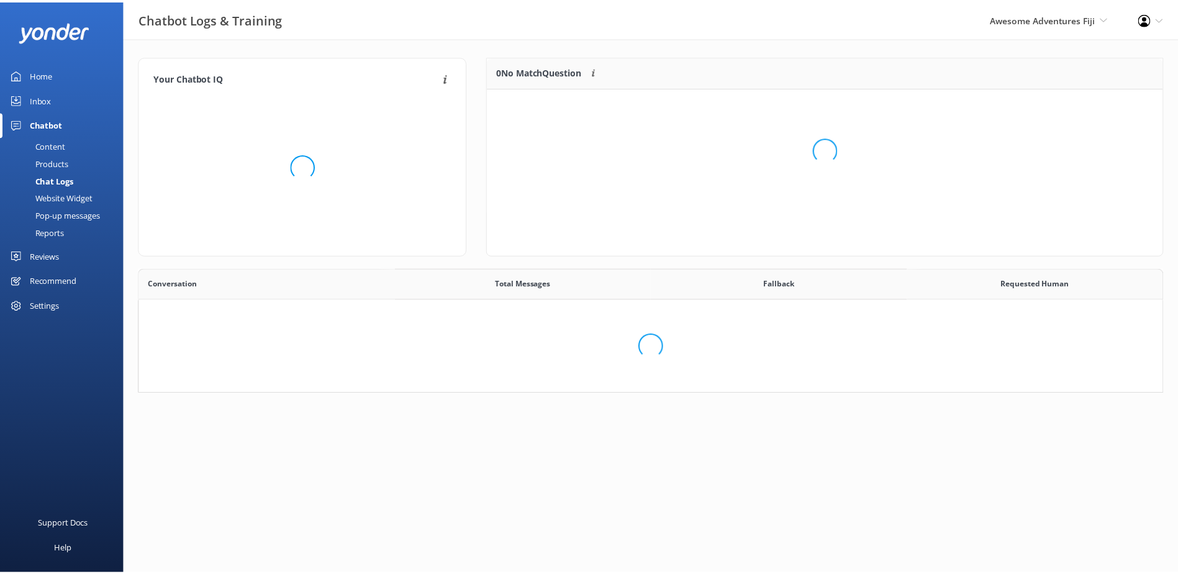
scroll to position [426, 1013]
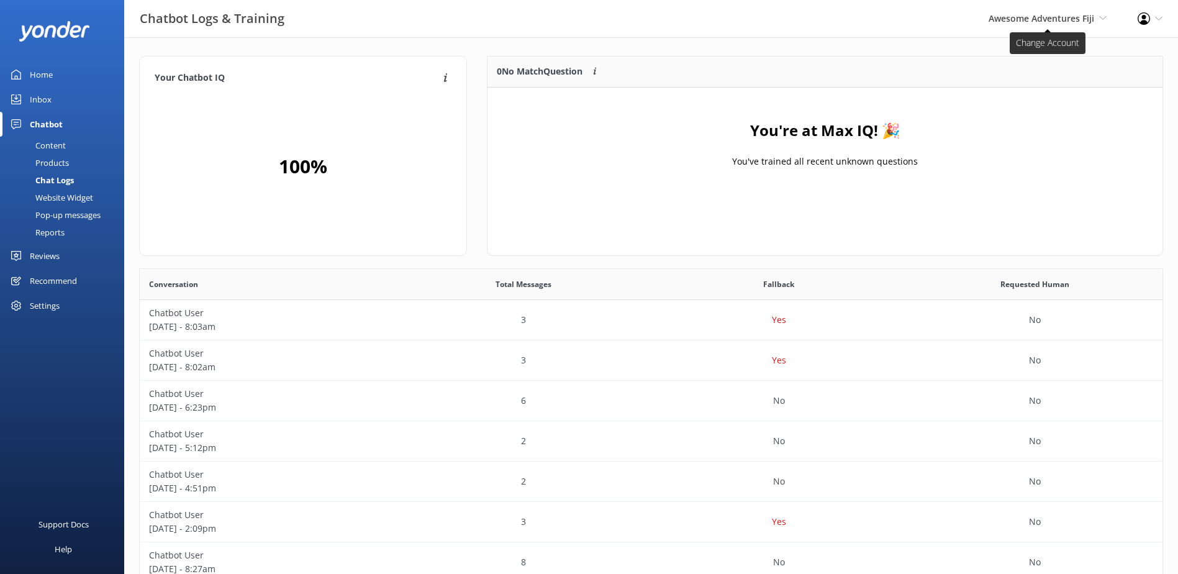
click at [1011, 16] on span "Awesome Adventures Fiji" at bounding box center [1041, 18] width 106 height 12
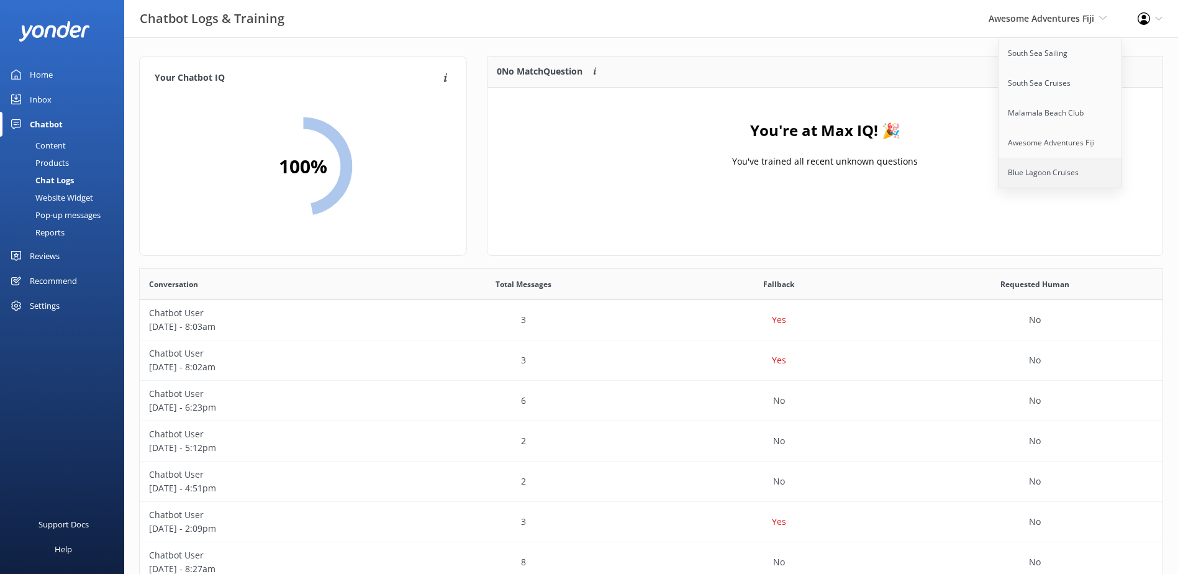
click at [1028, 171] on link "Blue Lagoon Cruises" at bounding box center [1060, 173] width 124 height 30
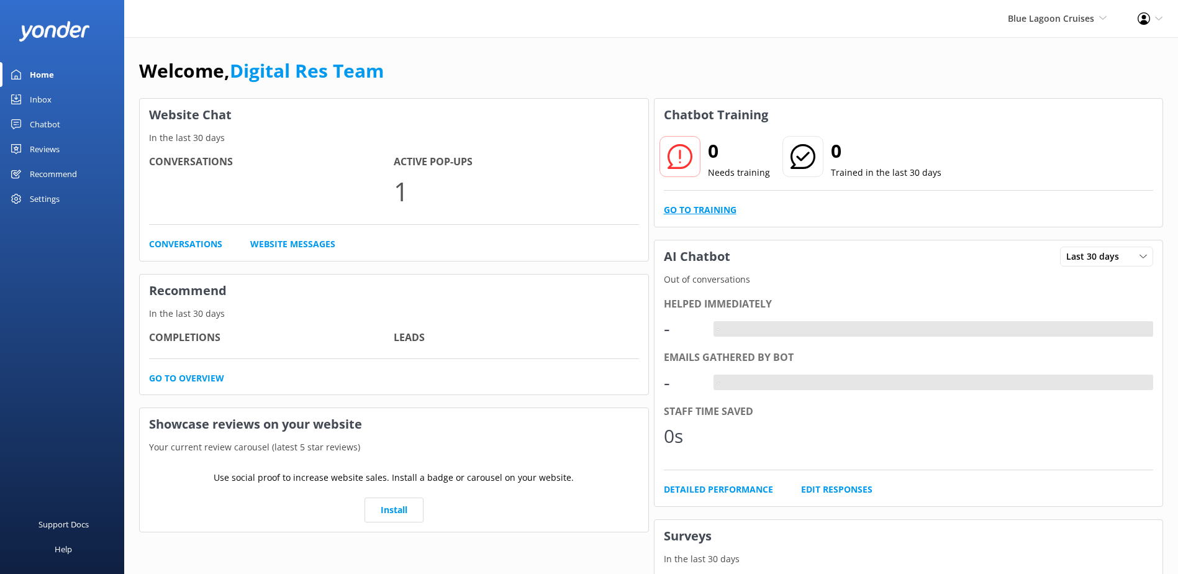
click at [728, 212] on link "Go to Training" at bounding box center [700, 210] width 73 height 14
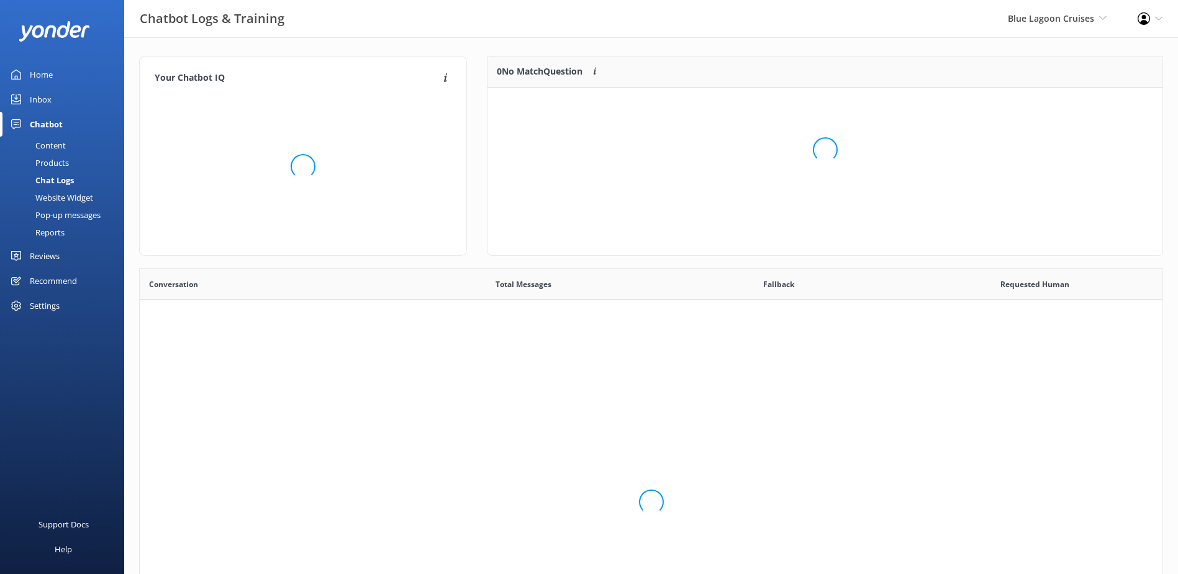
scroll to position [426, 1013]
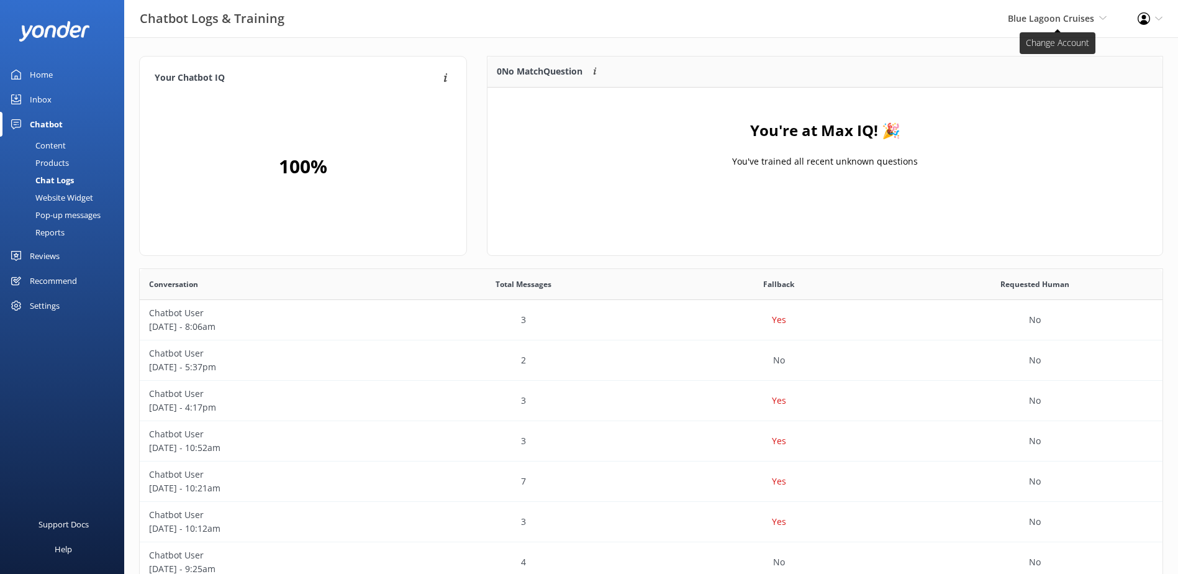
click at [1039, 19] on span "Blue Lagoon Cruises" at bounding box center [1051, 18] width 86 height 12
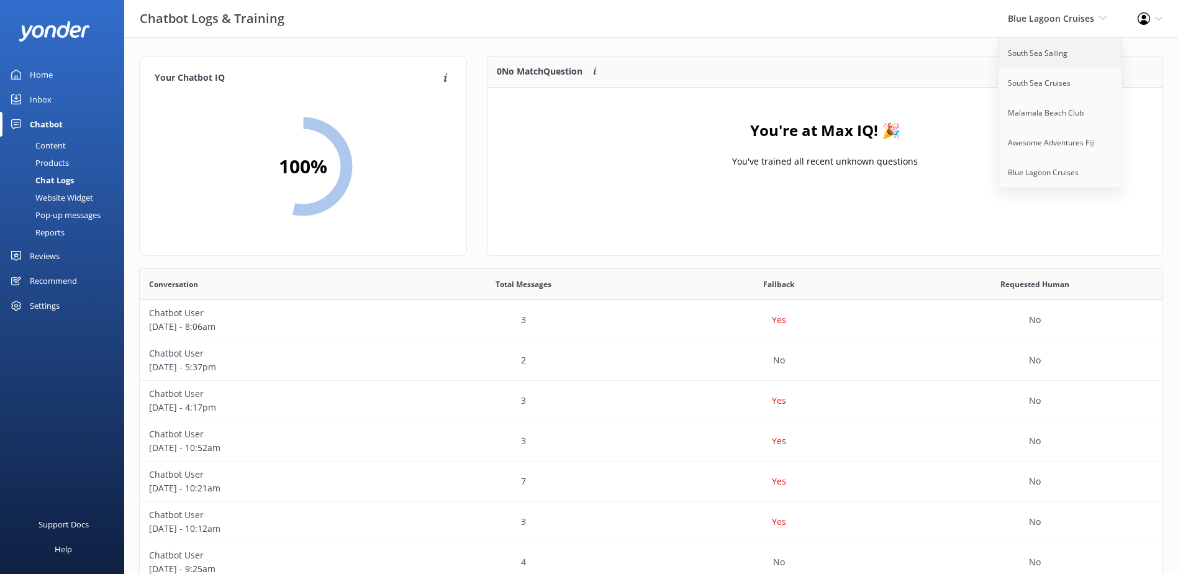
click at [1035, 50] on link "South Sea Sailing" at bounding box center [1060, 53] width 124 height 30
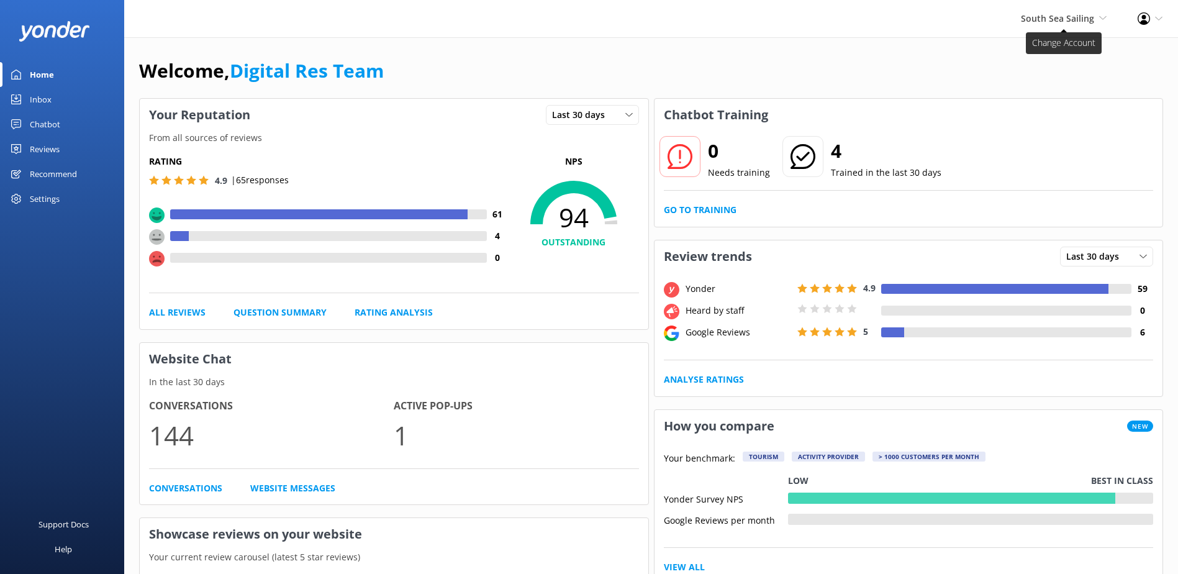
click at [1085, 19] on span "South Sea Sailing" at bounding box center [1057, 18] width 73 height 12
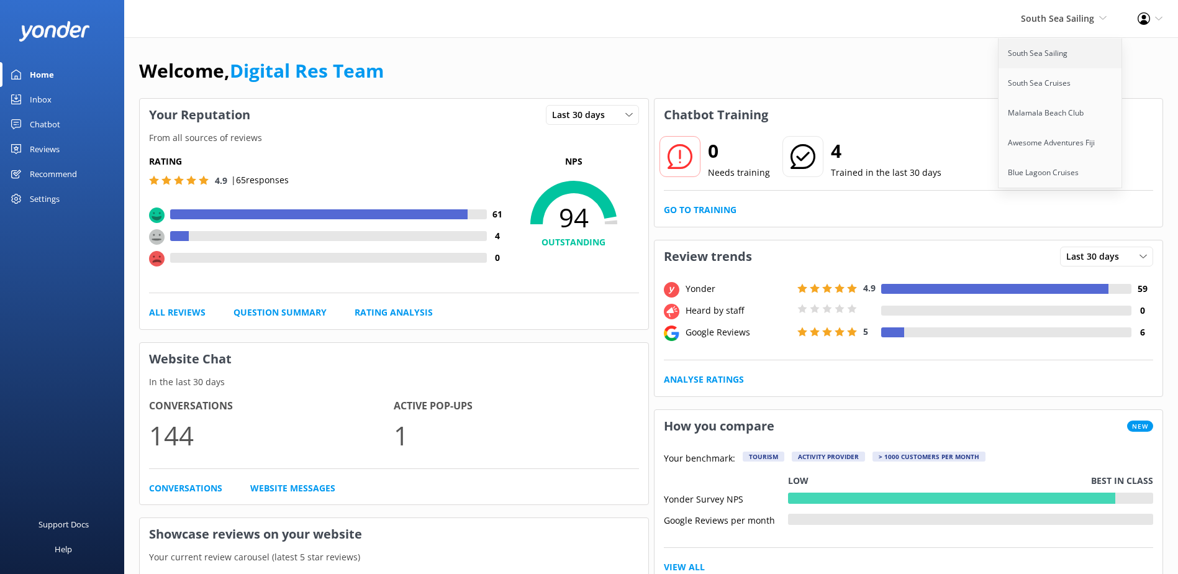
click at [1073, 55] on link "South Sea Sailing" at bounding box center [1060, 53] width 124 height 30
